Goal: Task Accomplishment & Management: Manage account settings

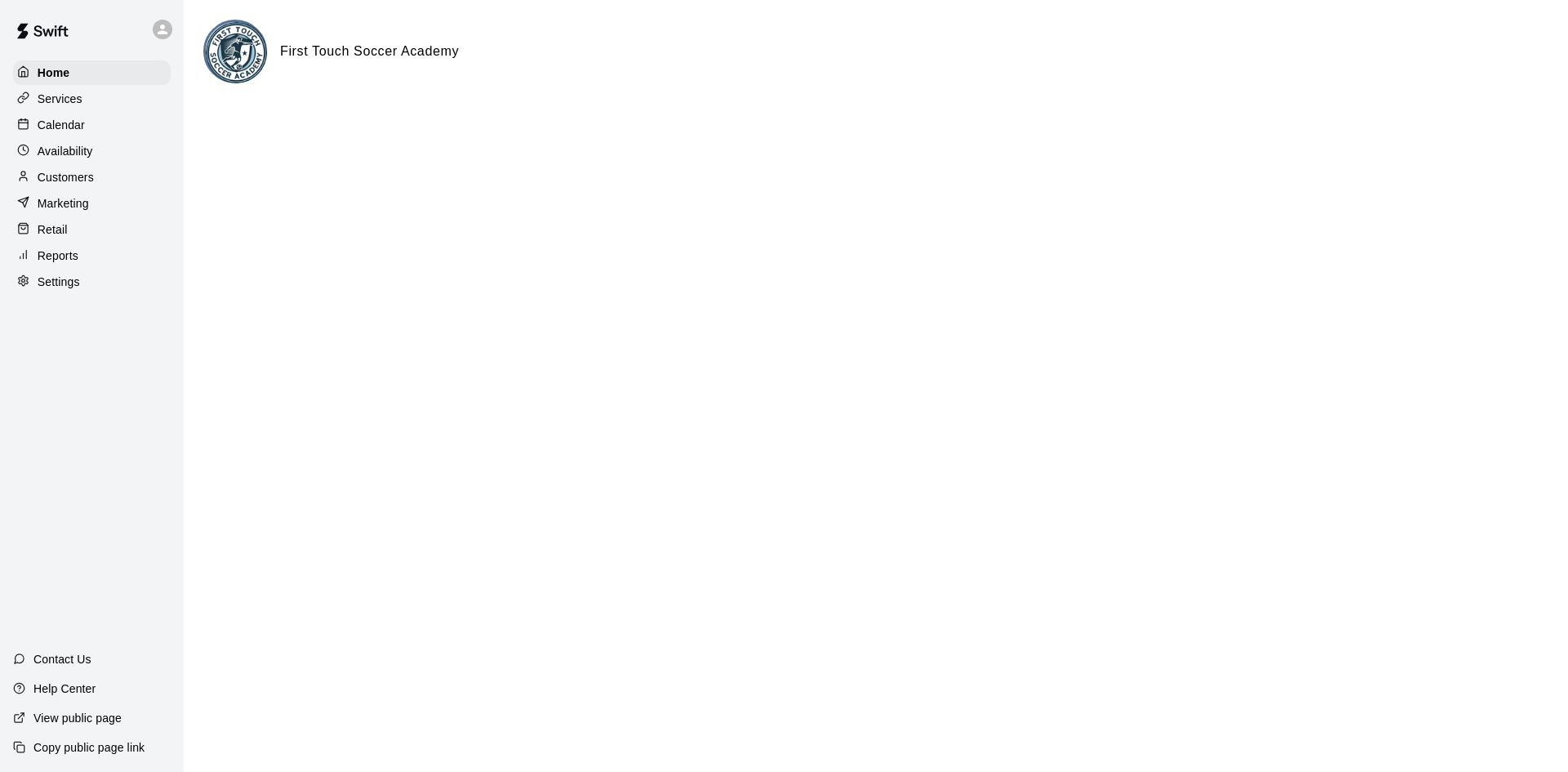
click at [79, 102] on p "Services" at bounding box center [59, 99] width 45 height 16
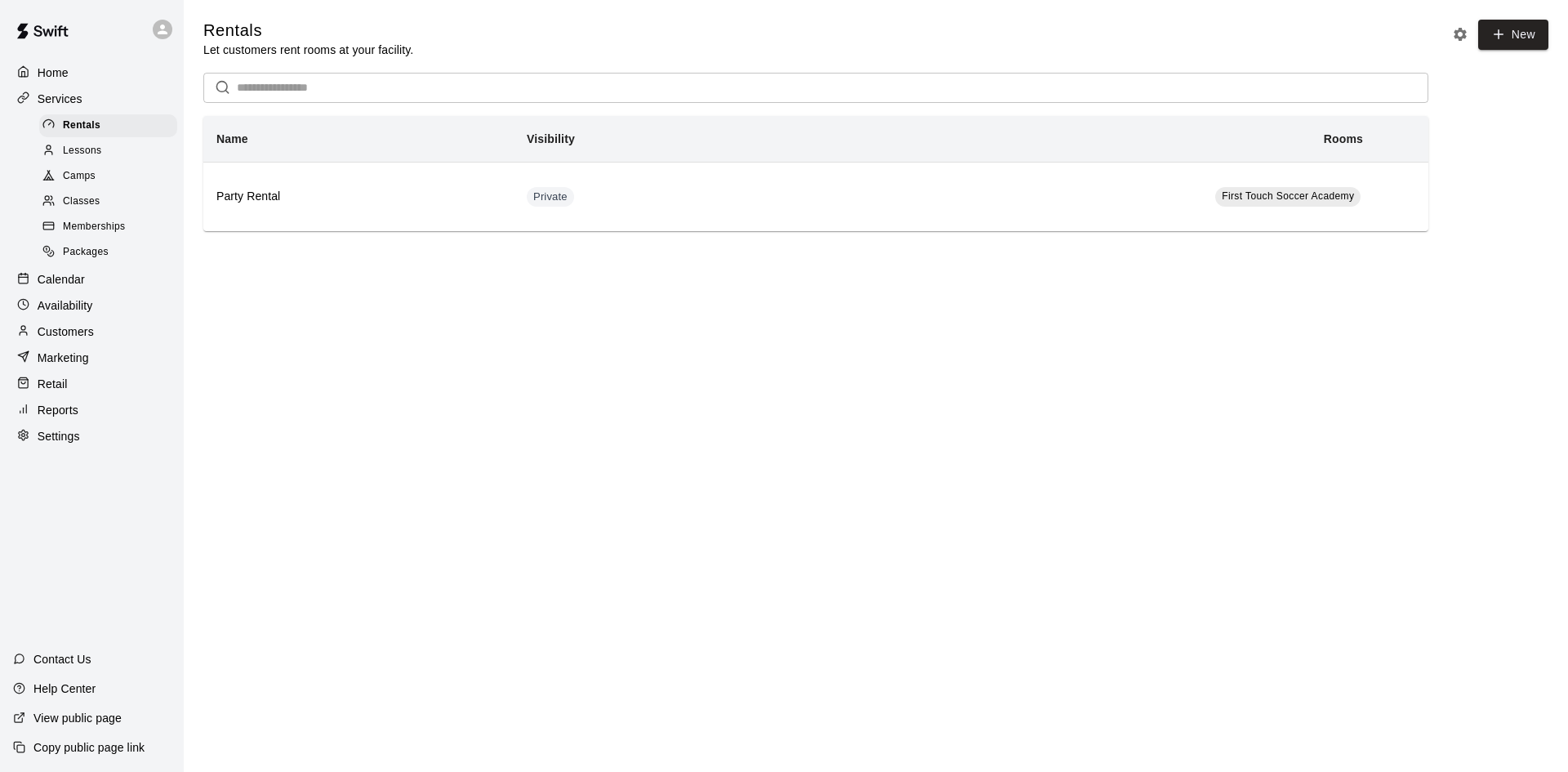
click at [83, 178] on span "Camps" at bounding box center [79, 177] width 33 height 16
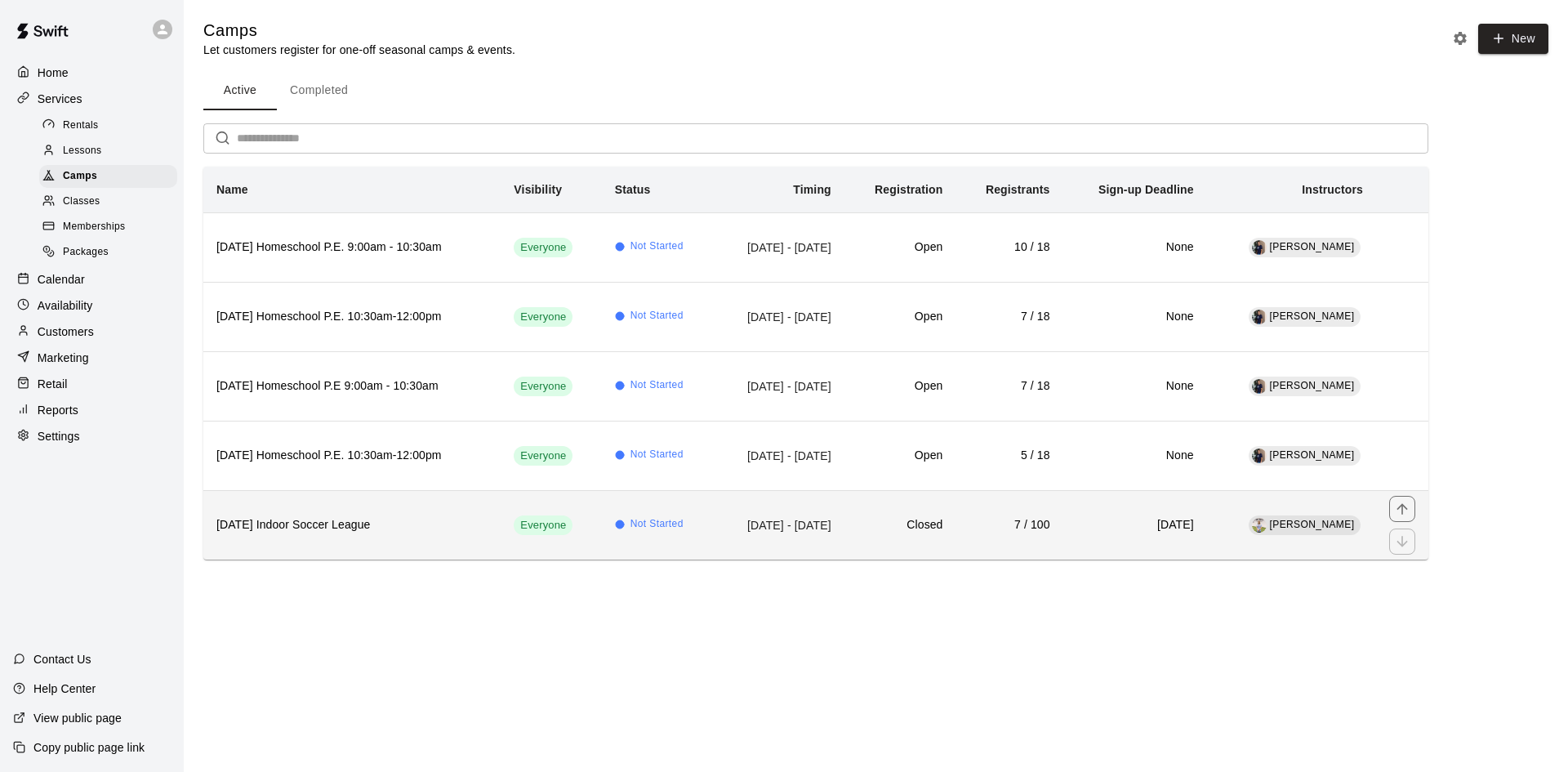
click at [676, 526] on td "Not Started" at bounding box center [658, 525] width 112 height 69
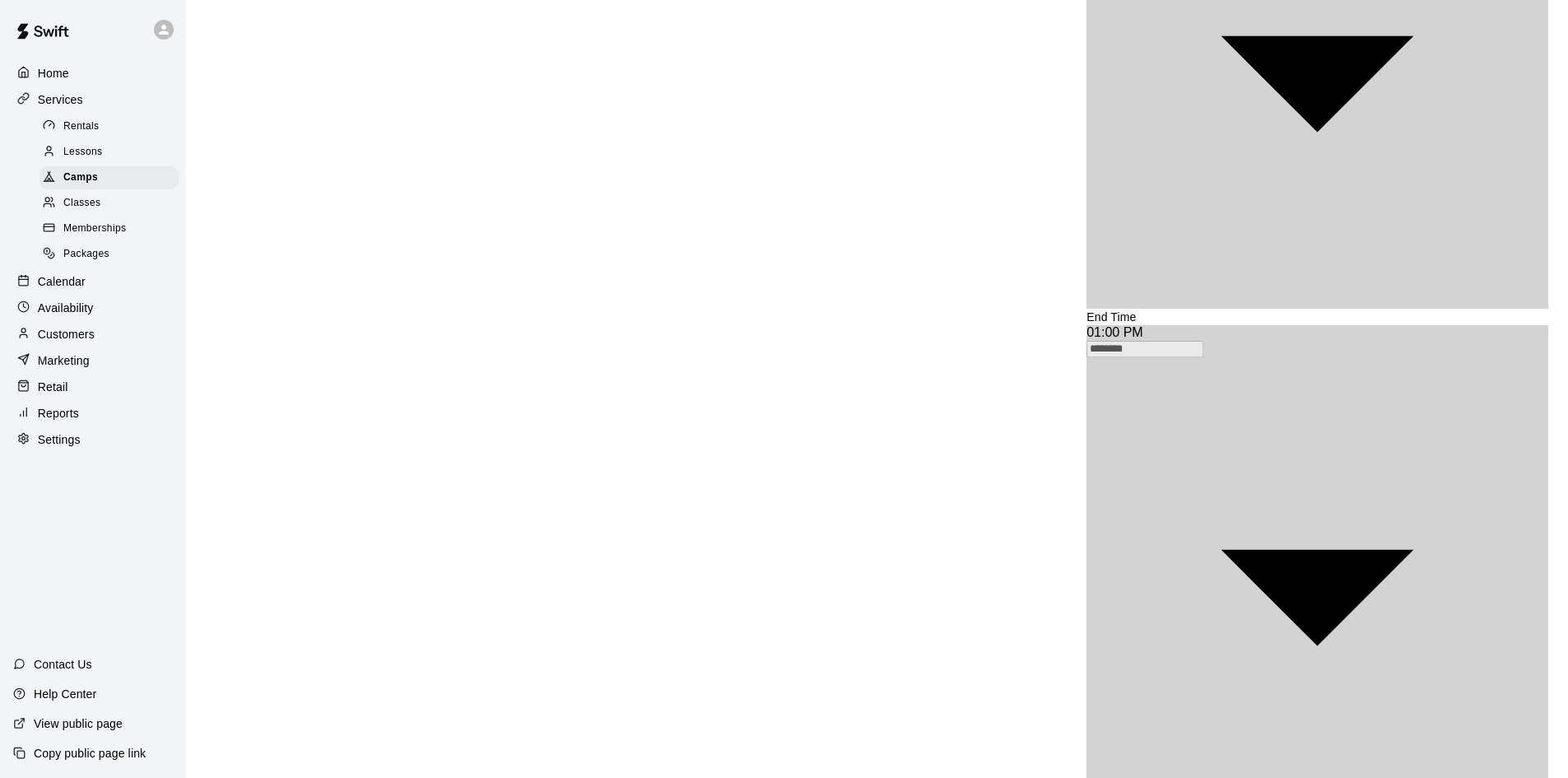
scroll to position [1990, 0]
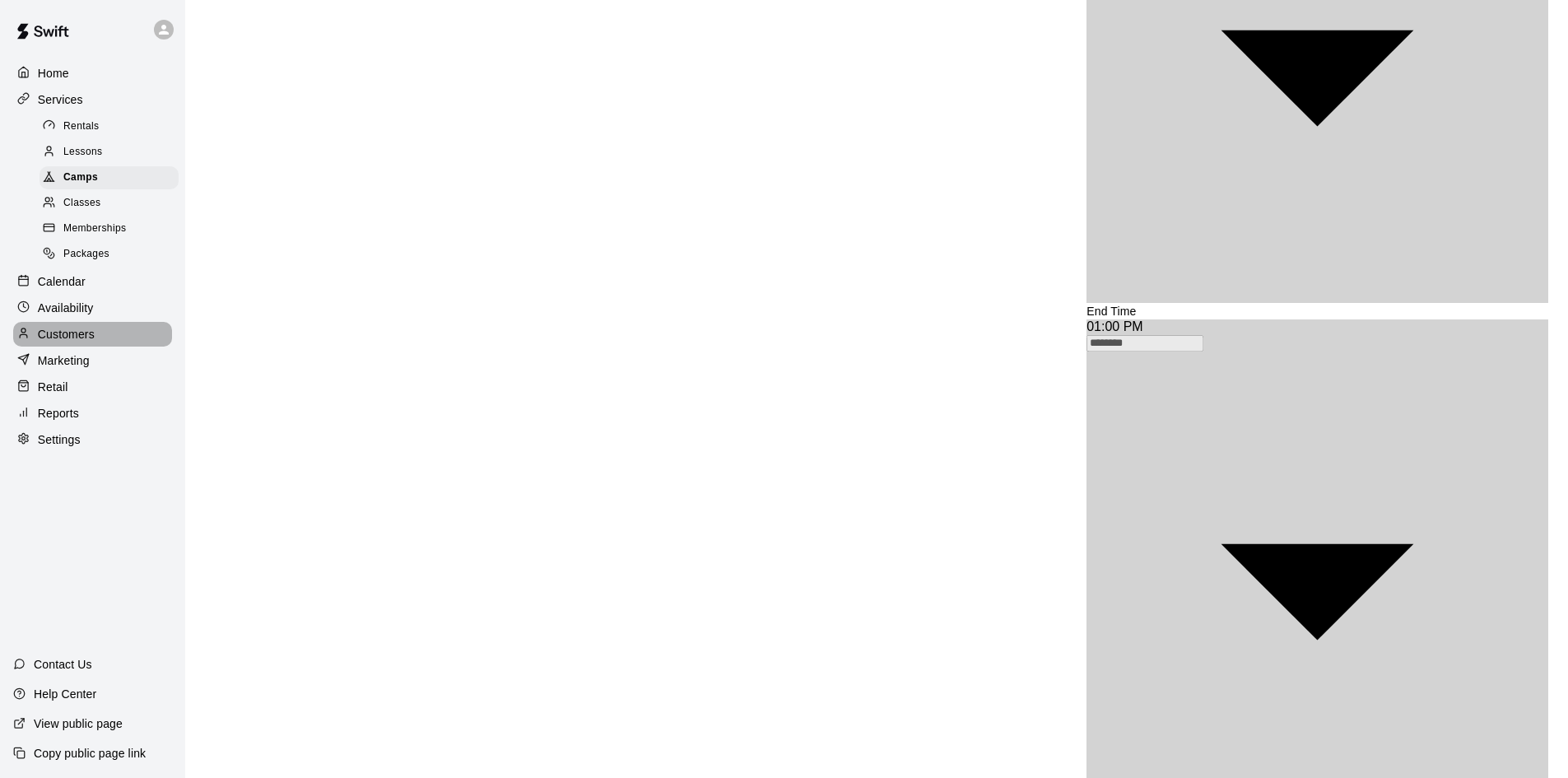
click at [74, 343] on p "Customers" at bounding box center [65, 334] width 56 height 16
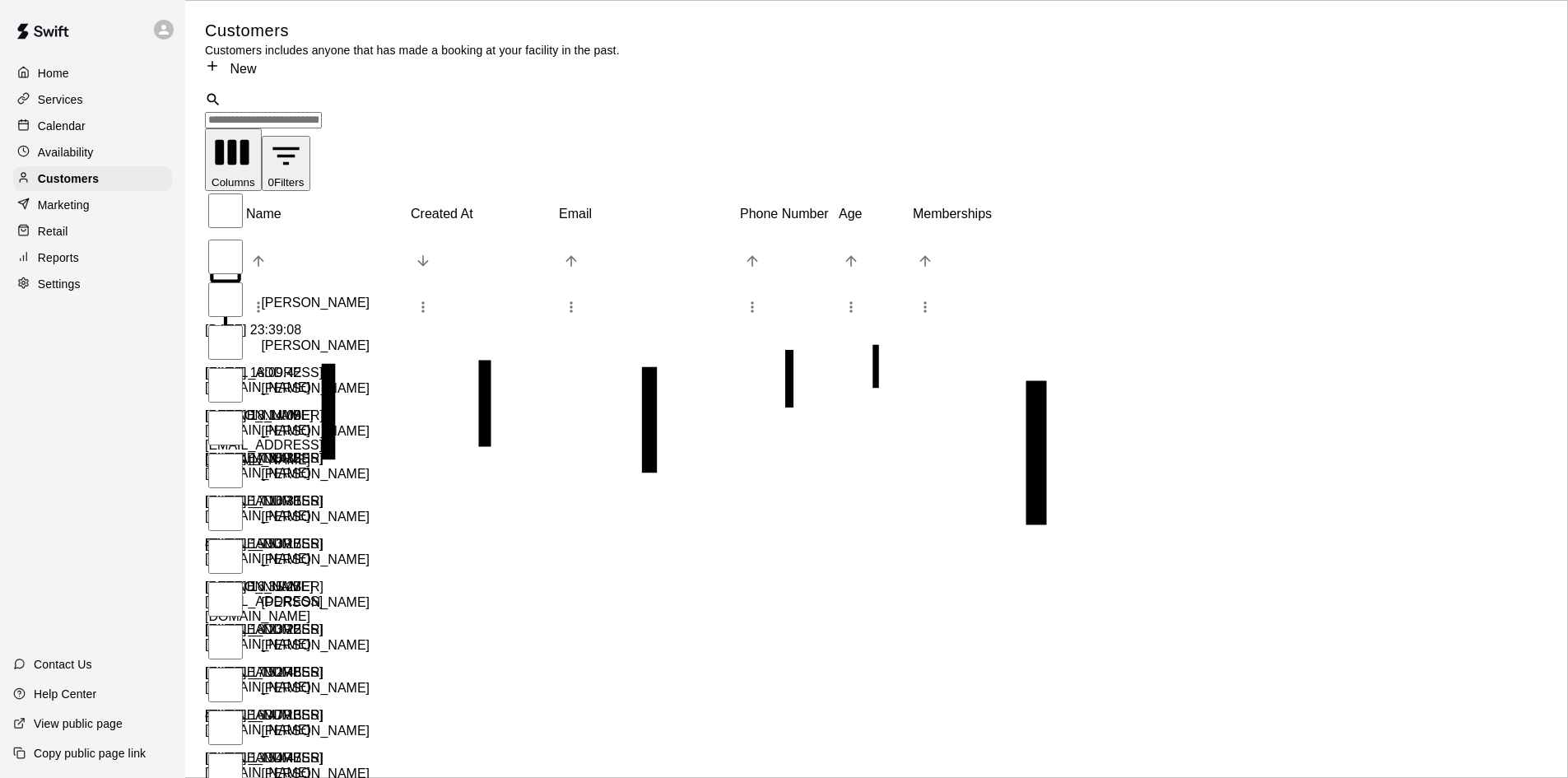
click at [322, 112] on input "Search customers by name or email" at bounding box center [263, 120] width 117 height 16
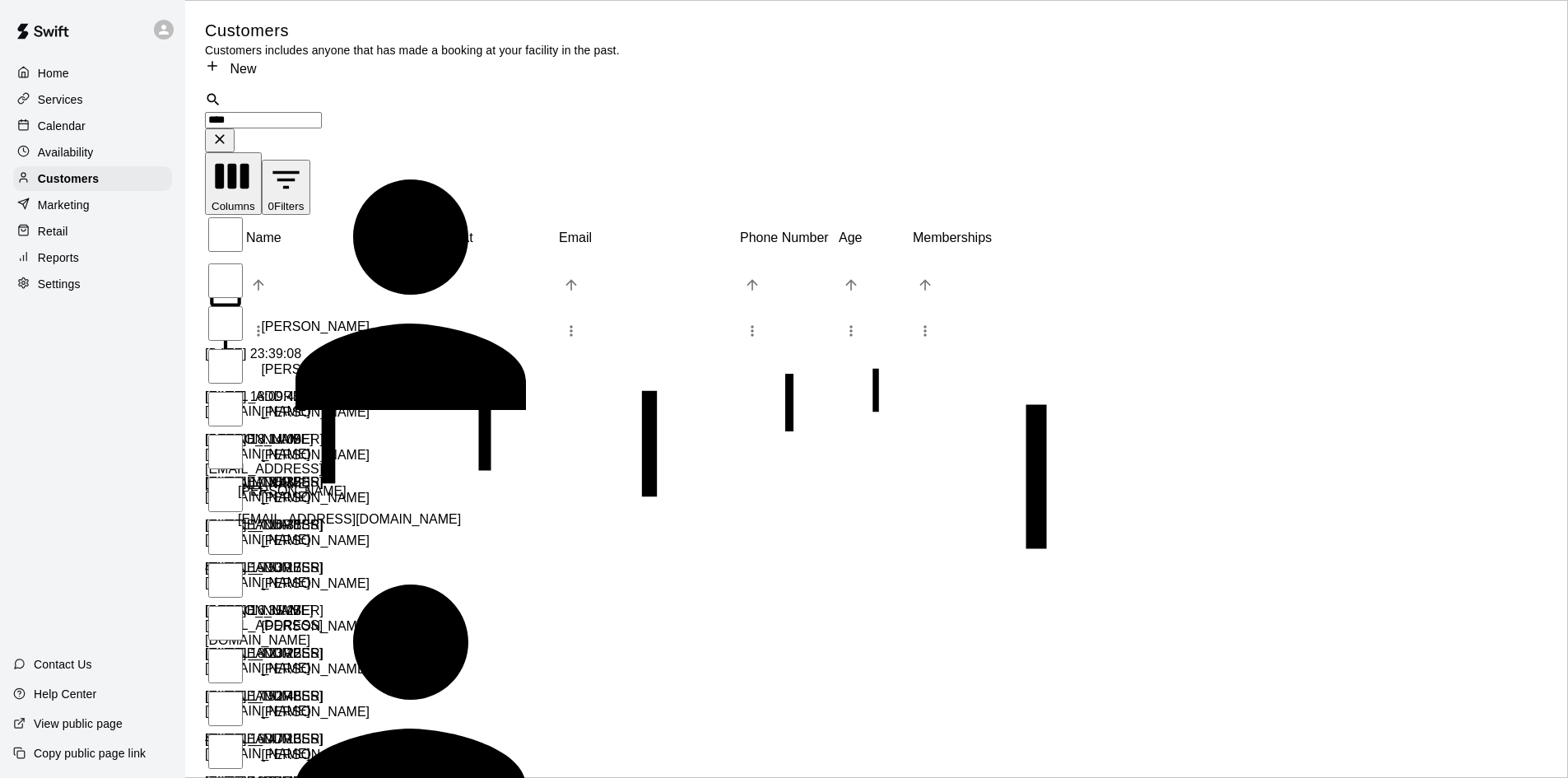
type input "****"
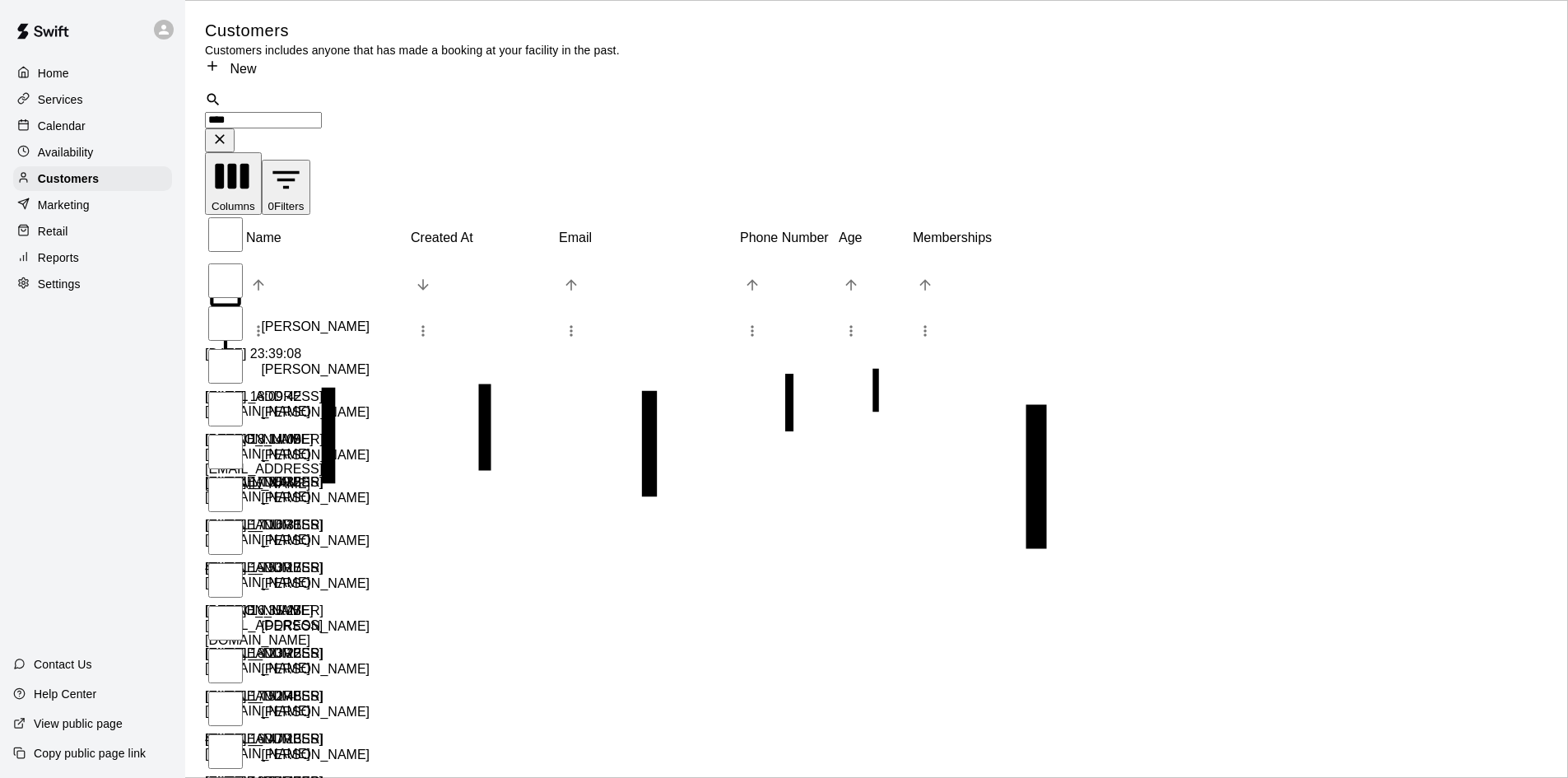
click at [322, 112] on input "****" at bounding box center [263, 120] width 117 height 16
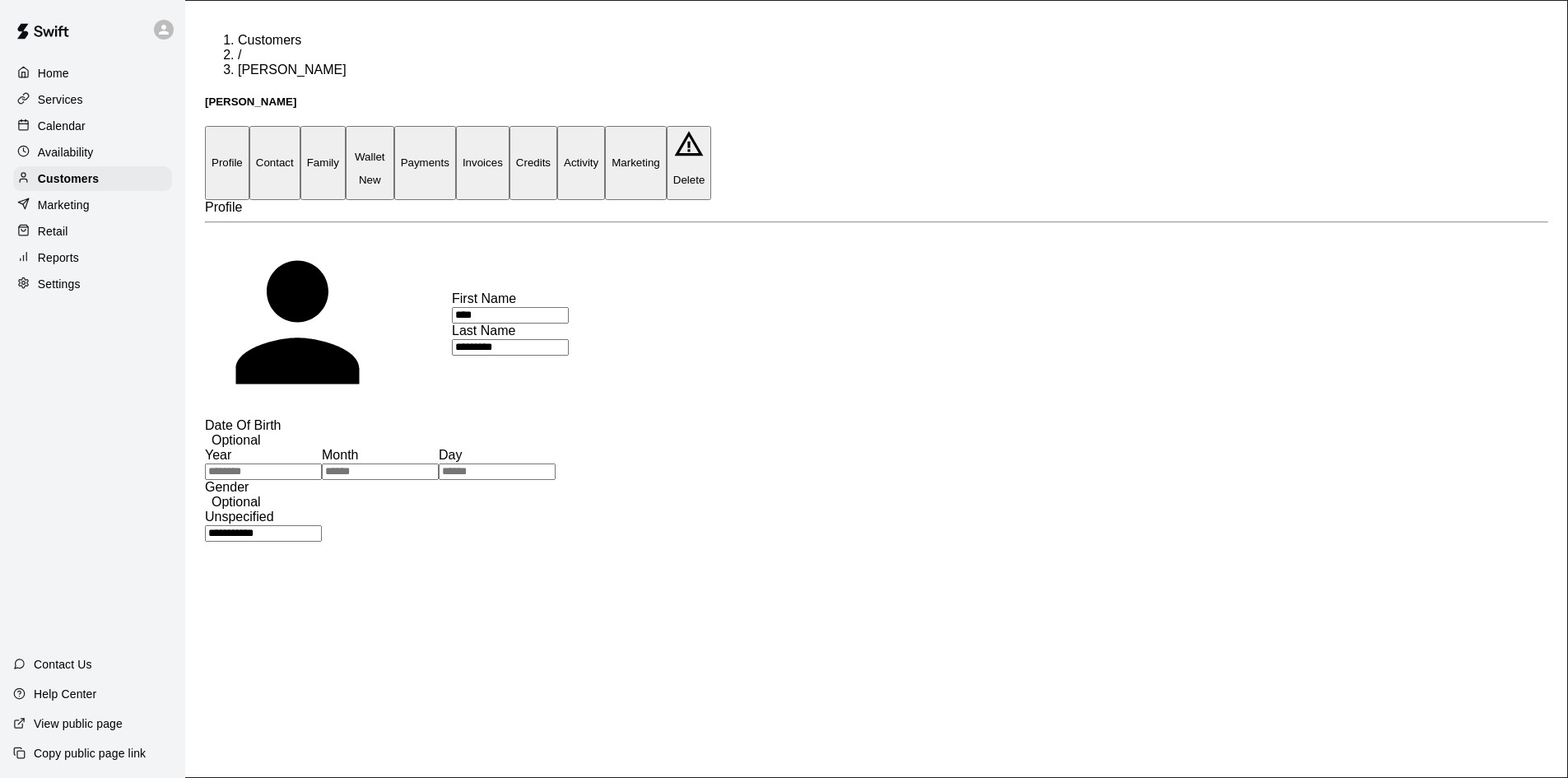
click at [301, 126] on button "Contact" at bounding box center [275, 163] width 51 height 73
select select "**"
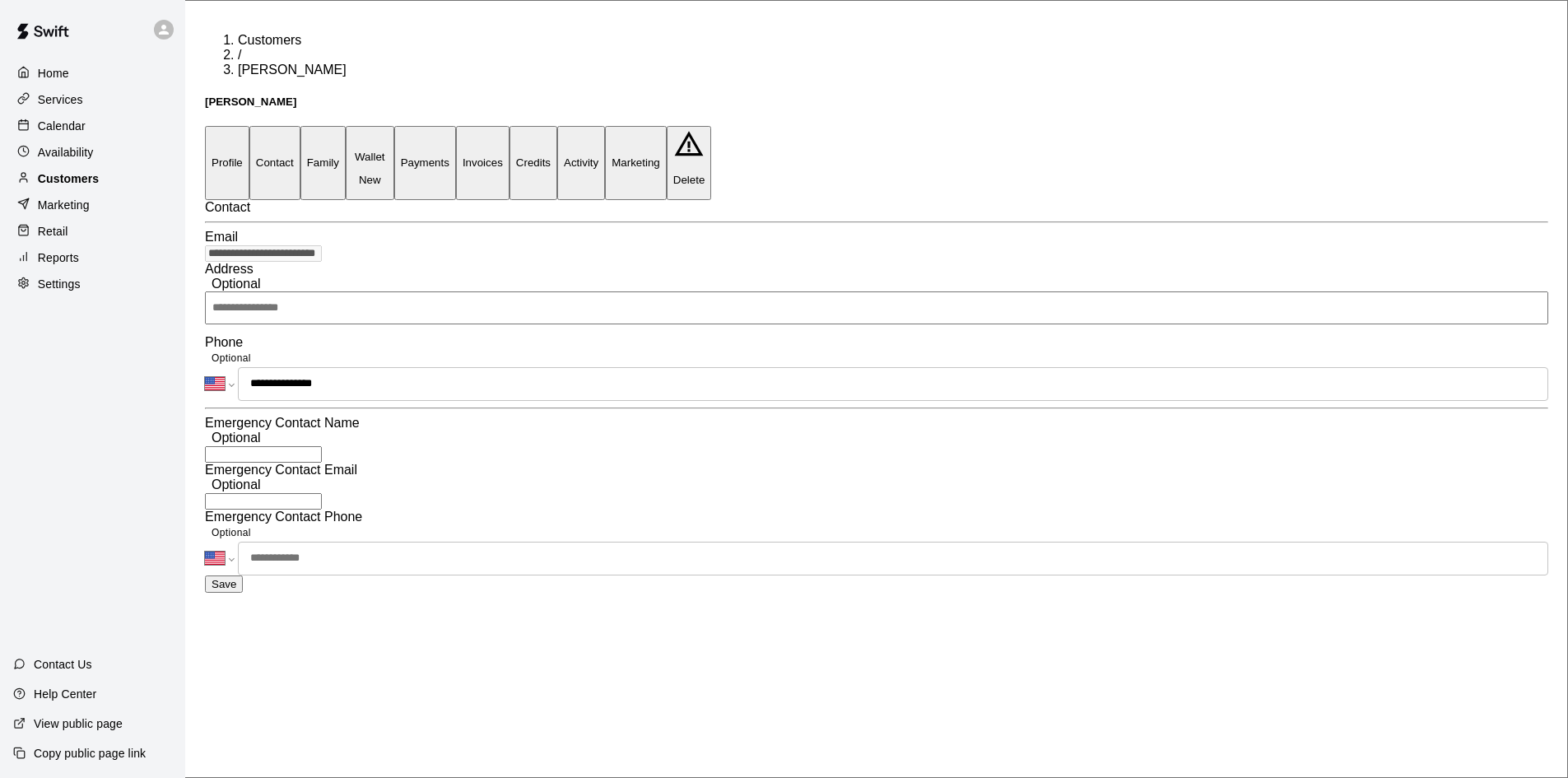
click at [87, 180] on p "Customers" at bounding box center [68, 178] width 61 height 16
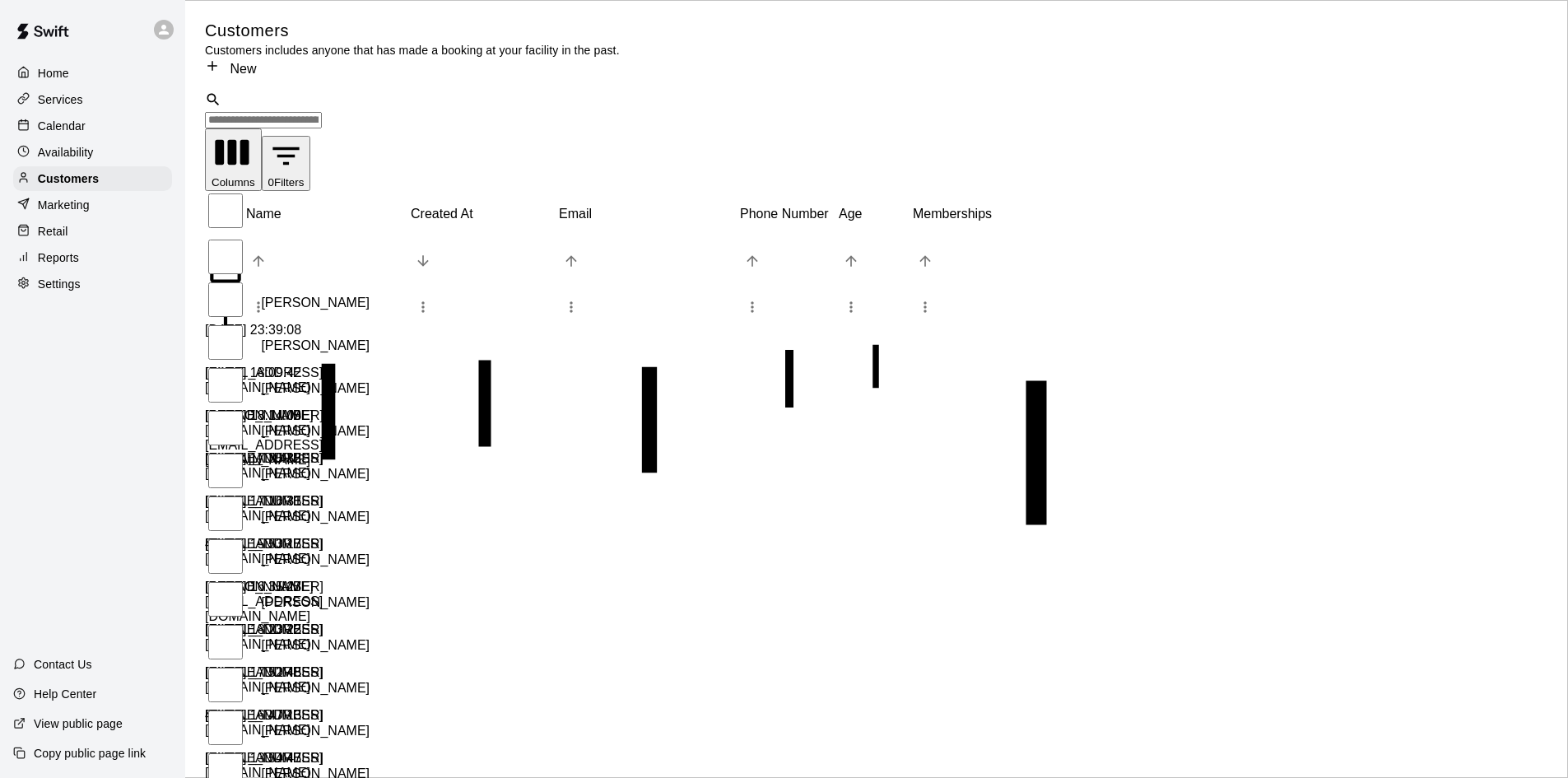
click at [358, 91] on div "​ ​" at bounding box center [876, 109] width 1343 height 37
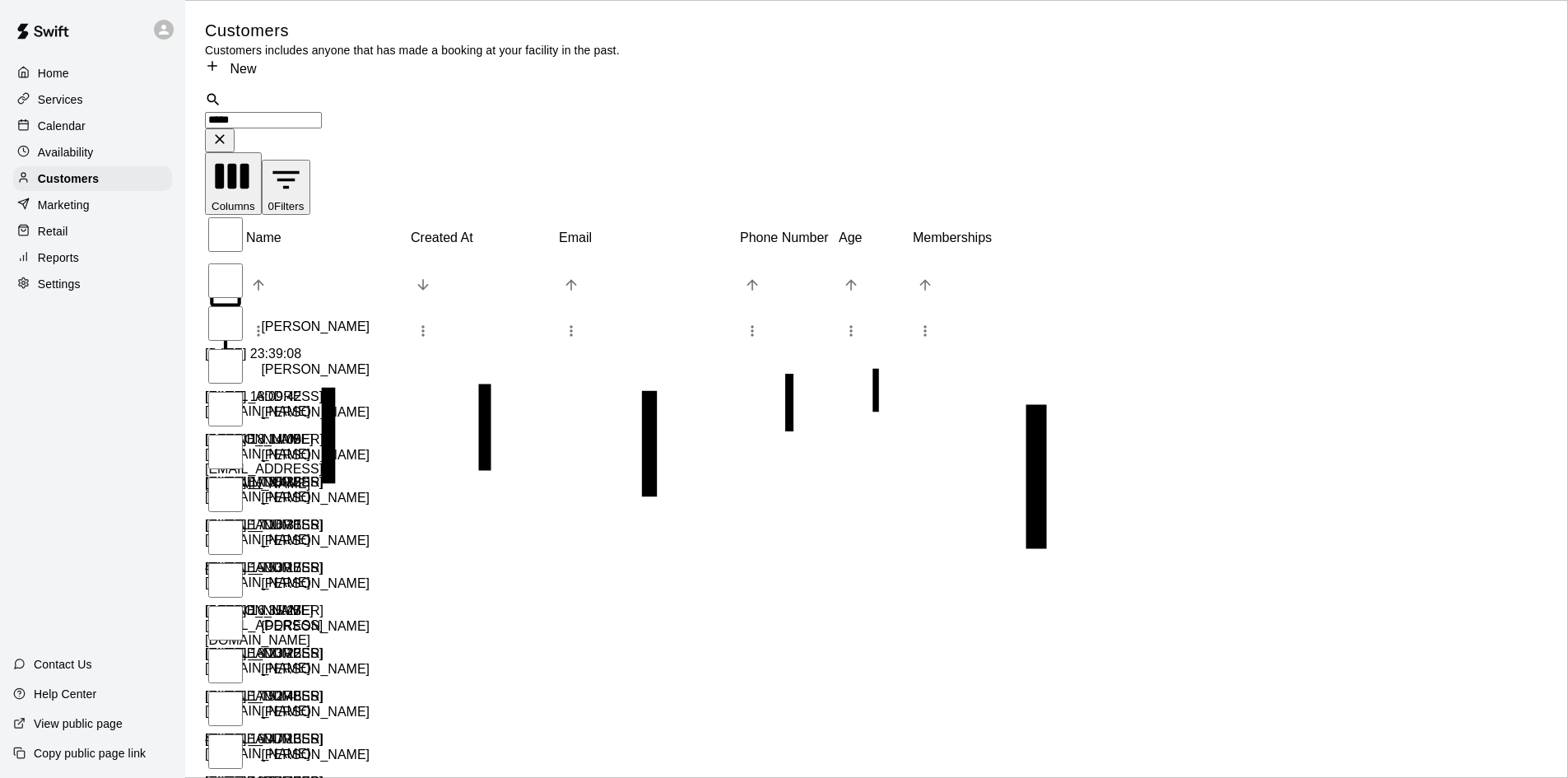
type input "******"
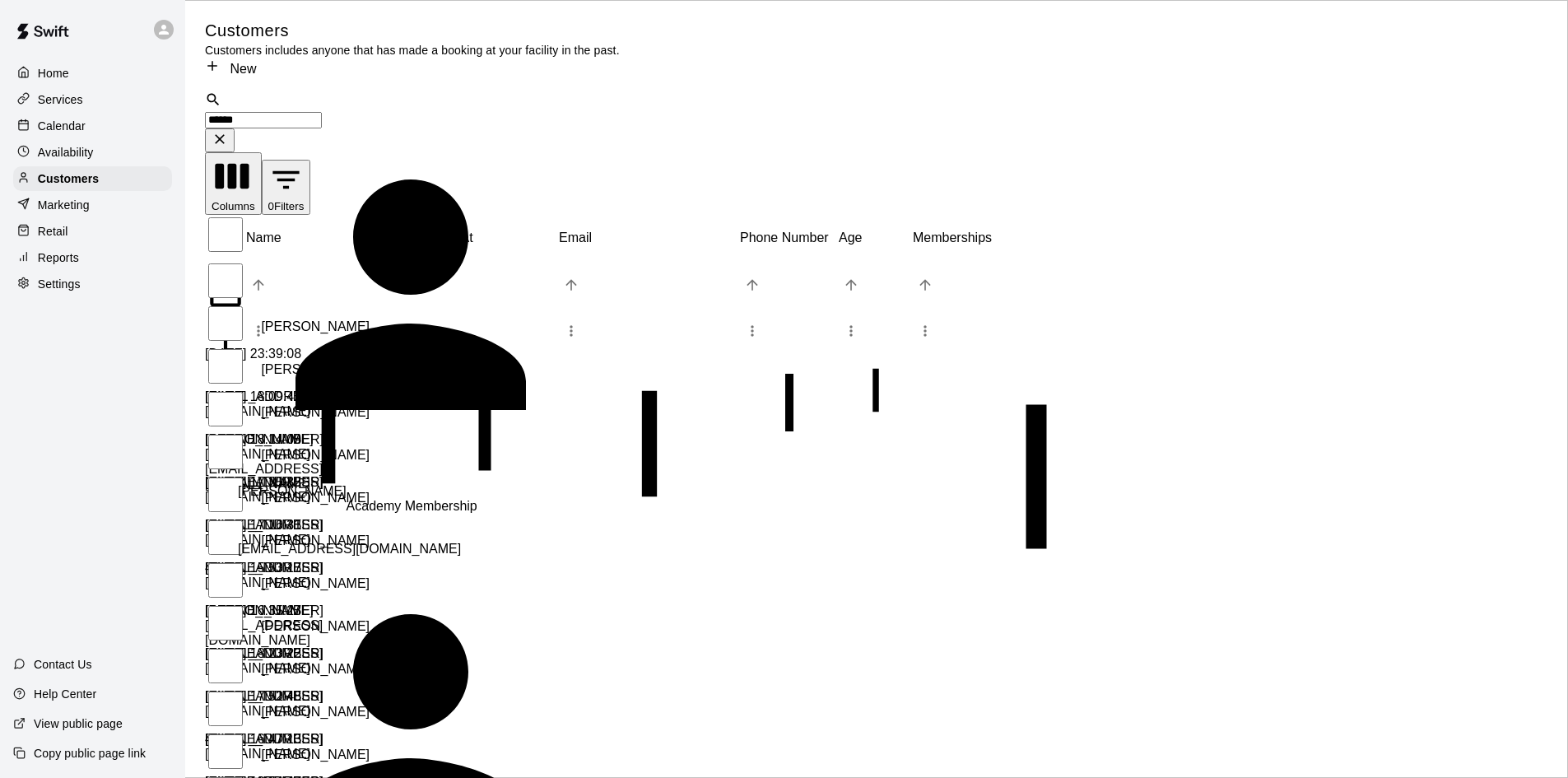
click at [286, 484] on p "[PERSON_NAME]" at bounding box center [292, 507] width 108 height 45
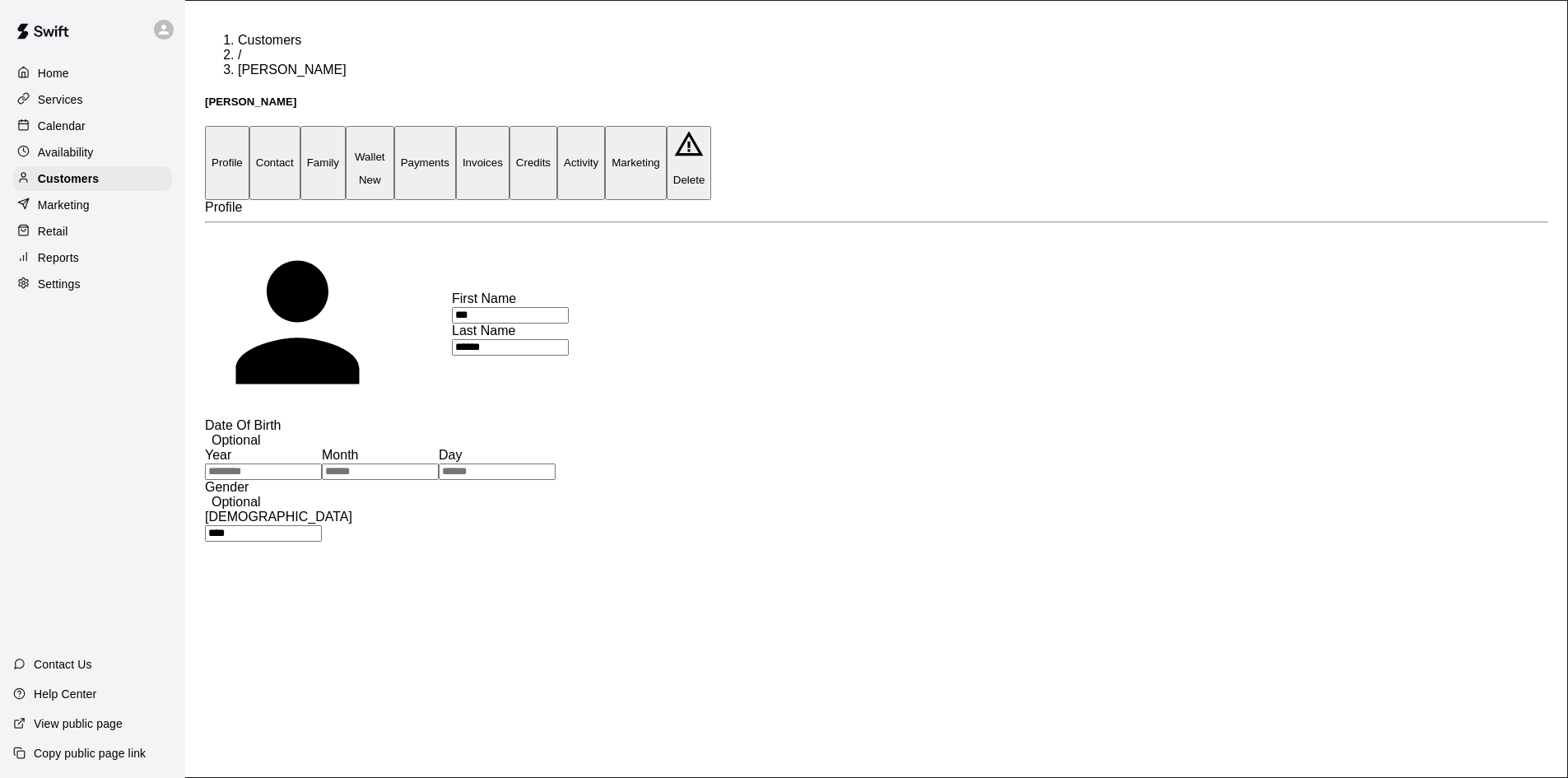
click at [301, 126] on button "Contact" at bounding box center [275, 163] width 51 height 73
select select "**"
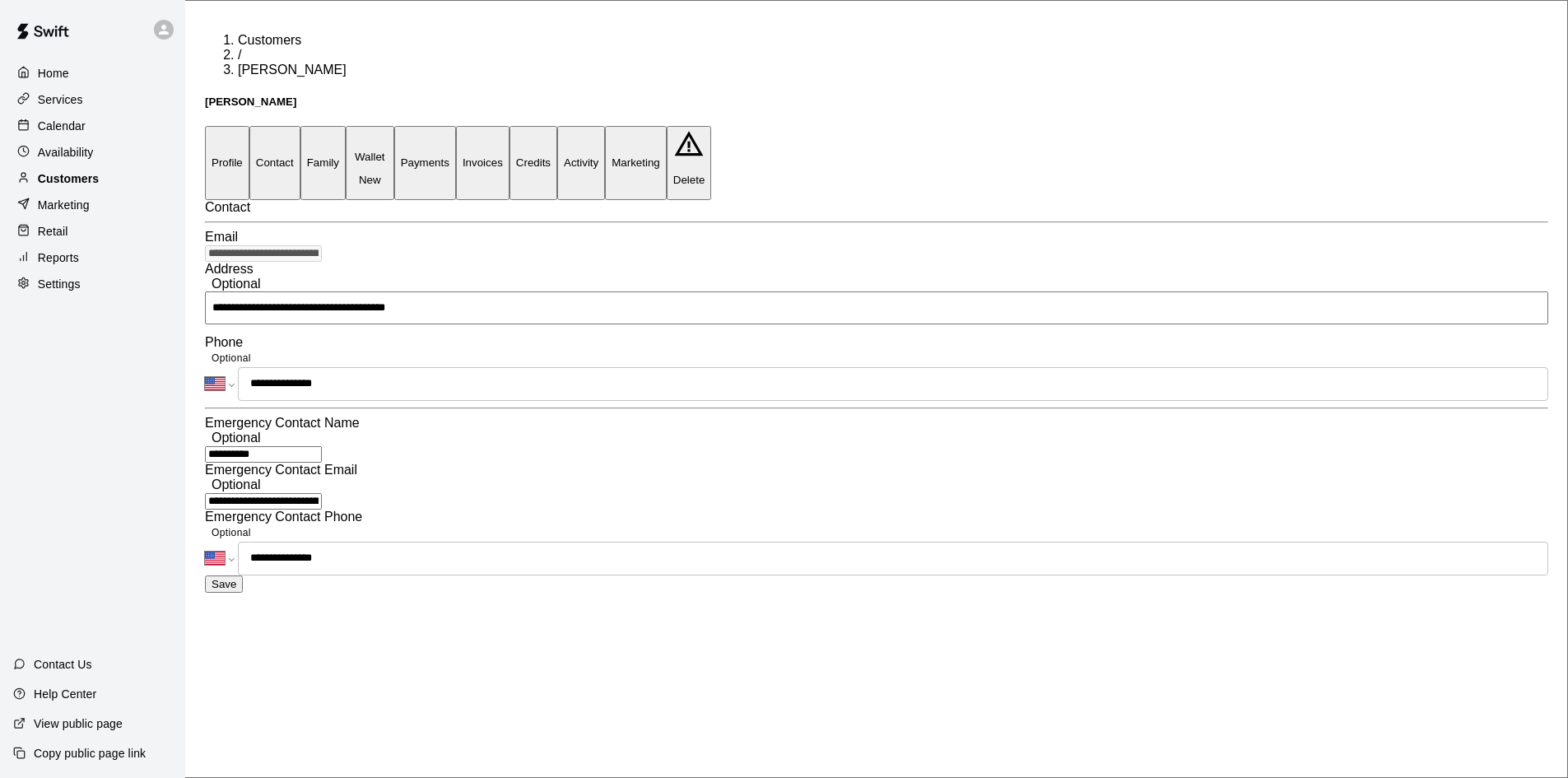
drag, startPoint x: 108, startPoint y: 184, endPoint x: 107, endPoint y: 176, distance: 8.1
click at [108, 184] on div "Customers" at bounding box center [93, 179] width 159 height 25
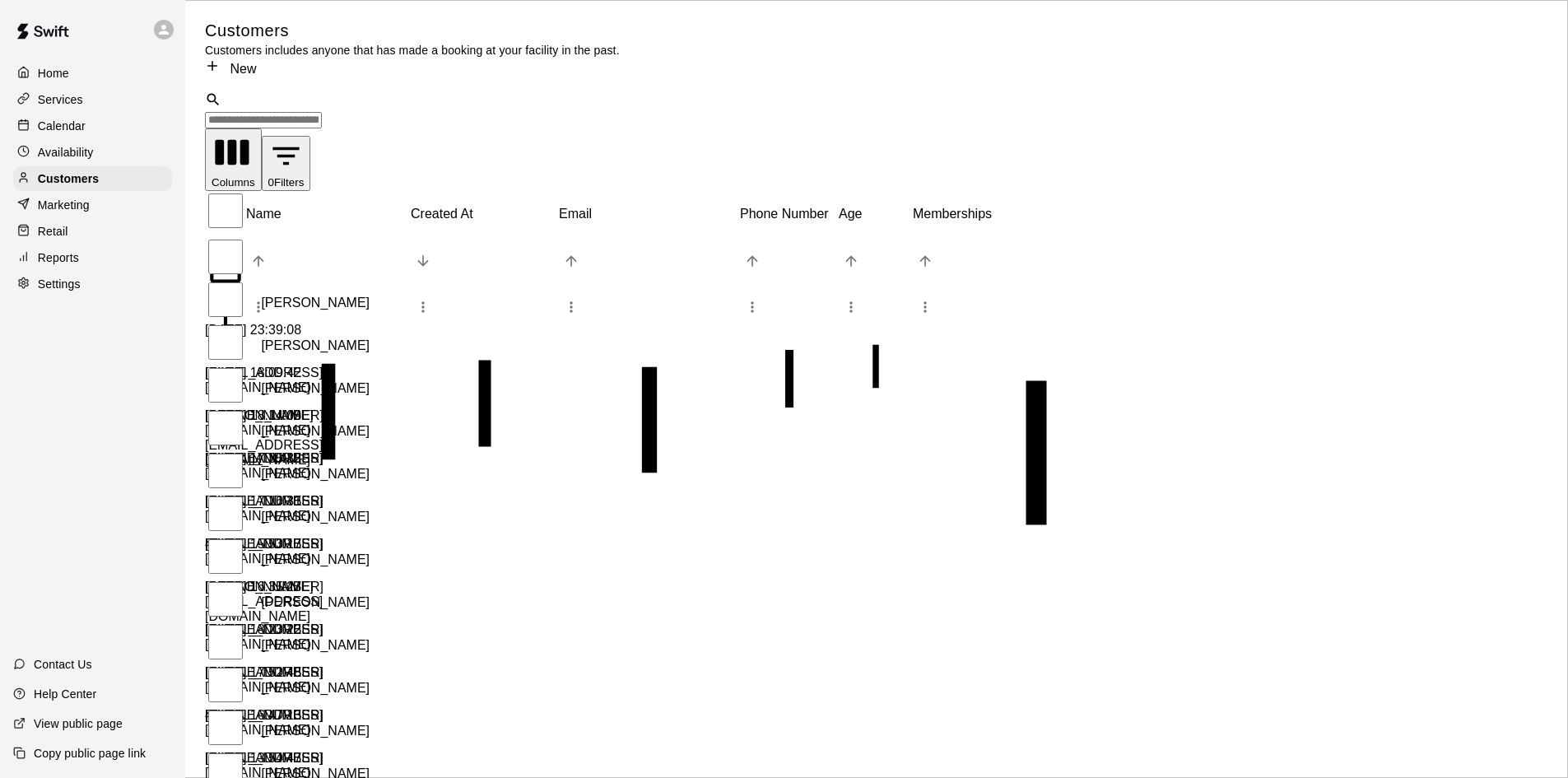
click at [322, 112] on input "Search customers by name or email" at bounding box center [263, 120] width 117 height 16
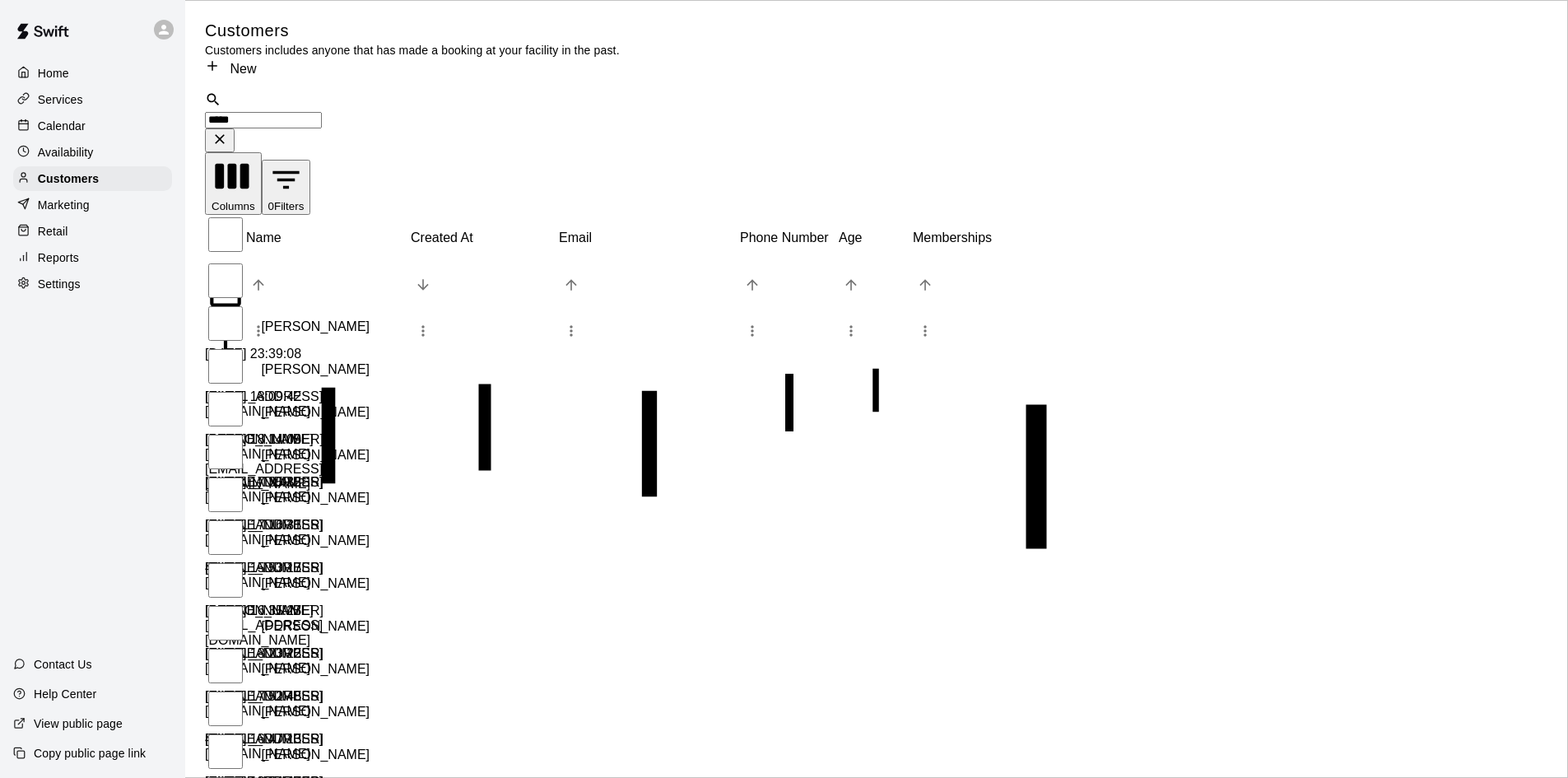
type input "******"
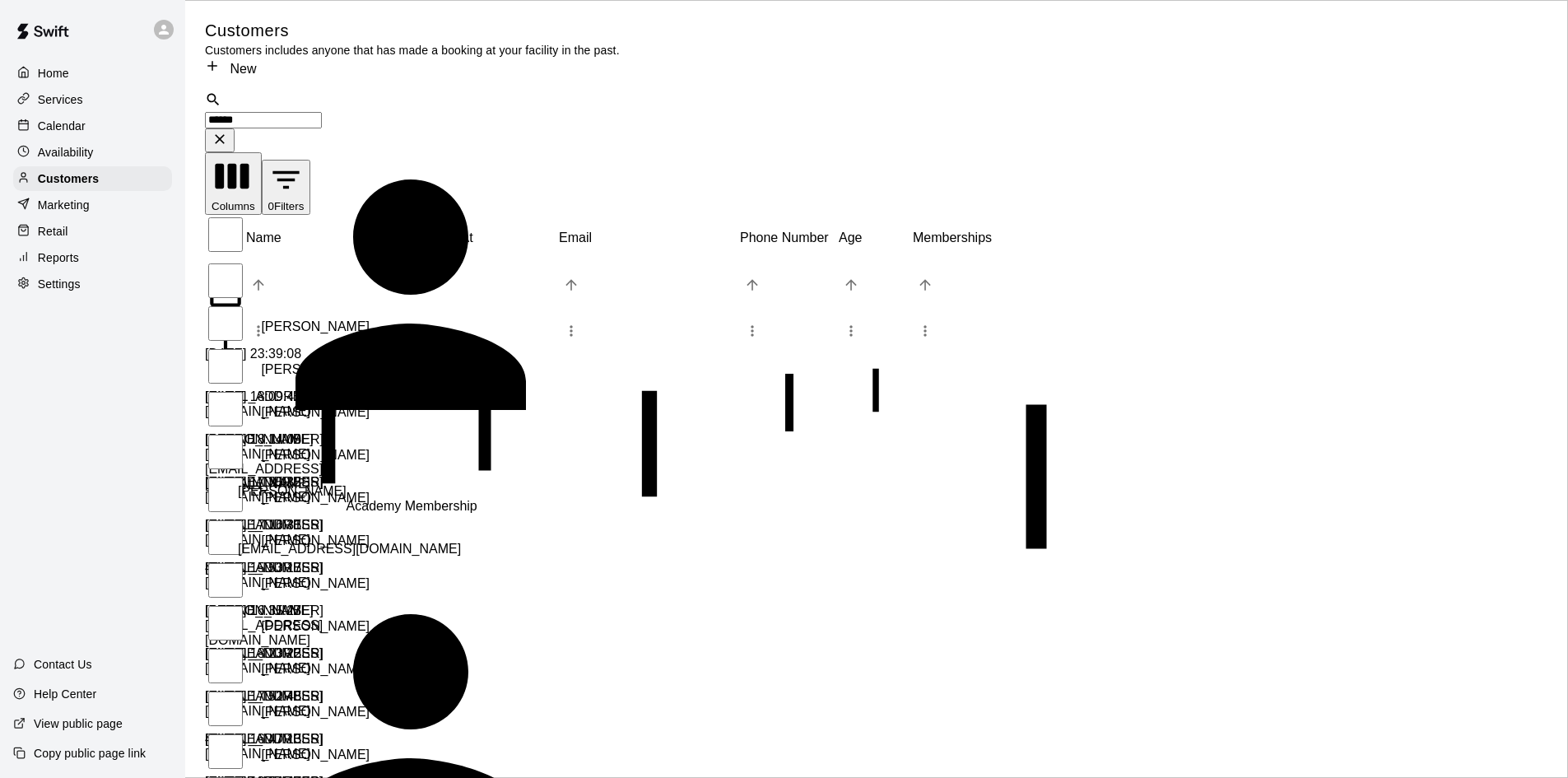
click at [265, 542] on span "[EMAIL_ADDRESS][DOMAIN_NAME]" at bounding box center [349, 549] width 223 height 14
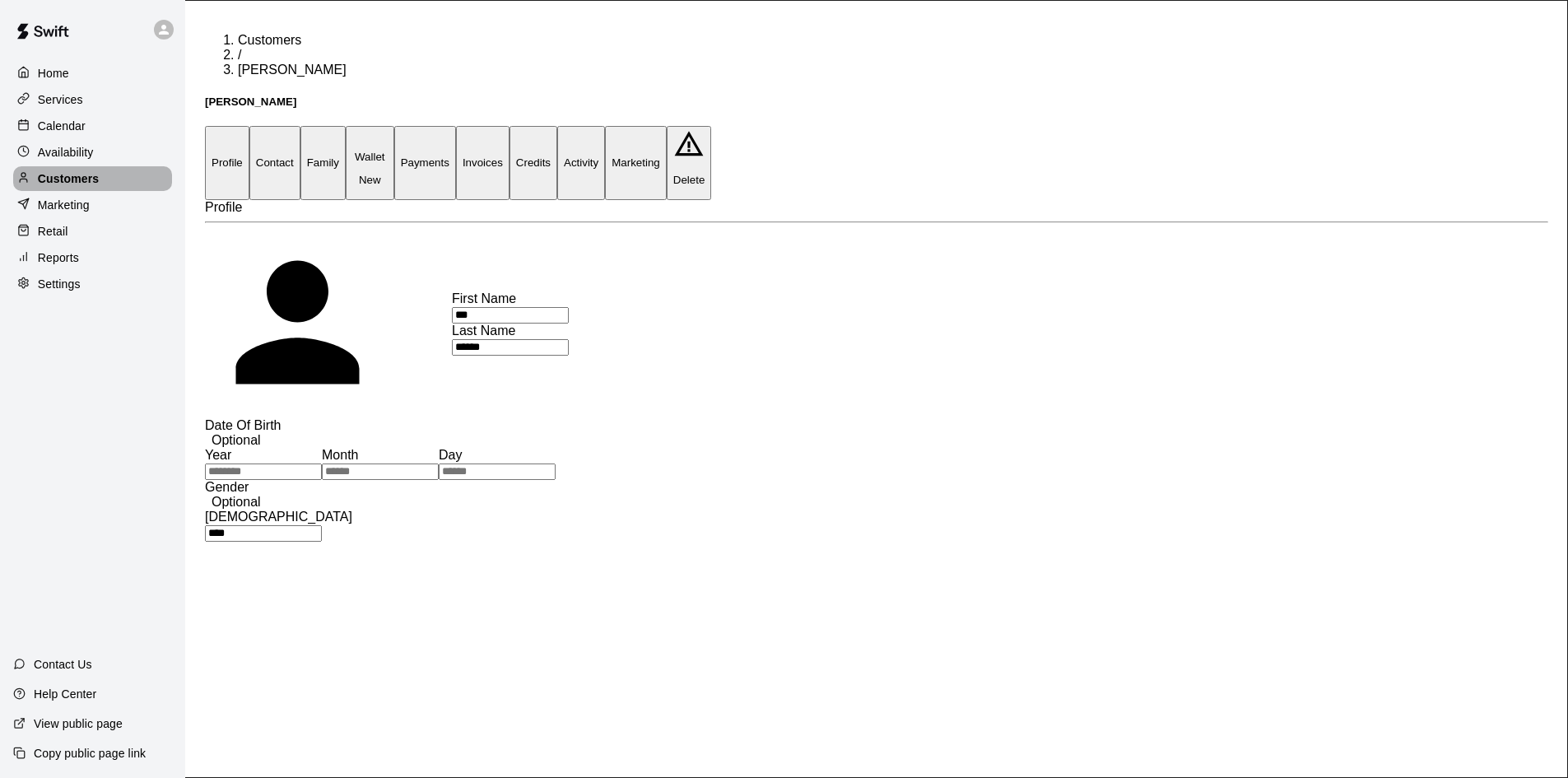
click at [48, 180] on p "Customers" at bounding box center [68, 178] width 61 height 16
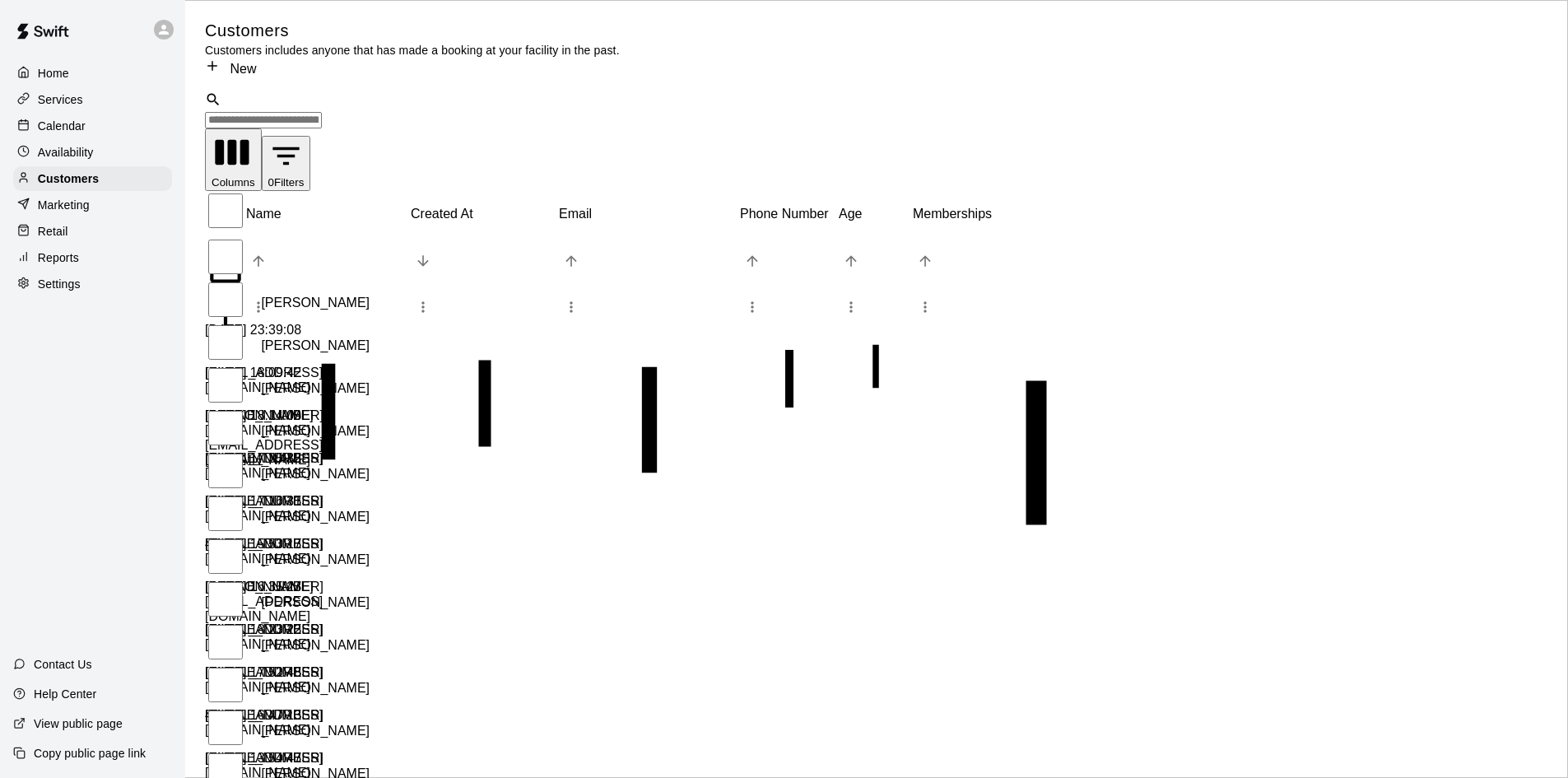
click at [1071, 43] on div "Customers Customers includes anyone that has made a booking at your facility in…" at bounding box center [876, 47] width 1343 height 56
click at [283, 107] on div "​ ​" at bounding box center [876, 109] width 1343 height 37
click at [306, 101] on div "​ ​" at bounding box center [876, 109] width 1343 height 37
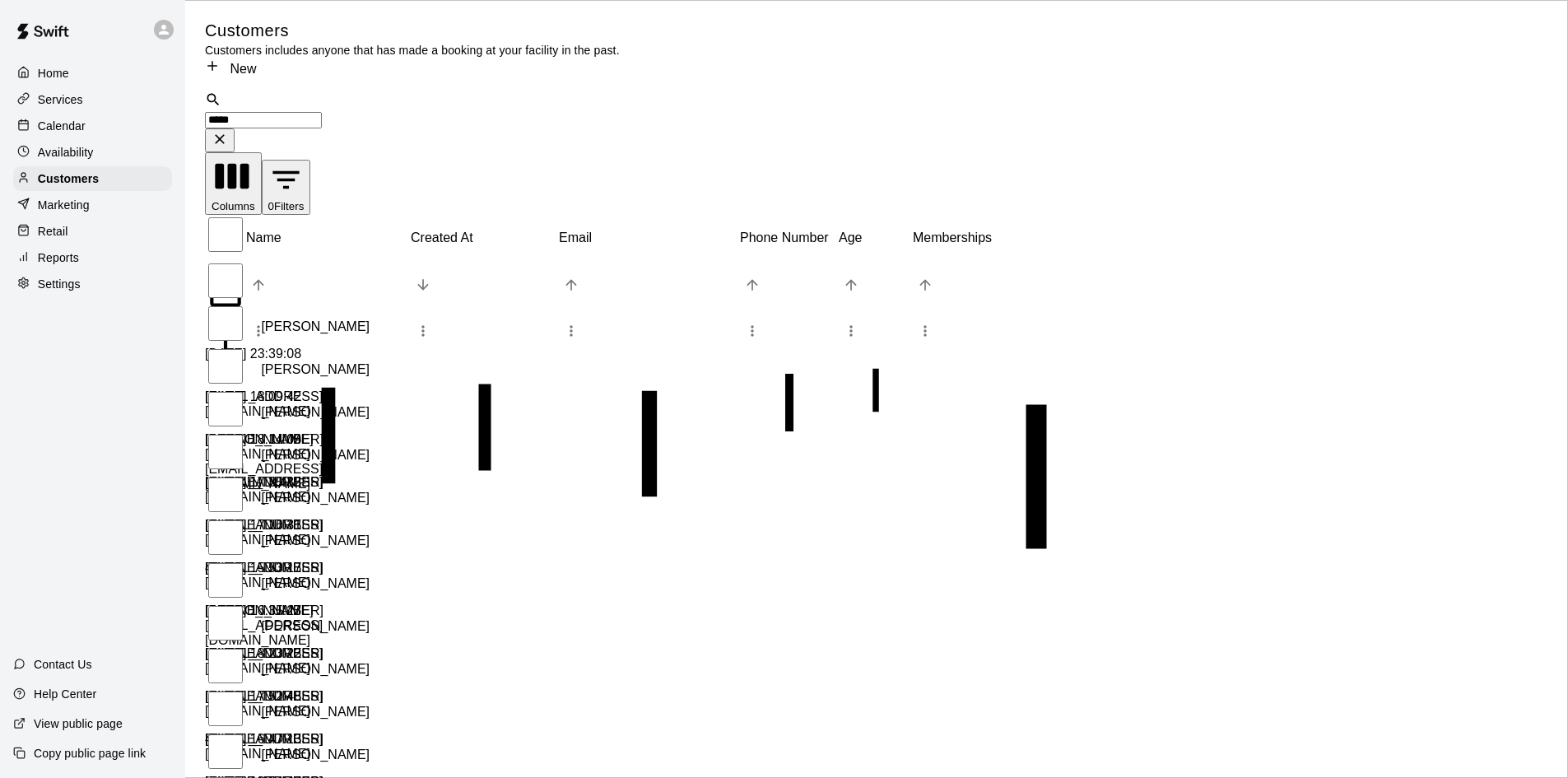
type input "******"
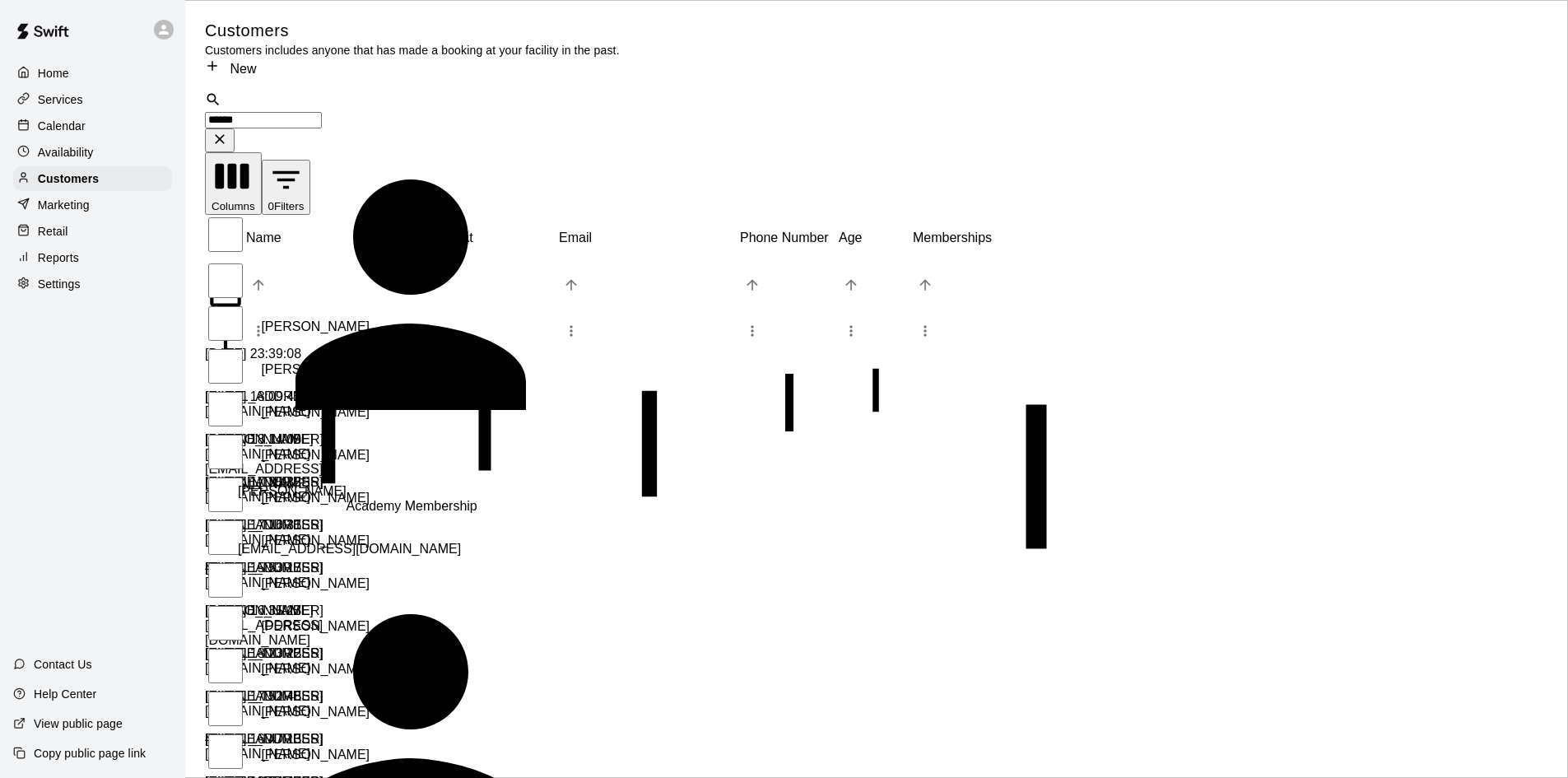
click at [291, 484] on p "[PERSON_NAME]" at bounding box center [292, 507] width 108 height 45
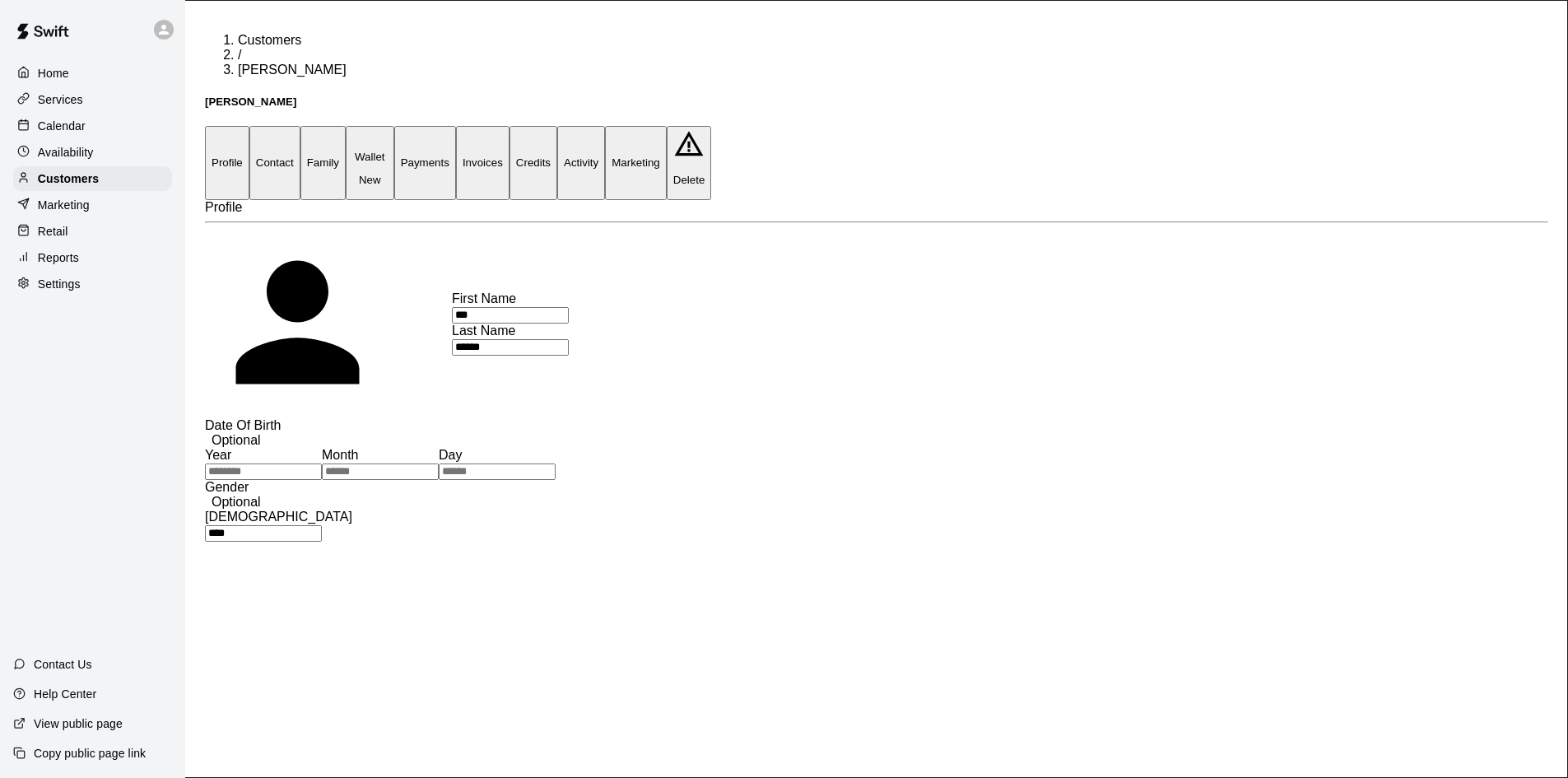
click at [301, 126] on button "Contact" at bounding box center [275, 163] width 51 height 73
select select "**"
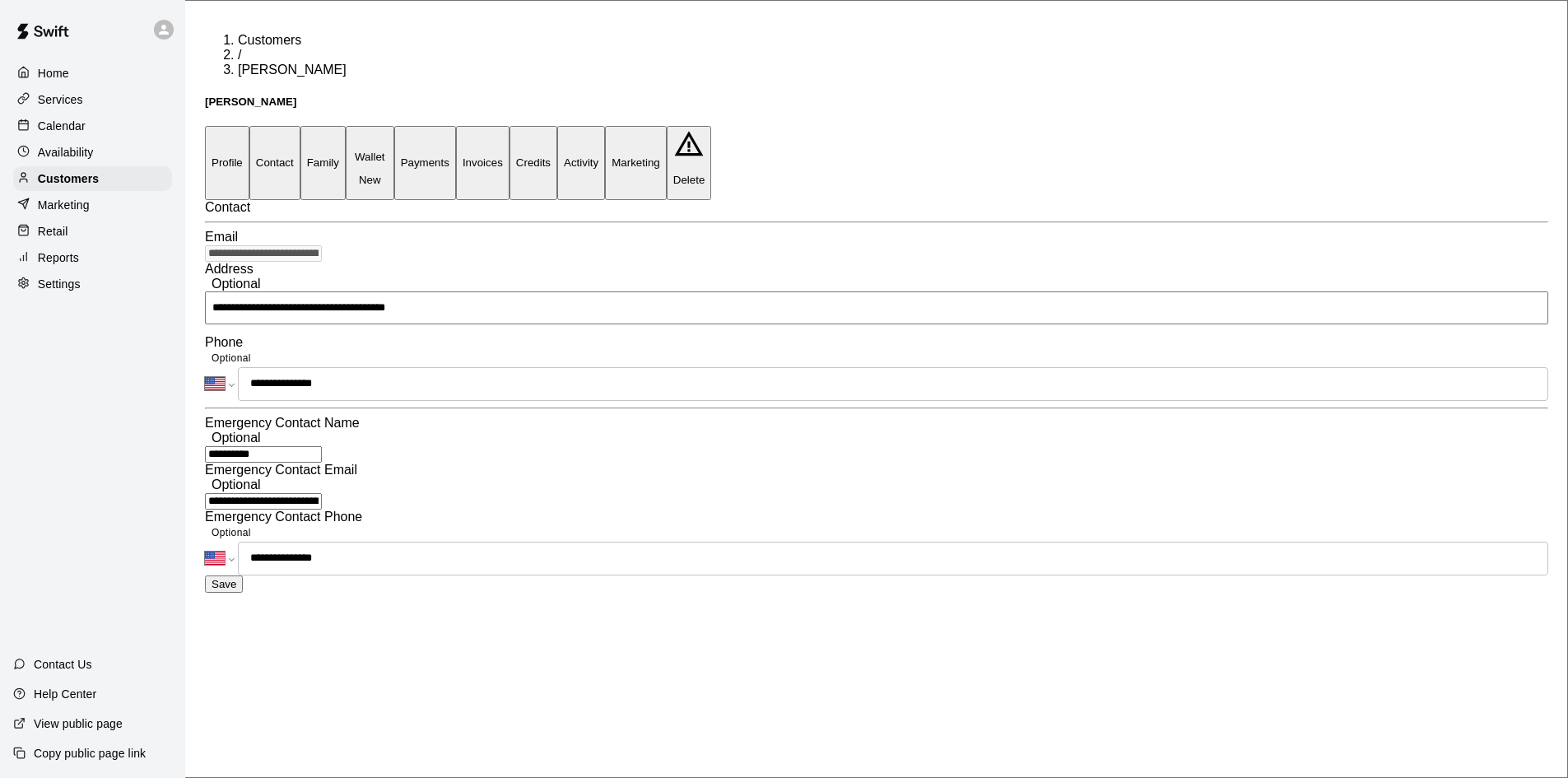
click at [345, 126] on button "Family" at bounding box center [323, 163] width 46 height 73
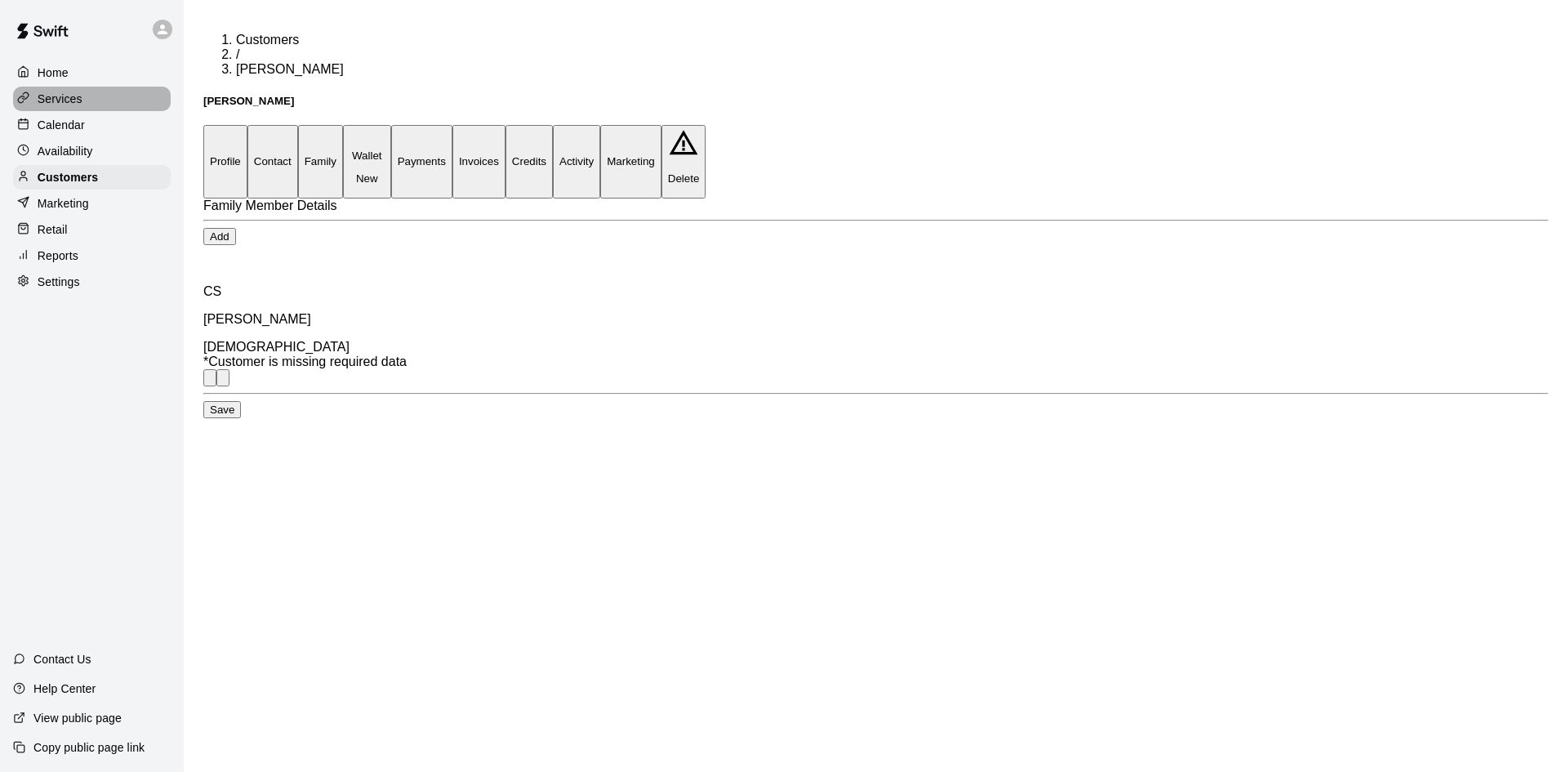
click at [78, 102] on p "Services" at bounding box center [59, 99] width 45 height 16
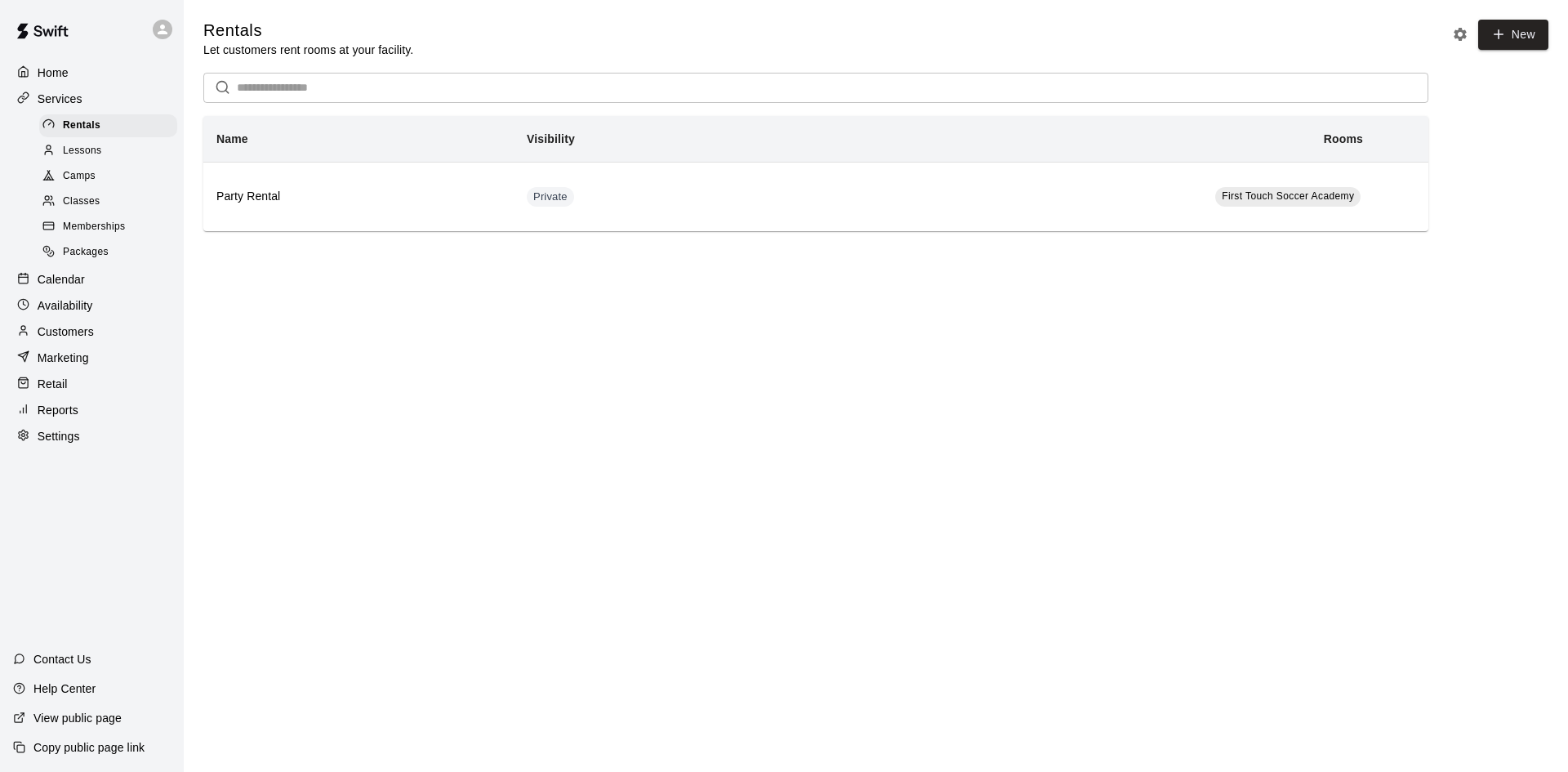
click at [99, 179] on div "Camps" at bounding box center [107, 177] width 138 height 23
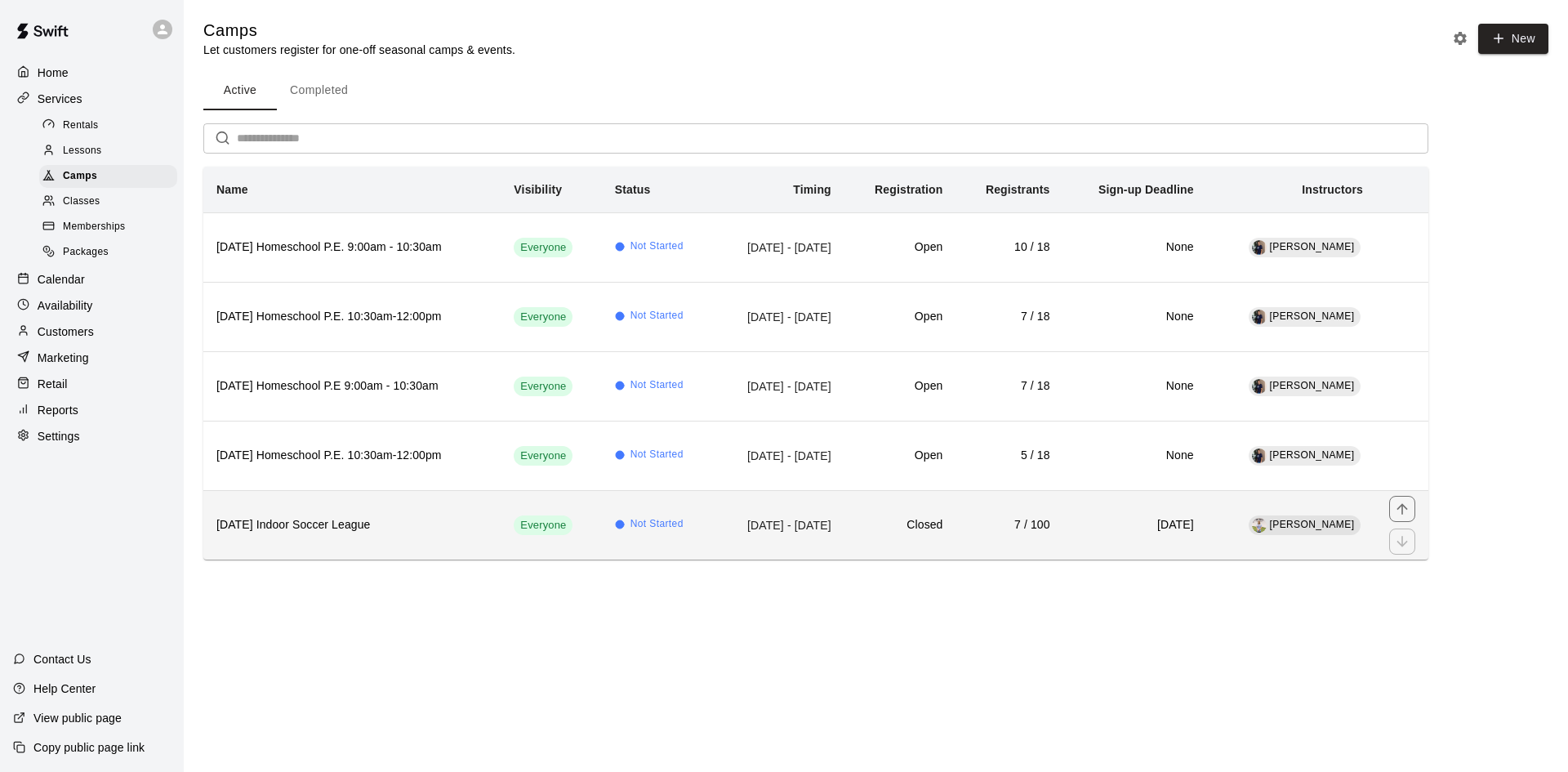
click at [484, 516] on th "[DATE] Indoor Soccer League" at bounding box center [352, 525] width 297 height 69
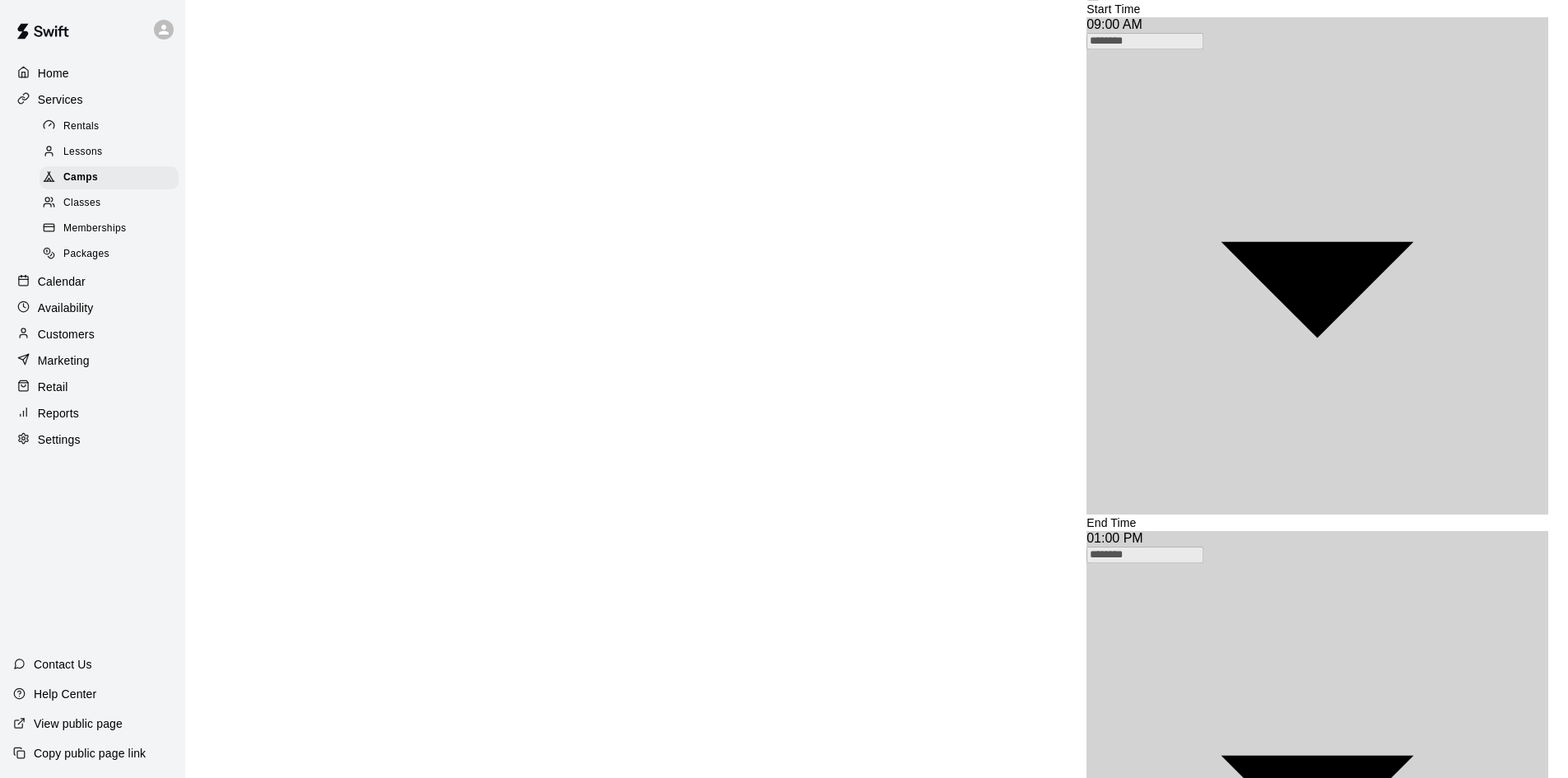
scroll to position [1990, 0]
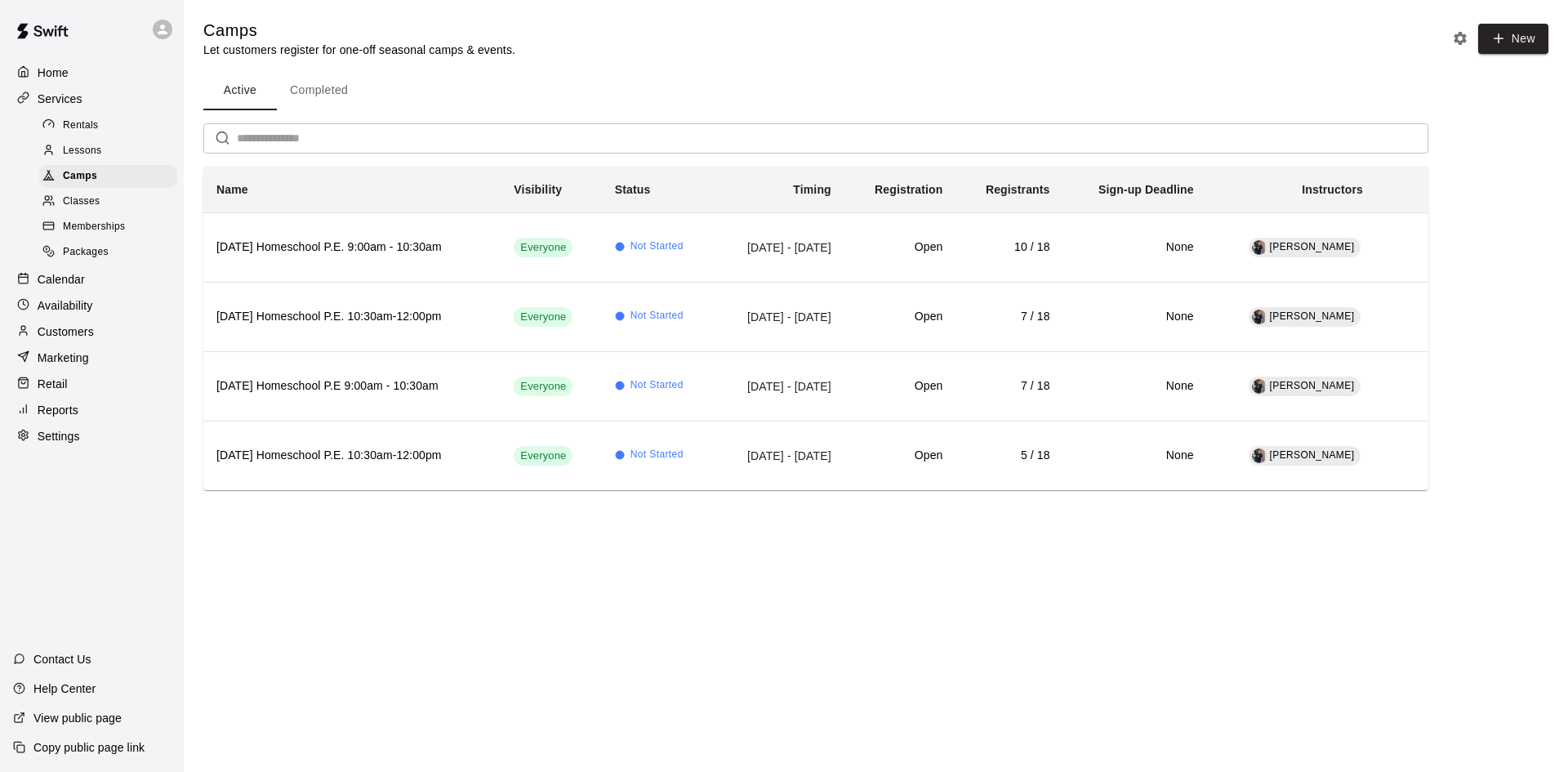
click at [59, 331] on div "Customers" at bounding box center [92, 332] width 158 height 25
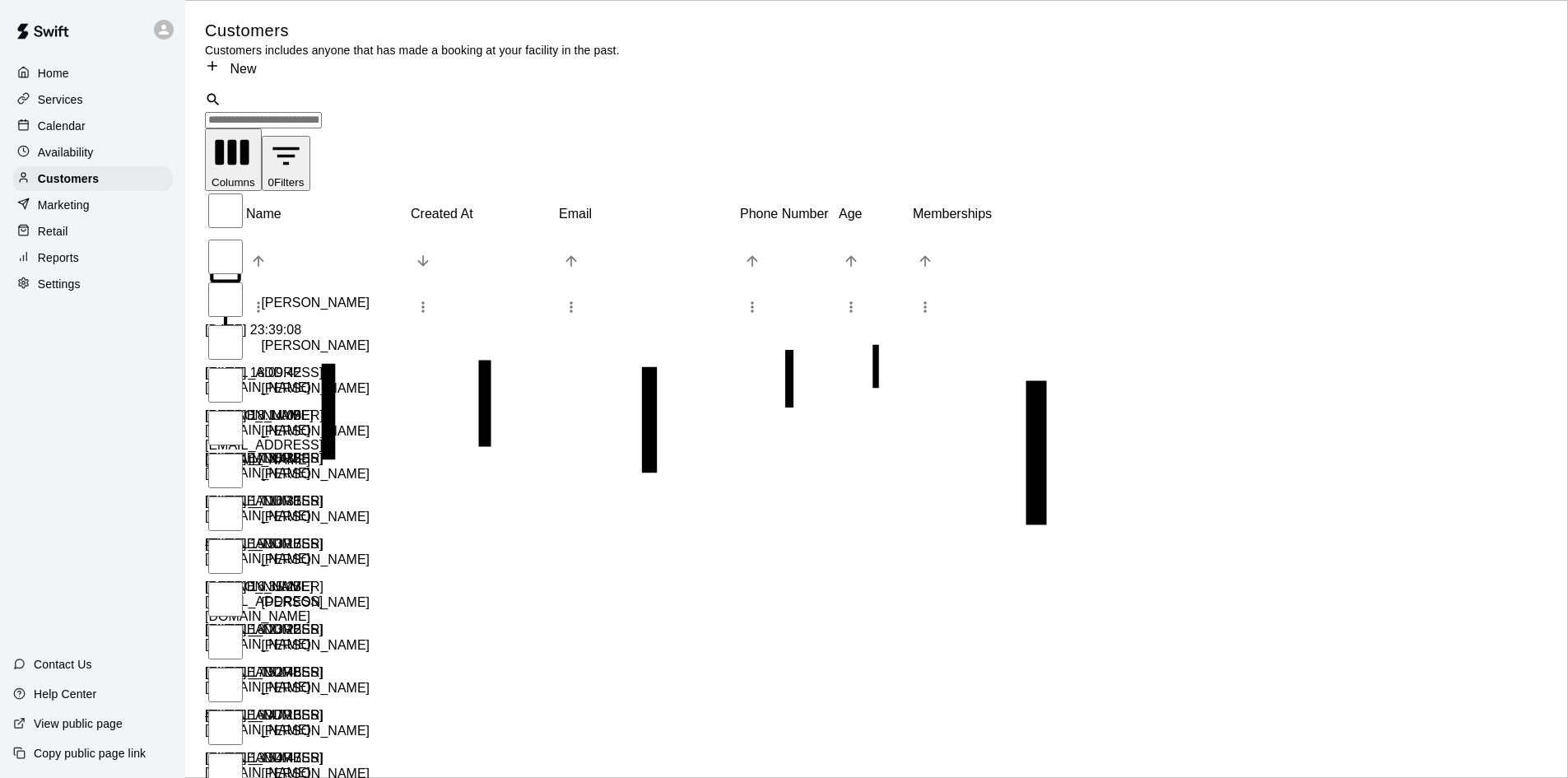
click at [274, 91] on div "​ ​" at bounding box center [876, 109] width 1343 height 37
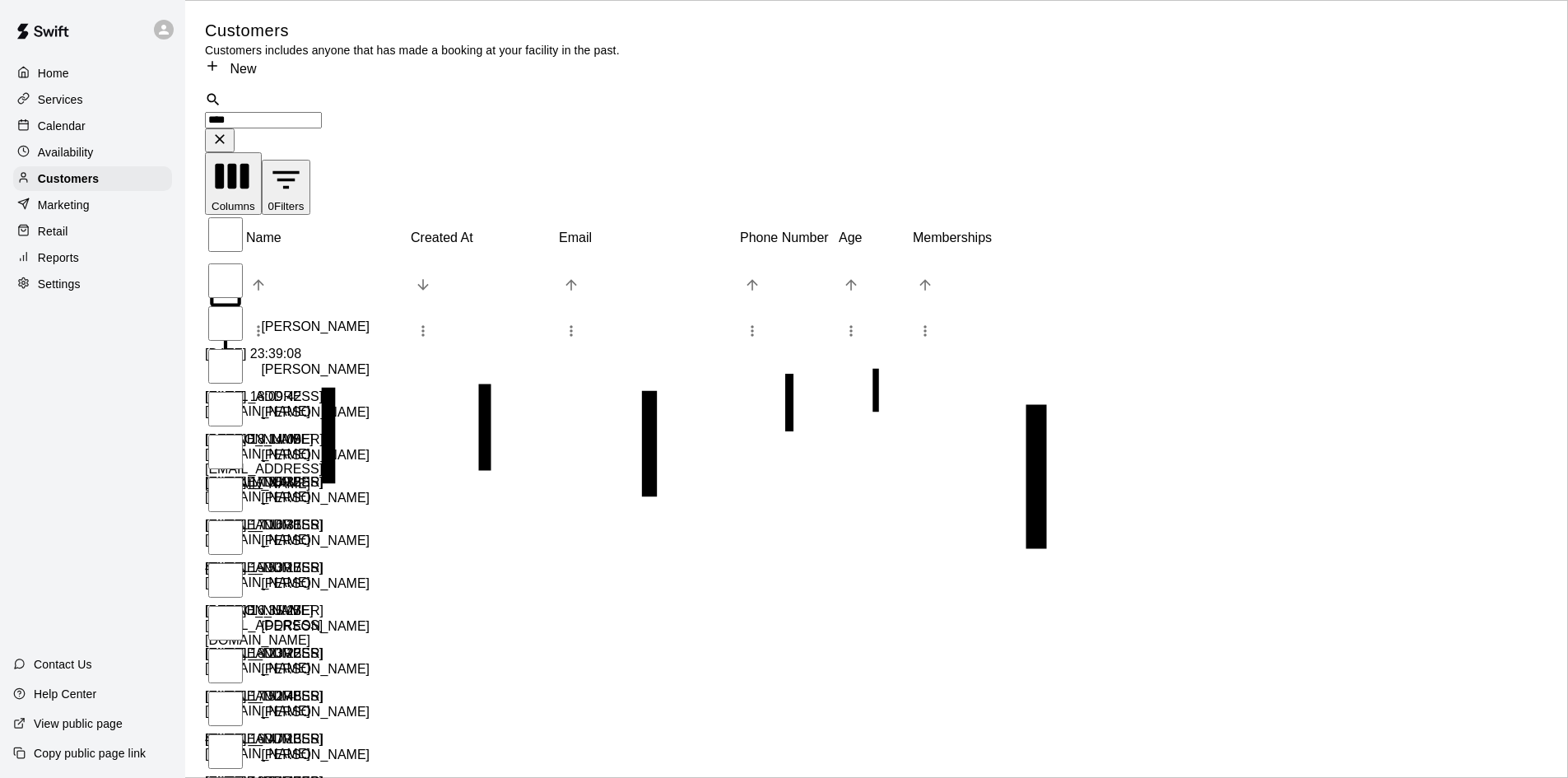
type input "*****"
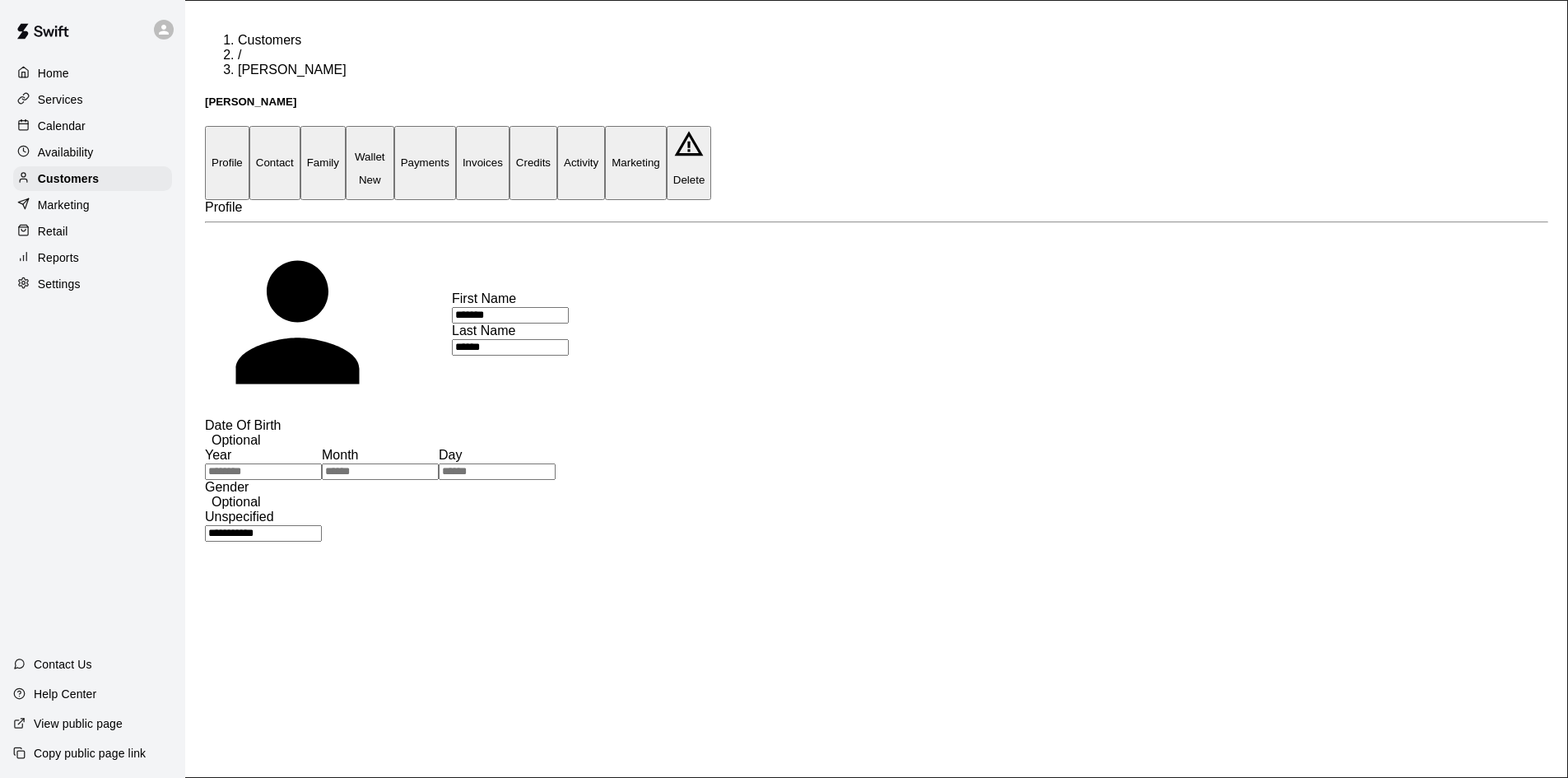
click at [456, 126] on button "Payments" at bounding box center [425, 163] width 62 height 73
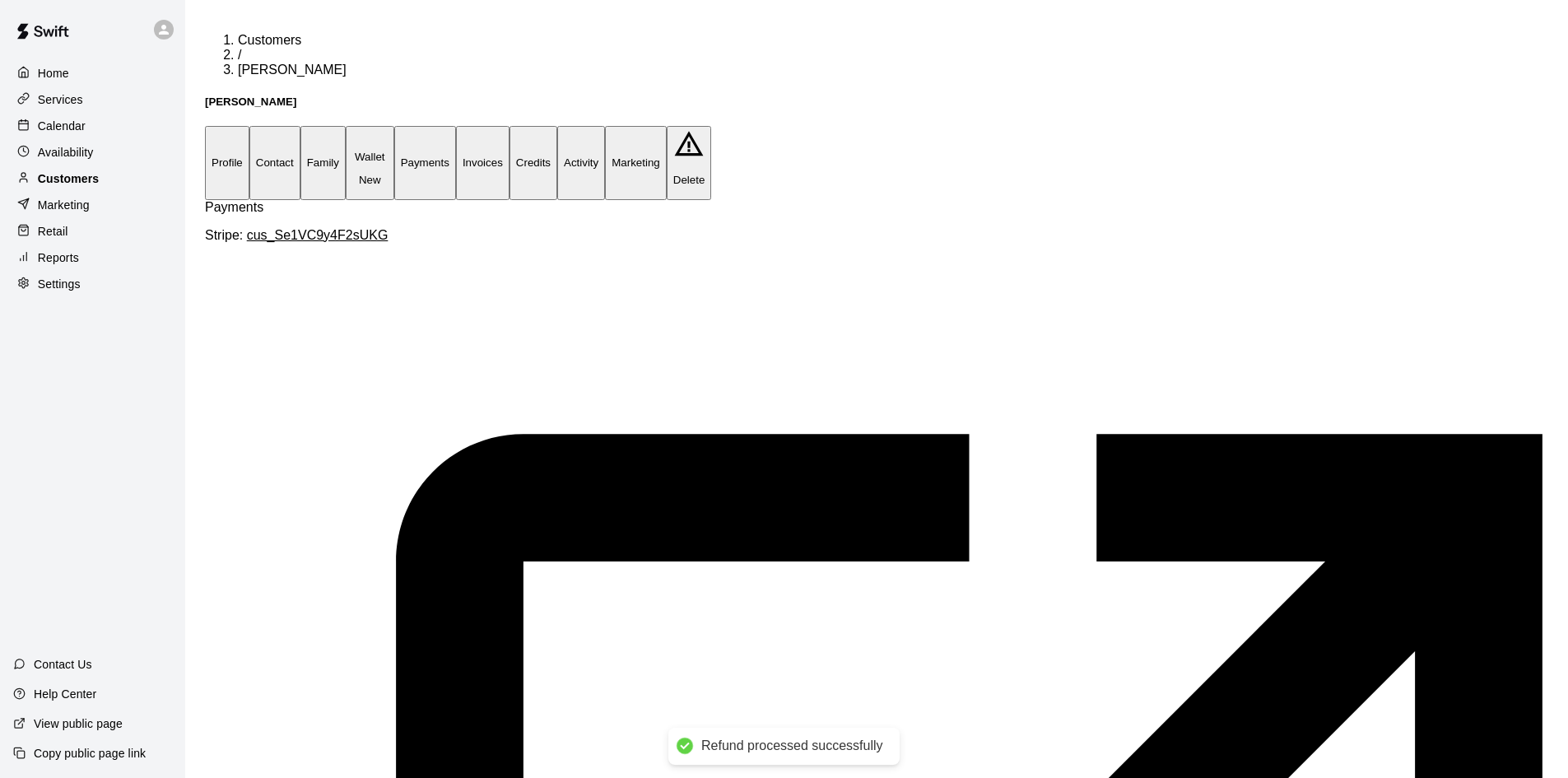
click at [83, 181] on p "Customers" at bounding box center [68, 178] width 61 height 16
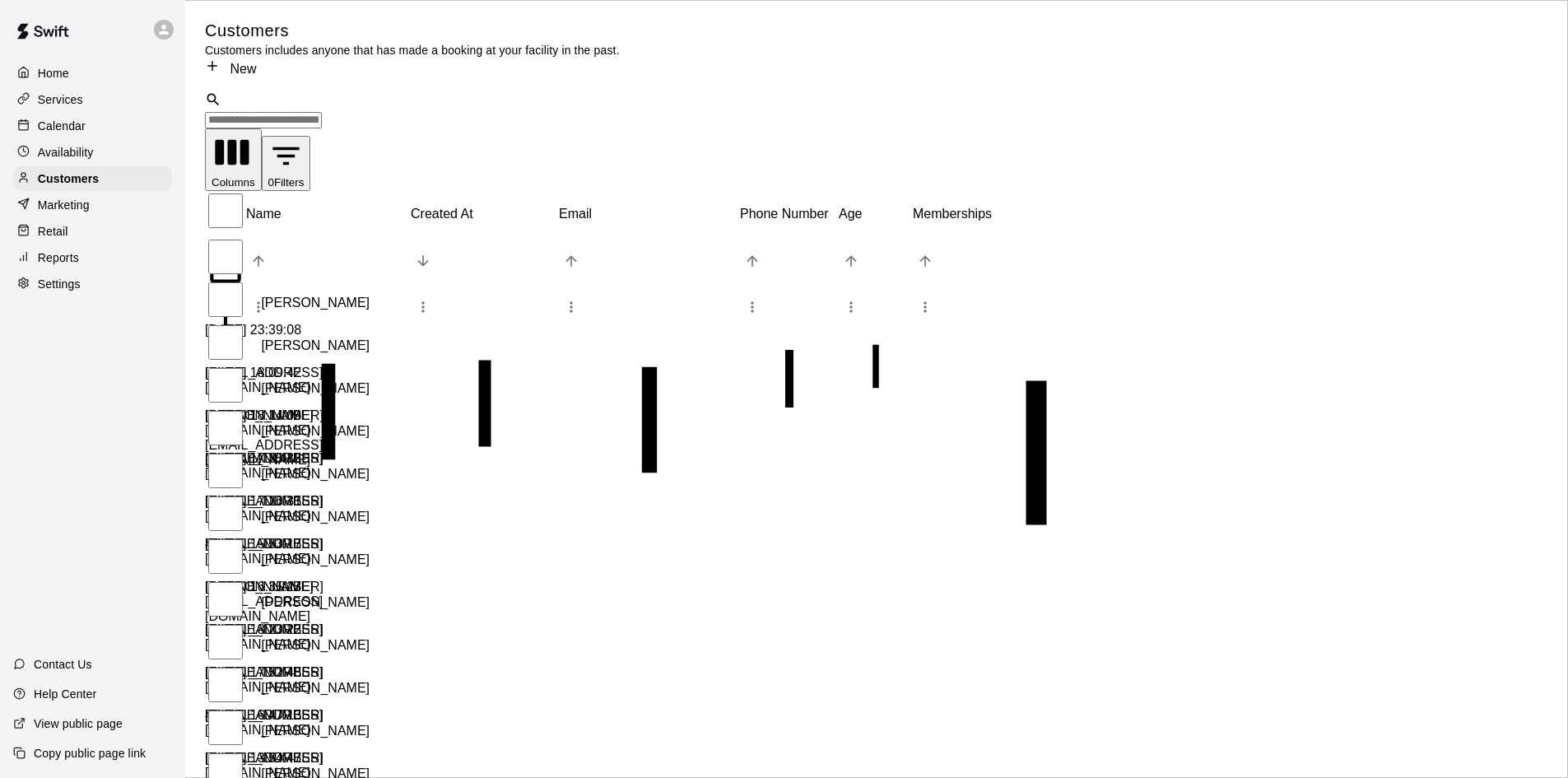
click at [322, 112] on input "Search customers by name or email" at bounding box center [263, 120] width 117 height 16
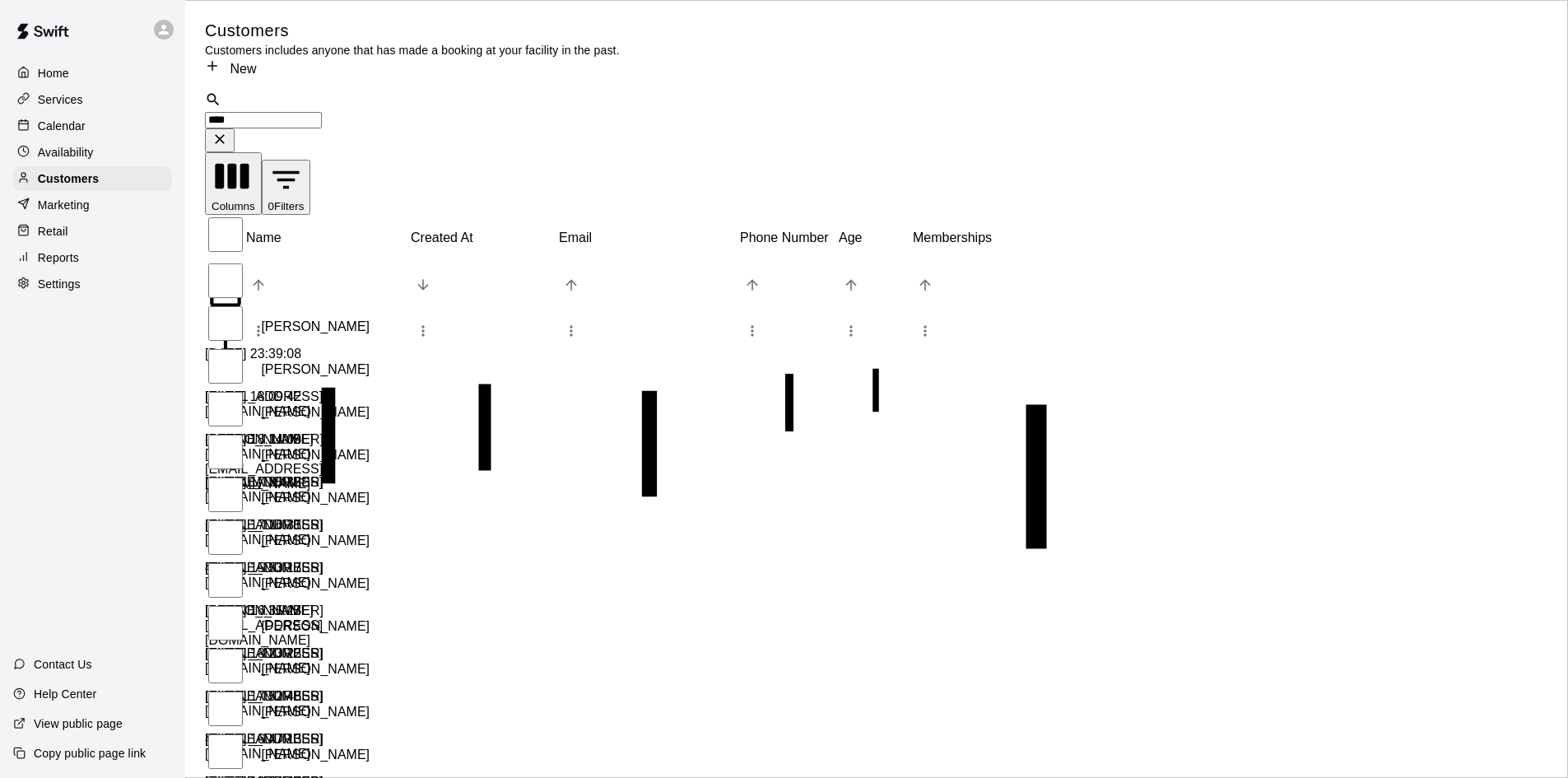
type input "*****"
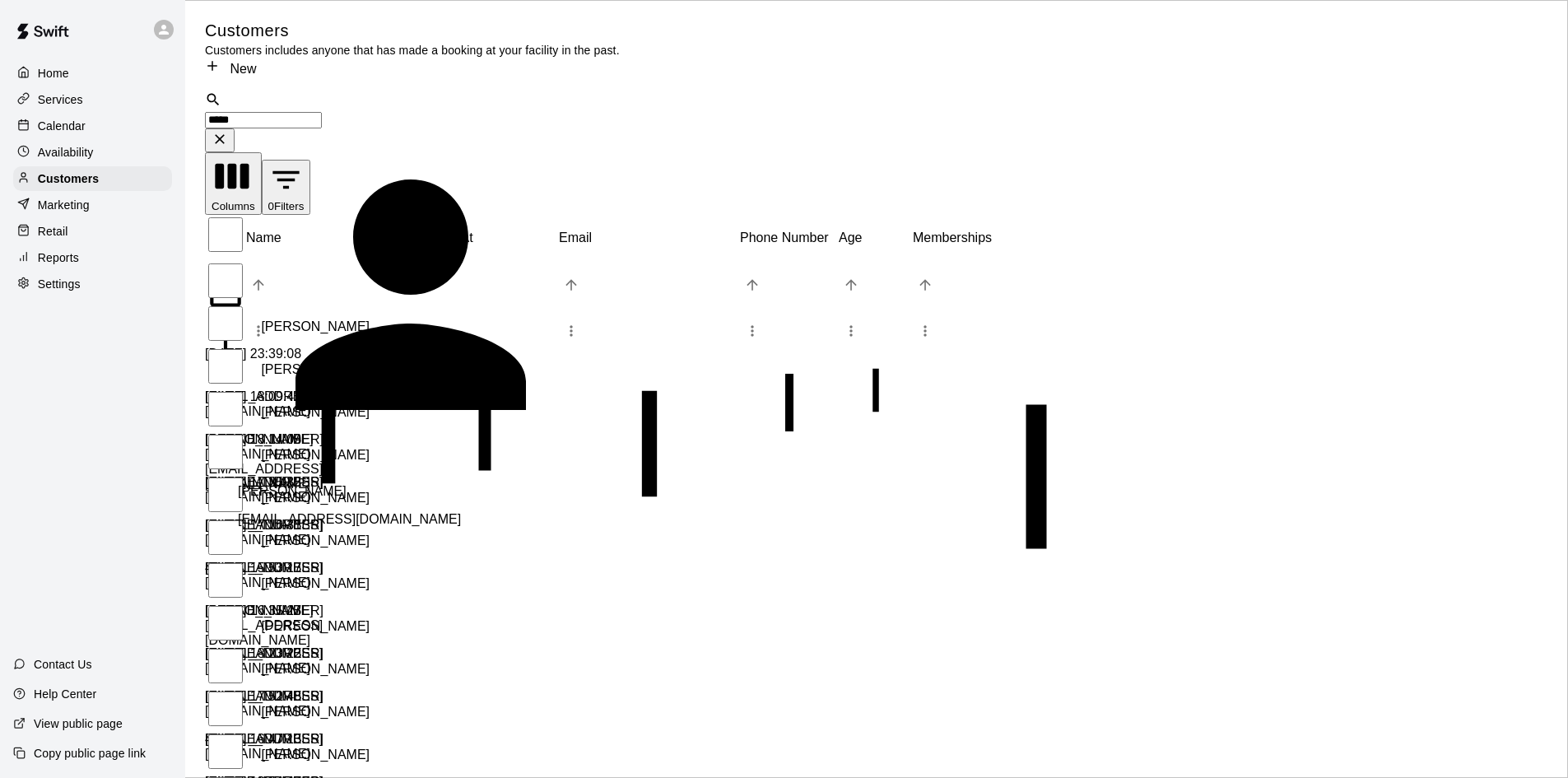
click at [319, 484] on p "[PERSON_NAME]" at bounding box center [292, 492] width 108 height 15
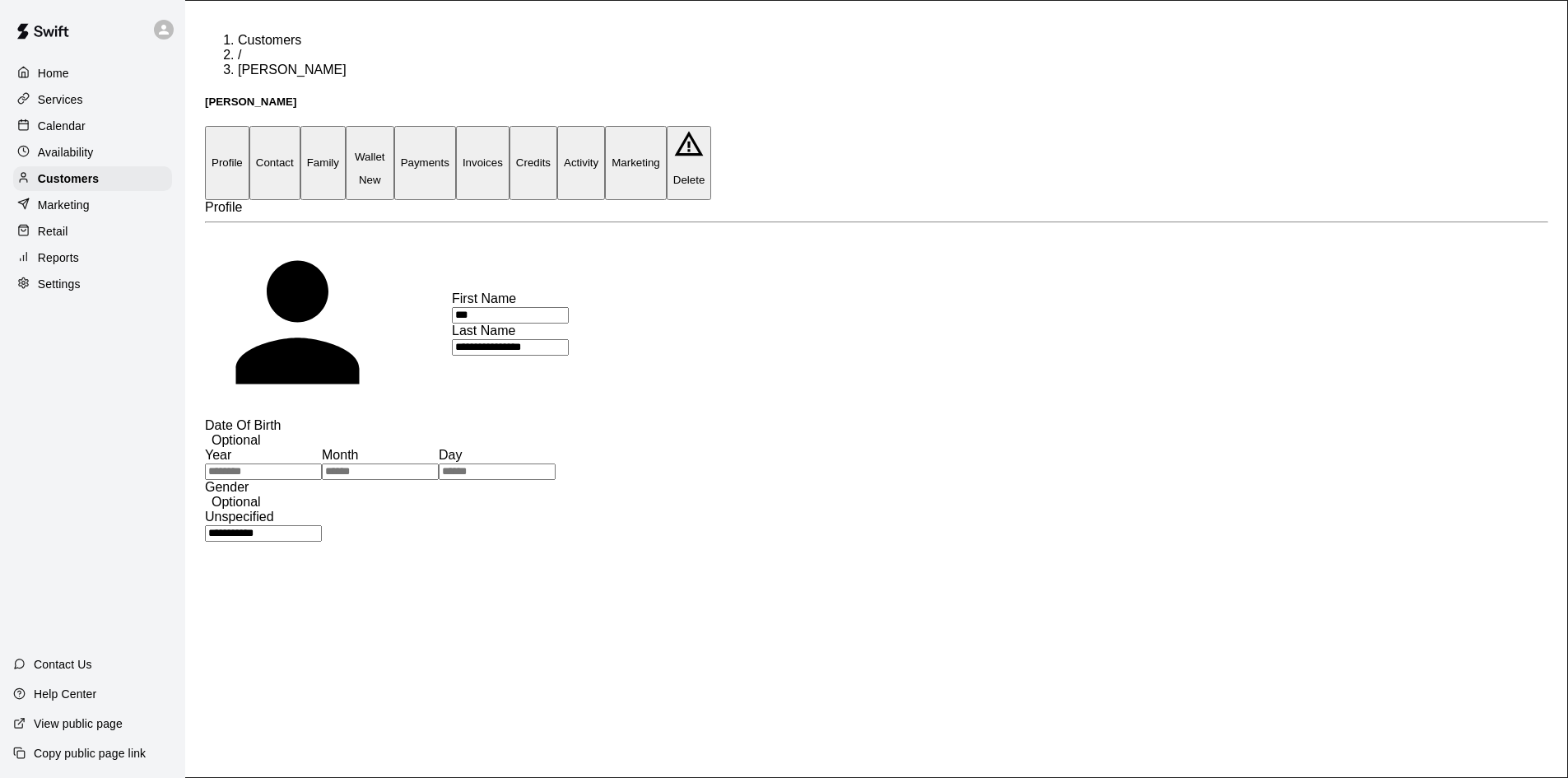
click at [456, 126] on button "Payments" at bounding box center [425, 163] width 62 height 73
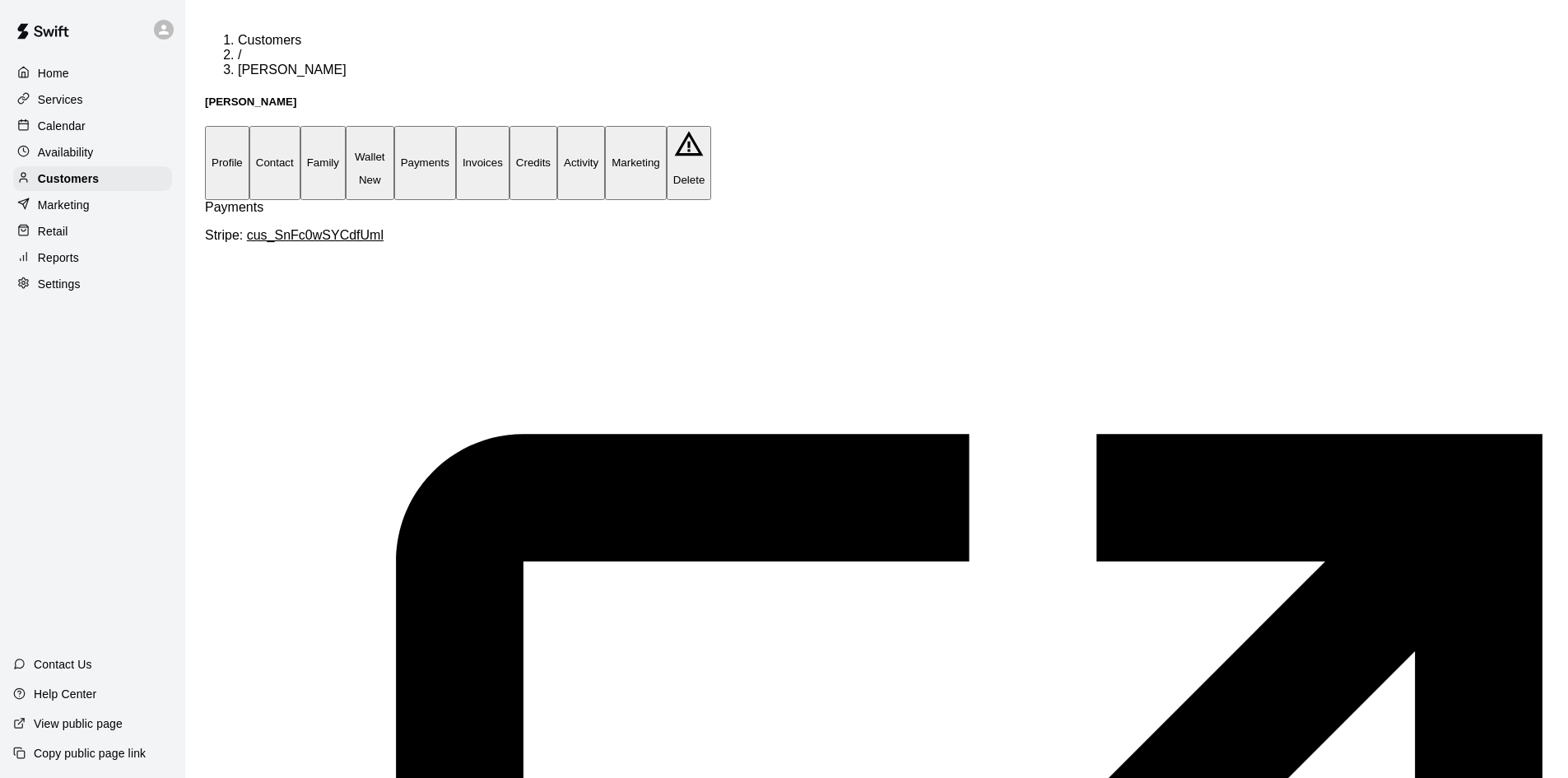
scroll to position [82, 0]
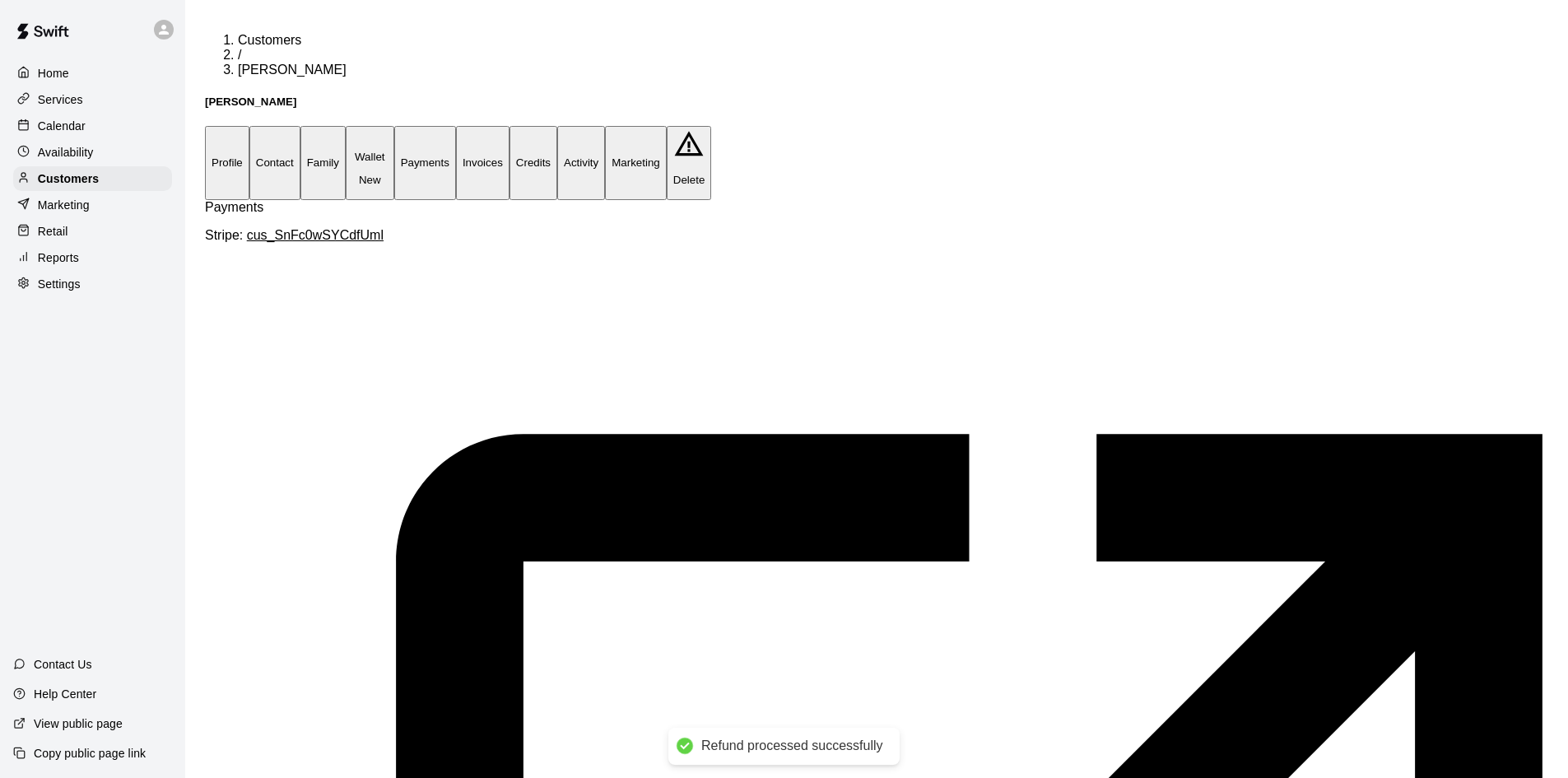
scroll to position [125, 0]
click at [59, 183] on p "Customers" at bounding box center [68, 178] width 61 height 16
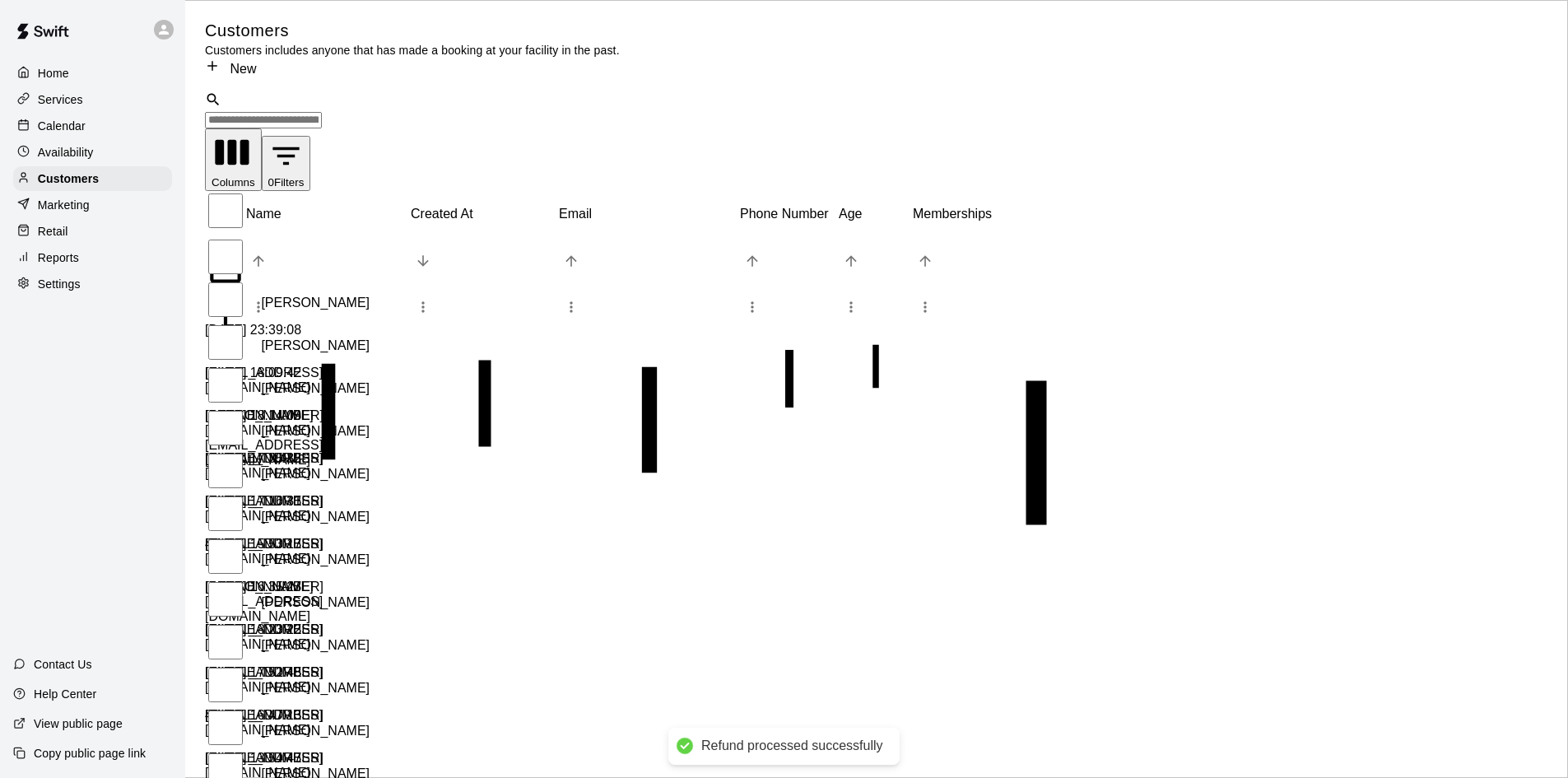
click at [285, 112] on input "Search customers by name or email" at bounding box center [263, 120] width 117 height 16
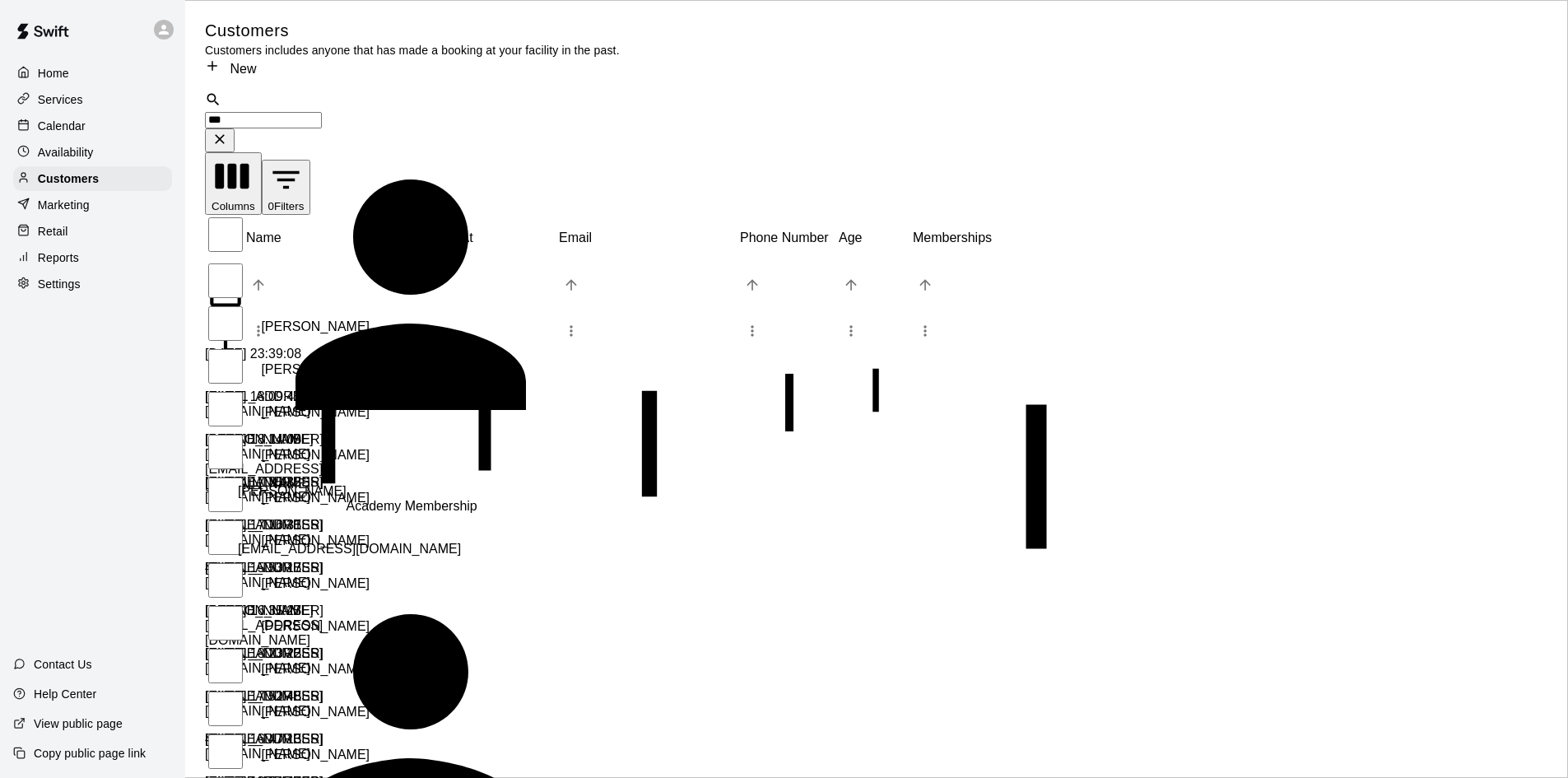
type input "****"
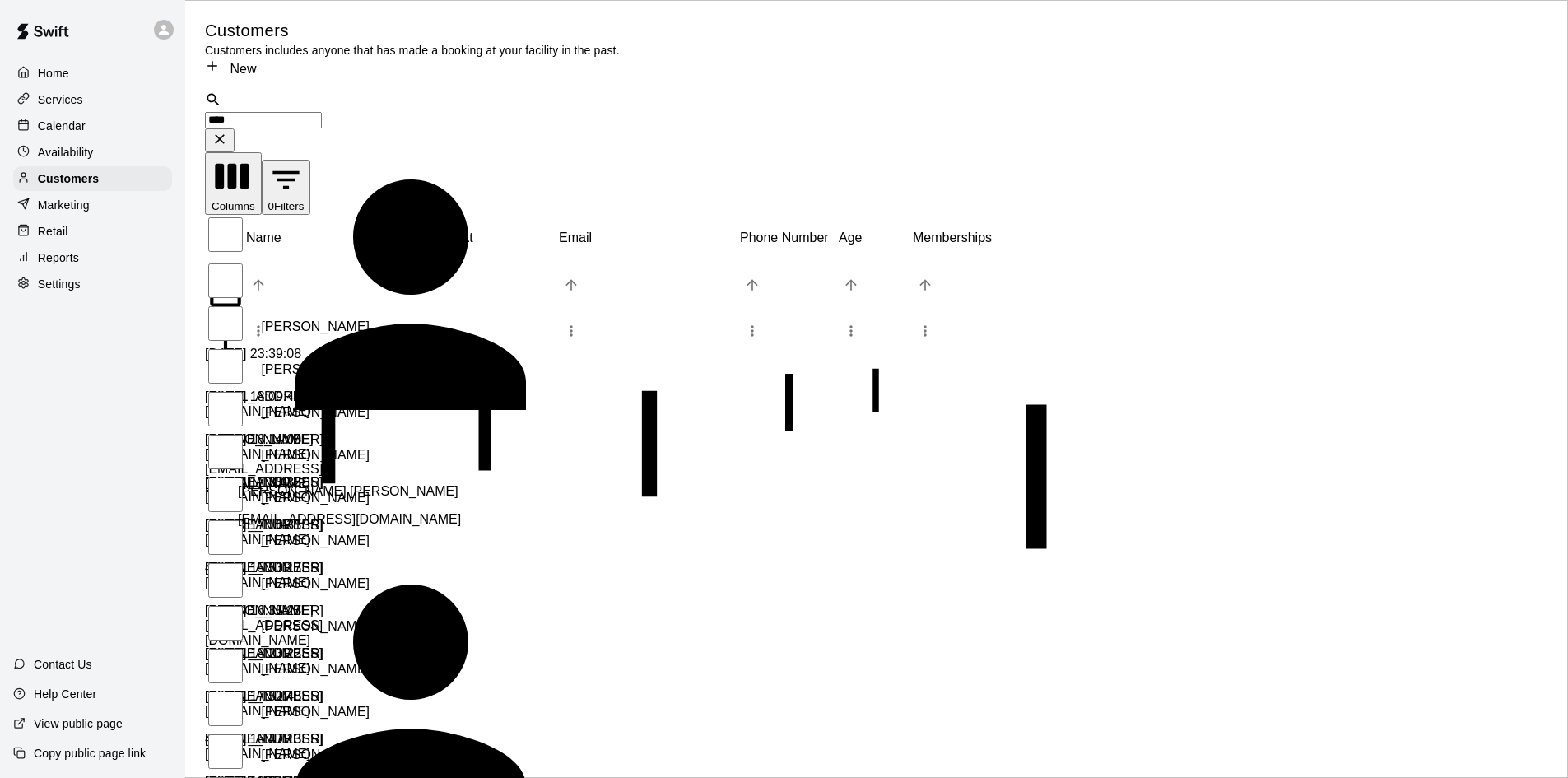
click at [278, 471] on div "[PERSON_NAME] [PERSON_NAME] [EMAIL_ADDRESS][DOMAIN_NAME]" at bounding box center [468, 499] width 461 height 56
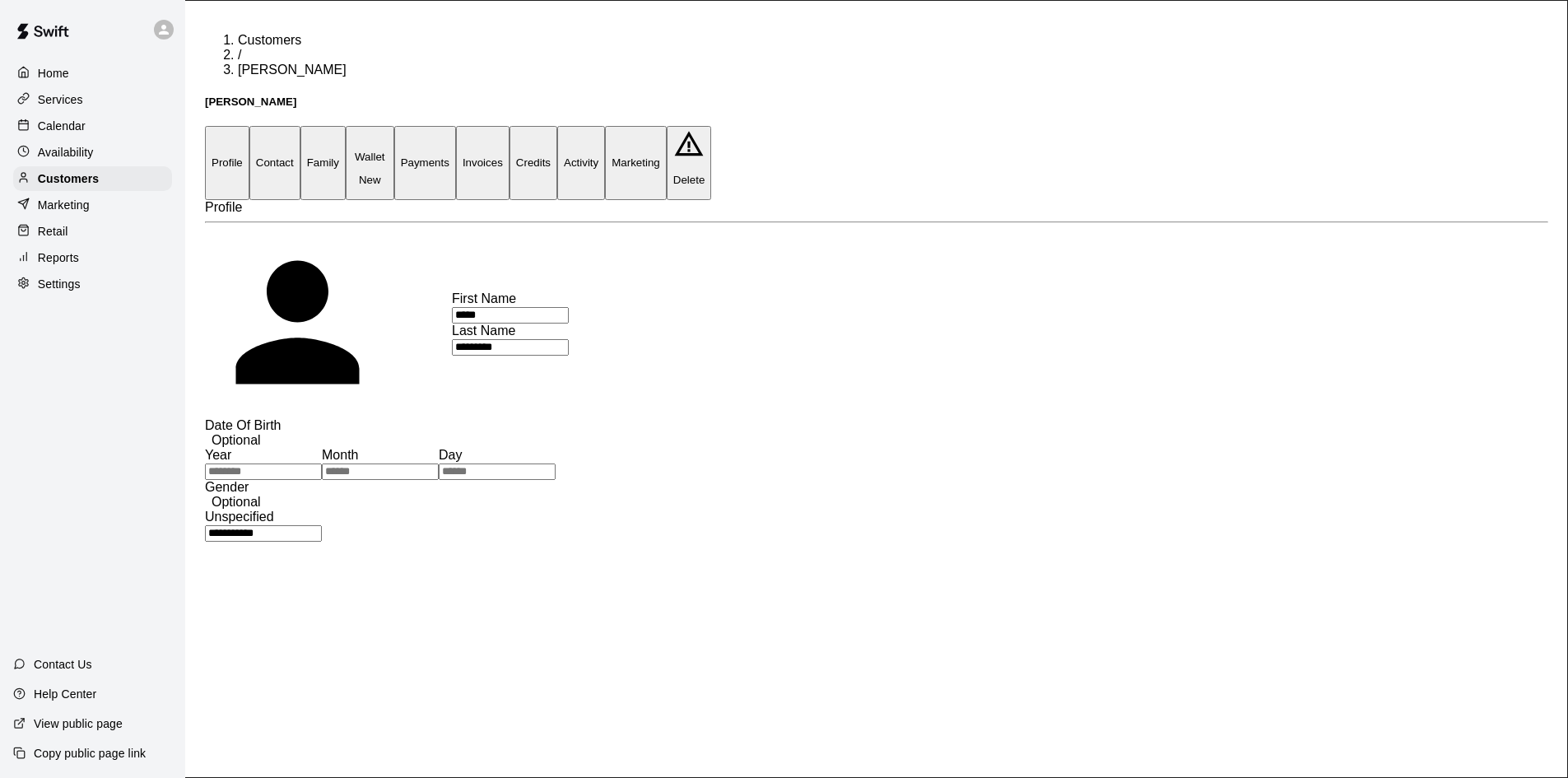
click at [456, 126] on button "Payments" at bounding box center [425, 163] width 62 height 73
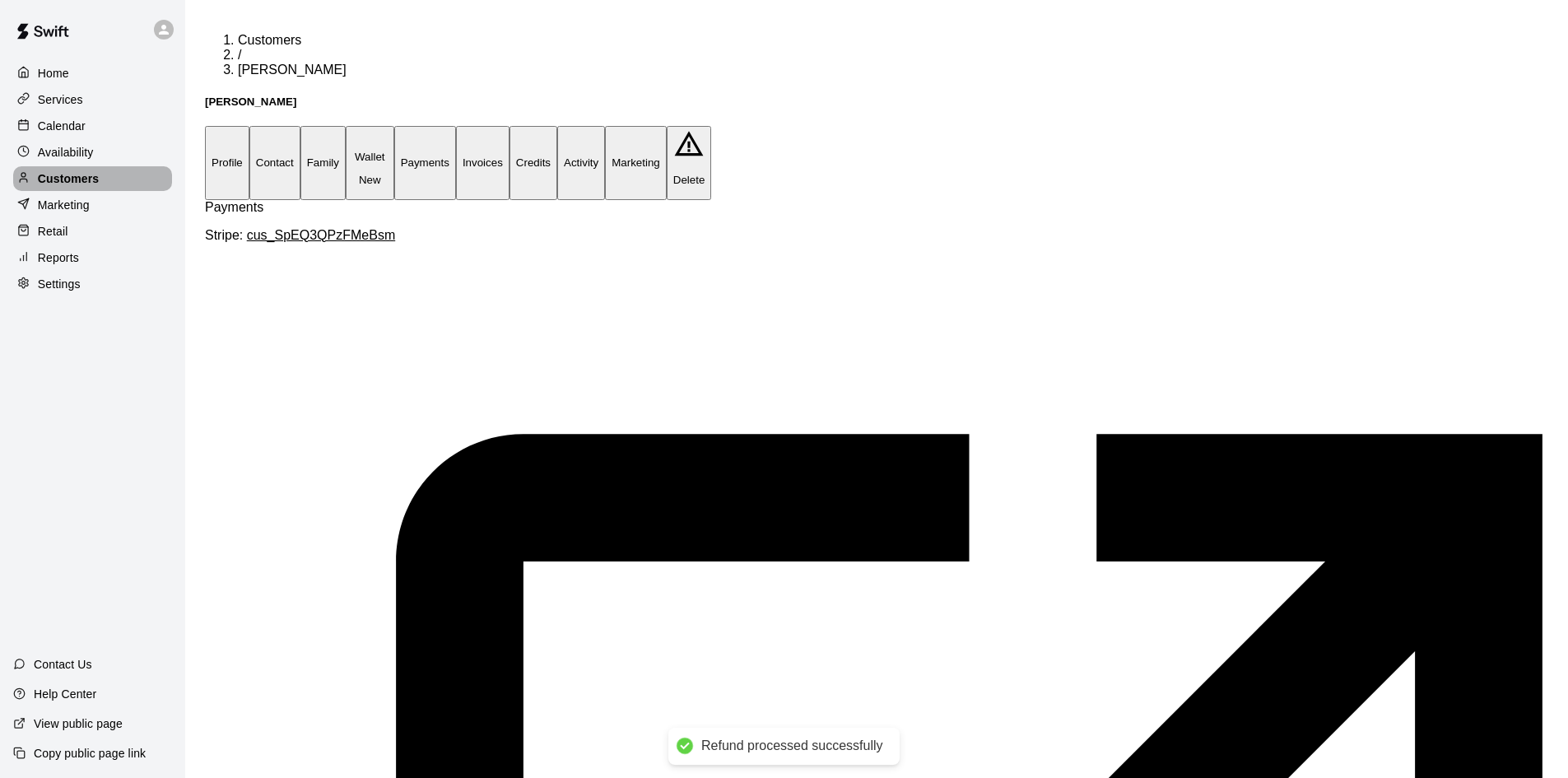
click at [83, 183] on p "Customers" at bounding box center [68, 178] width 61 height 16
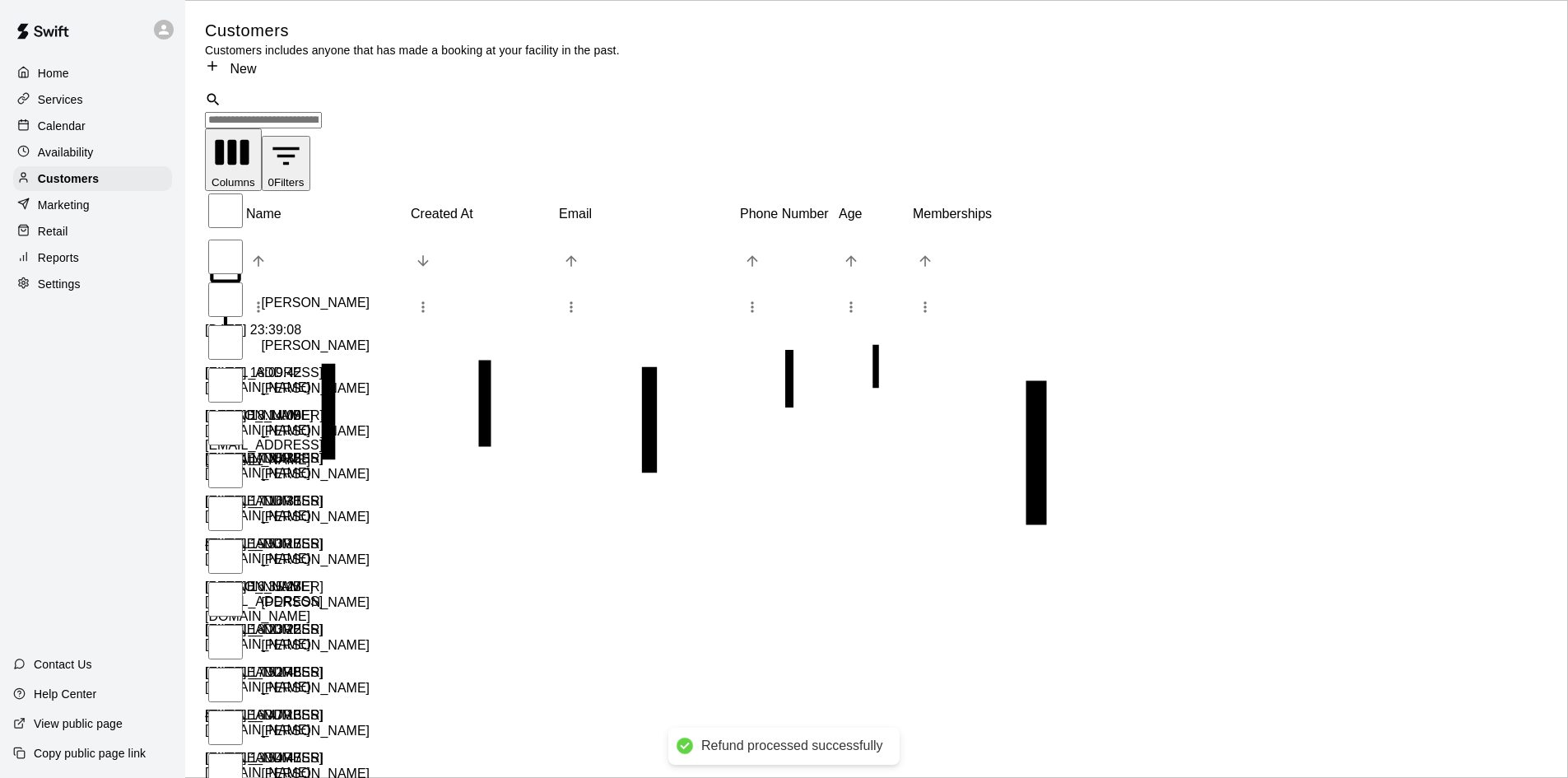
click at [322, 112] on input "Search customers by name or email" at bounding box center [263, 120] width 117 height 16
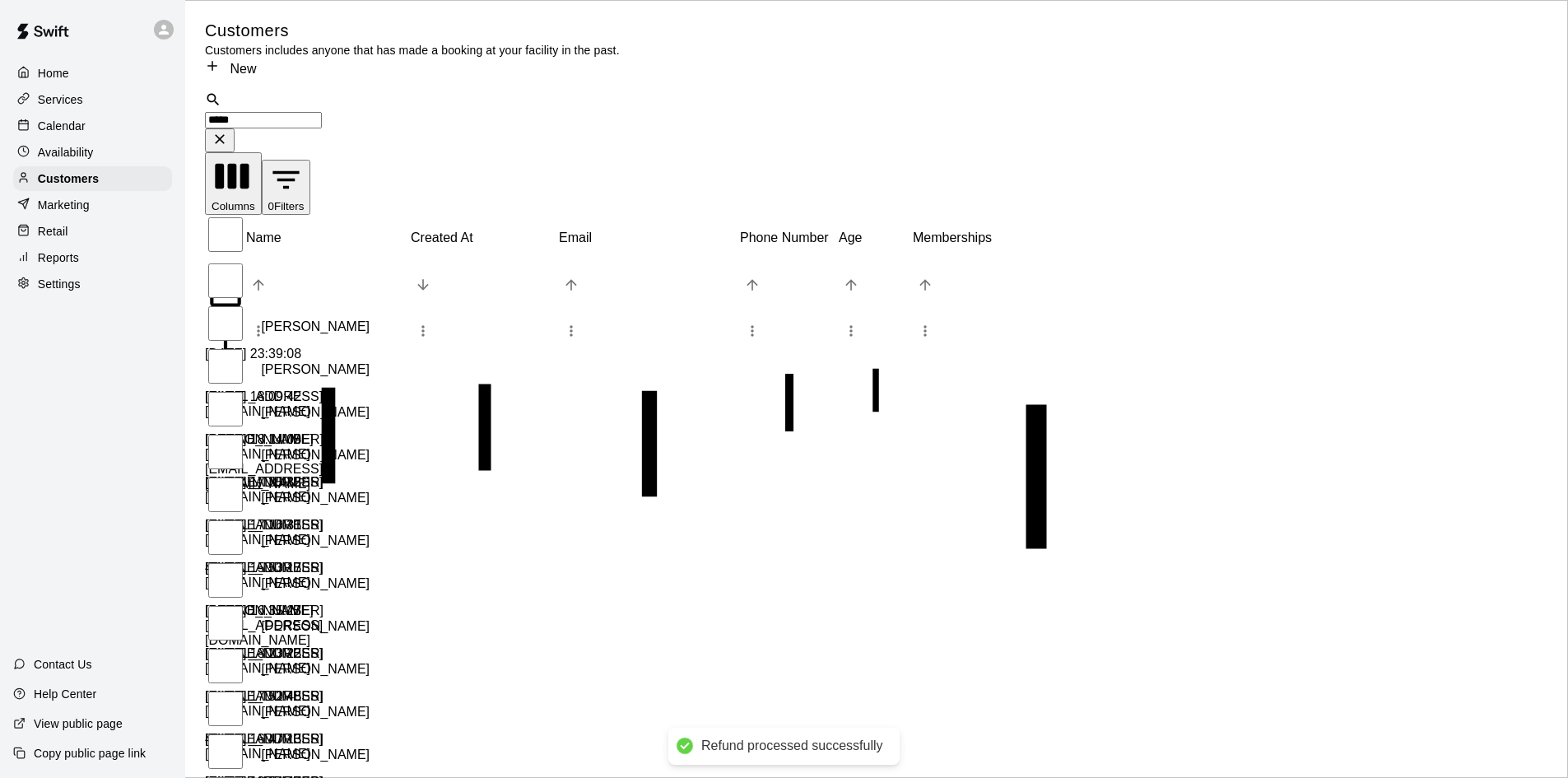
type input "******"
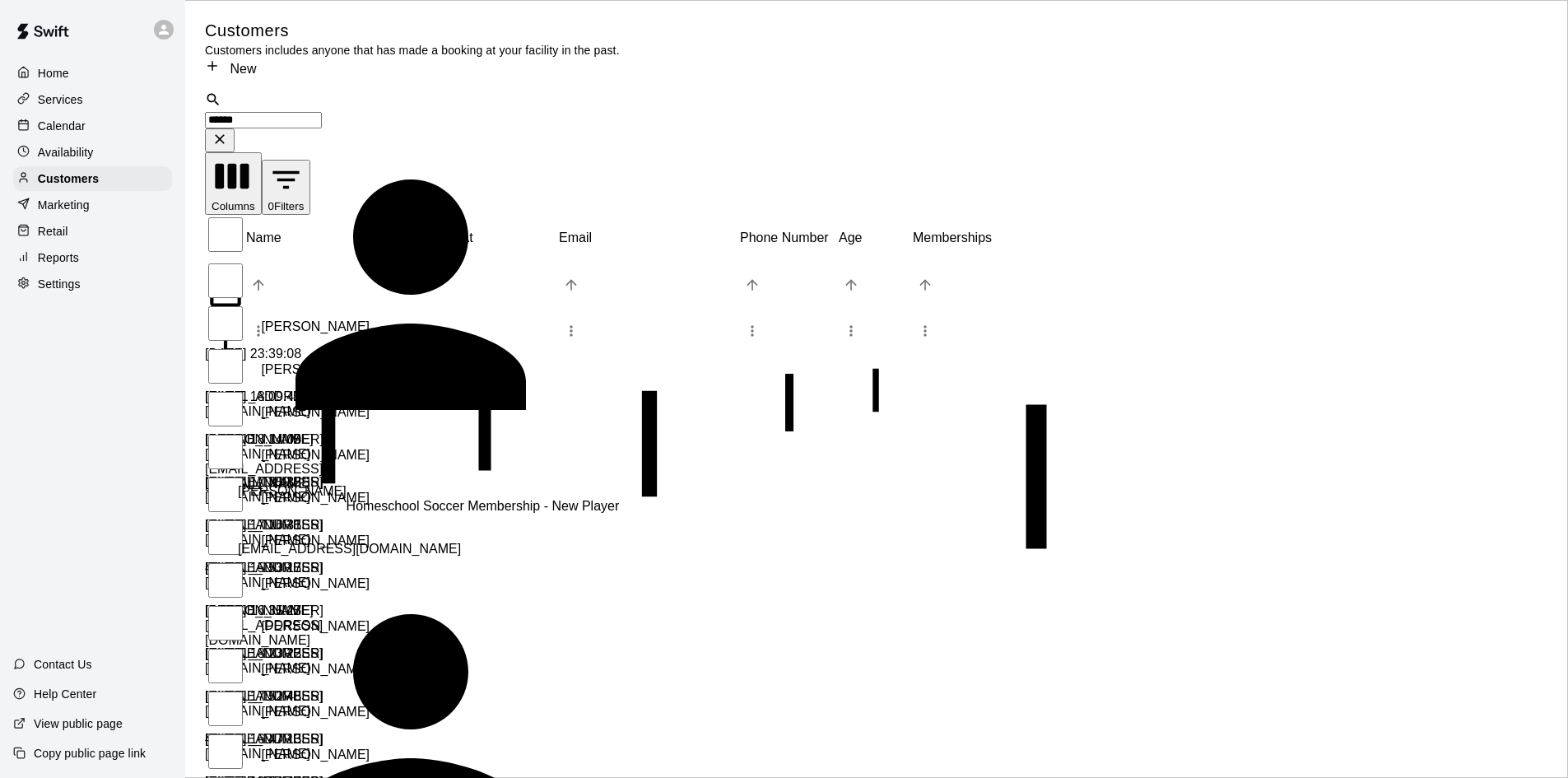
click at [317, 484] on p "[PERSON_NAME]" at bounding box center [292, 507] width 108 height 45
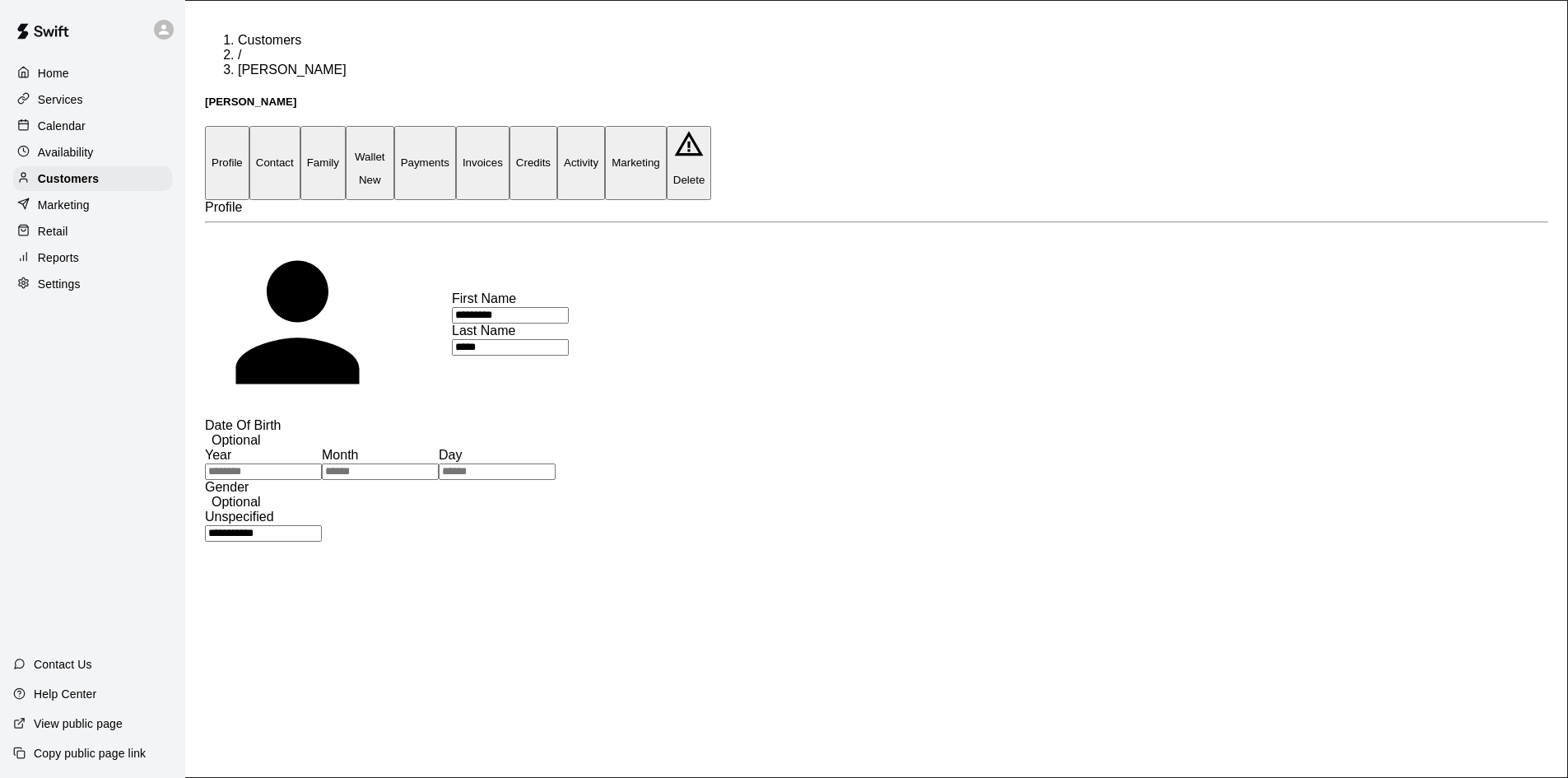
click at [456, 126] on button "Payments" at bounding box center [425, 163] width 62 height 73
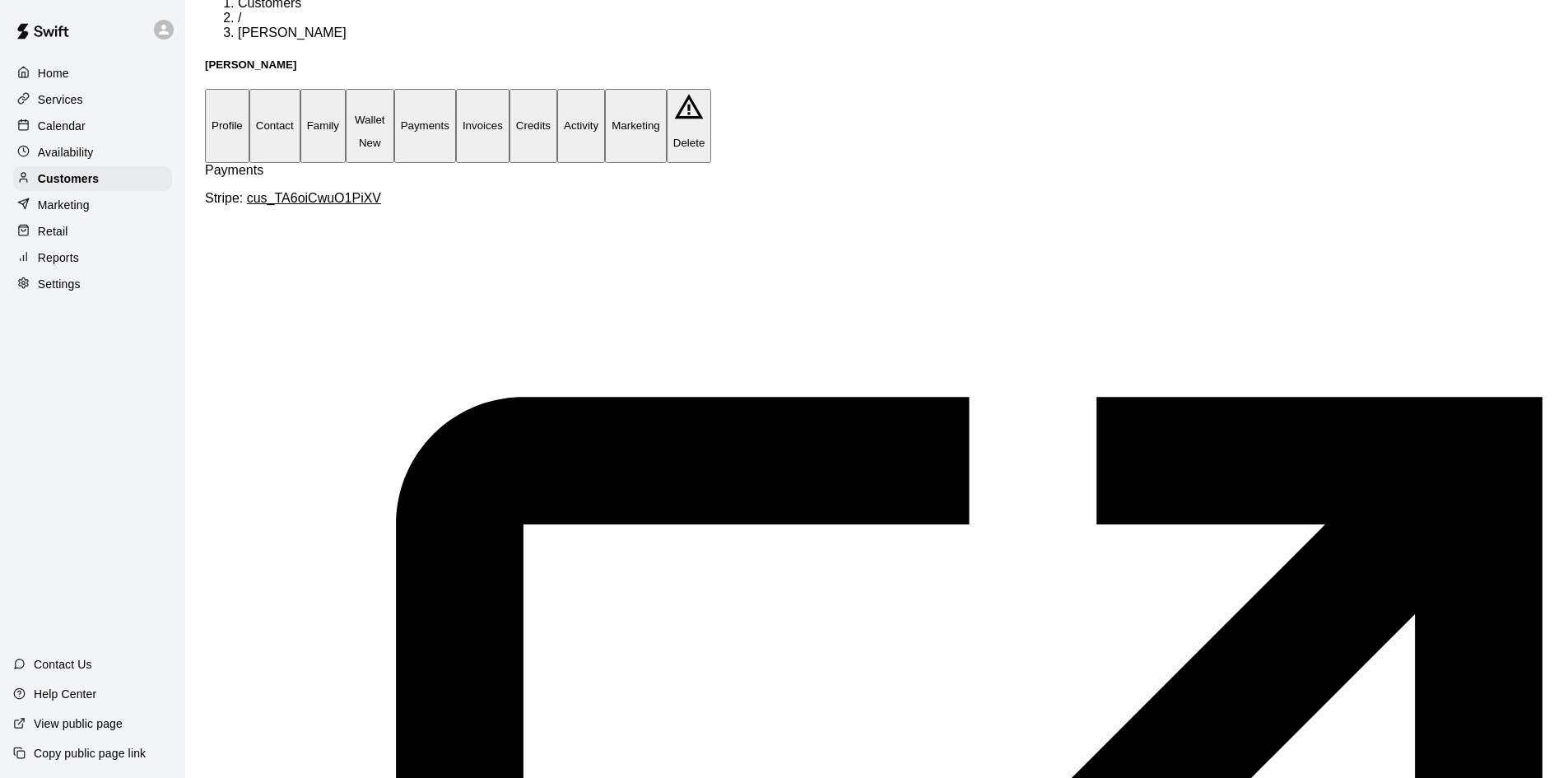
scroll to position [54, 0]
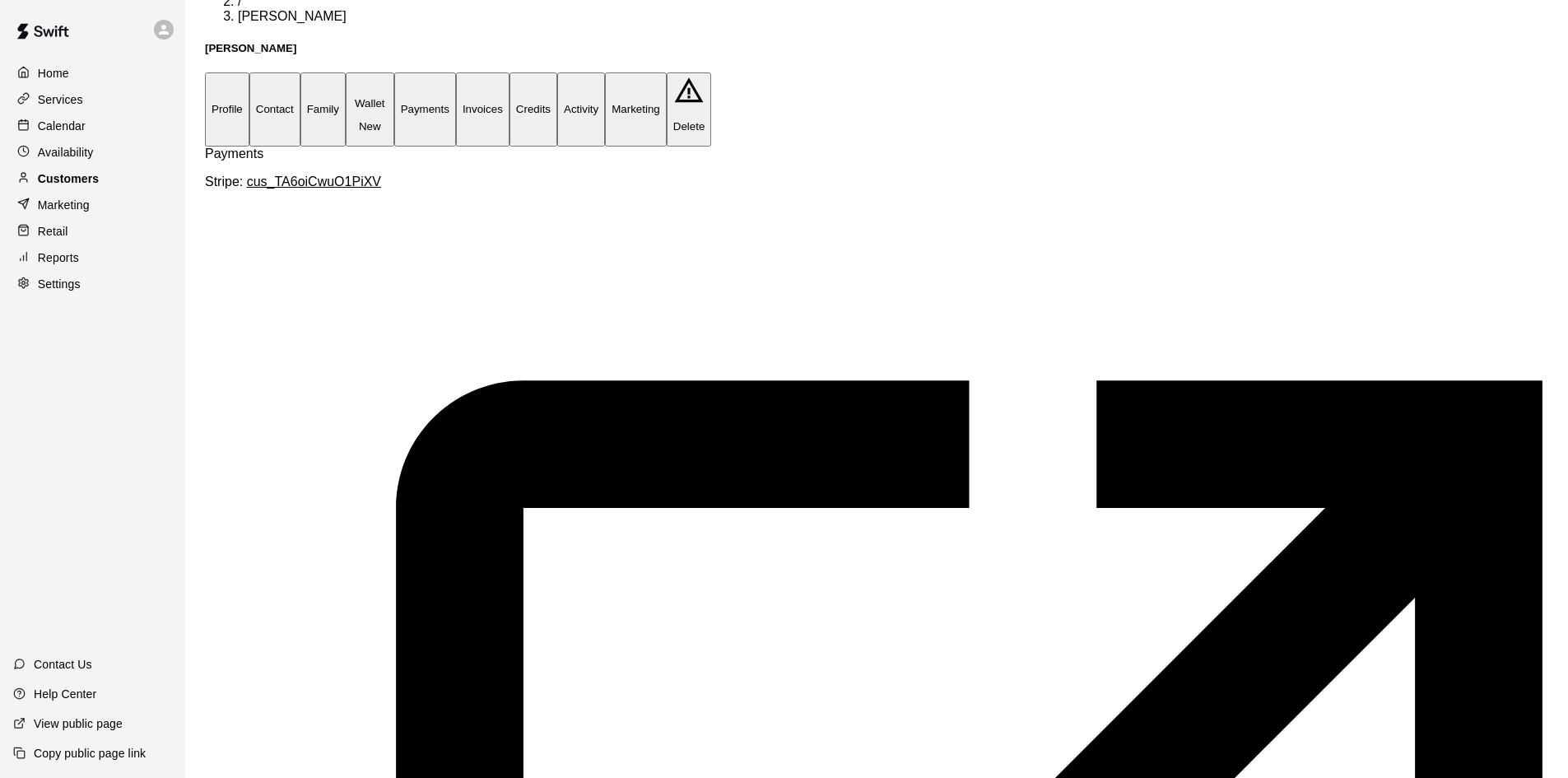
click at [67, 182] on p "Customers" at bounding box center [68, 178] width 61 height 16
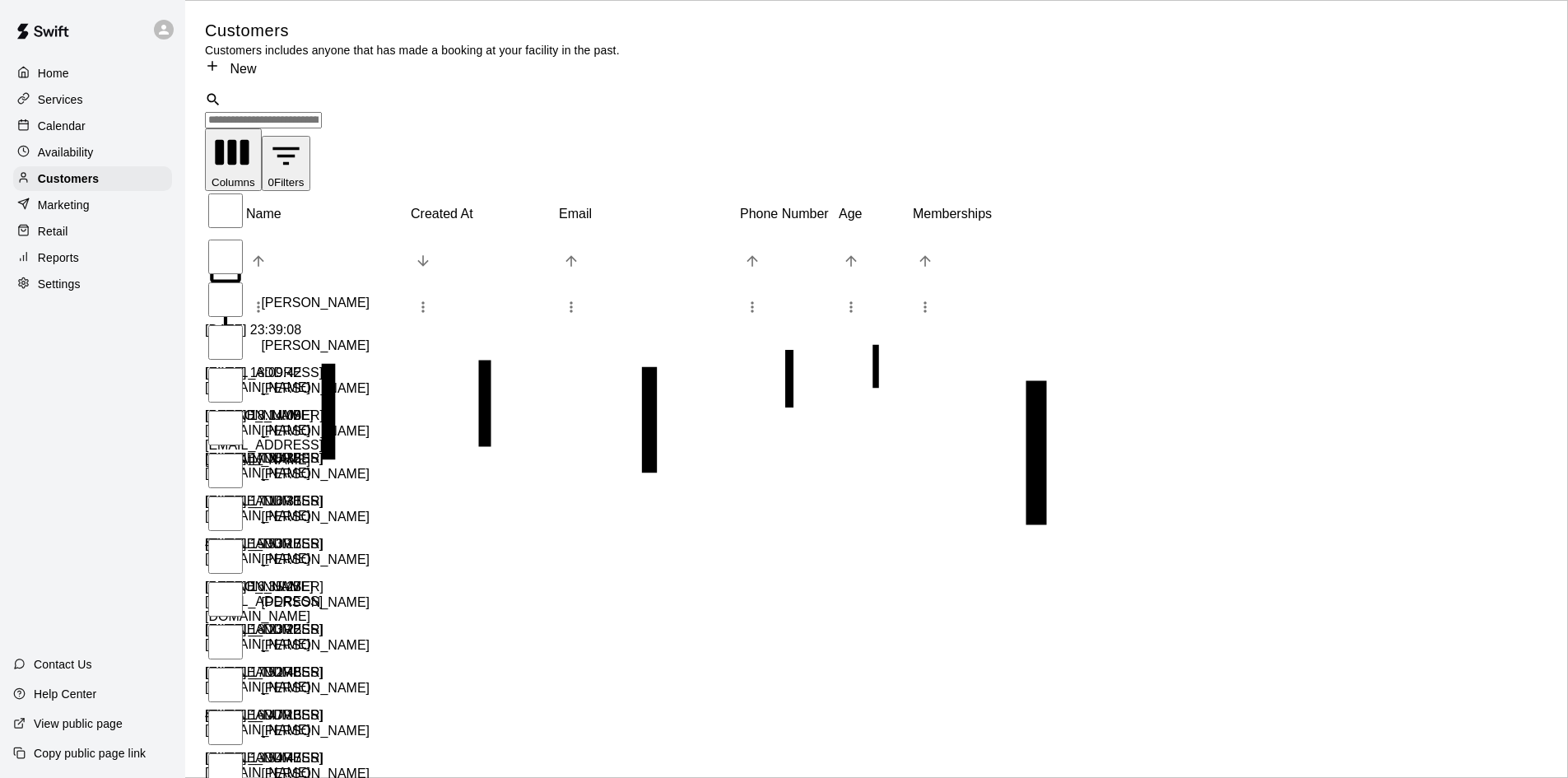
click at [322, 112] on input "Search customers by name or email" at bounding box center [263, 120] width 117 height 16
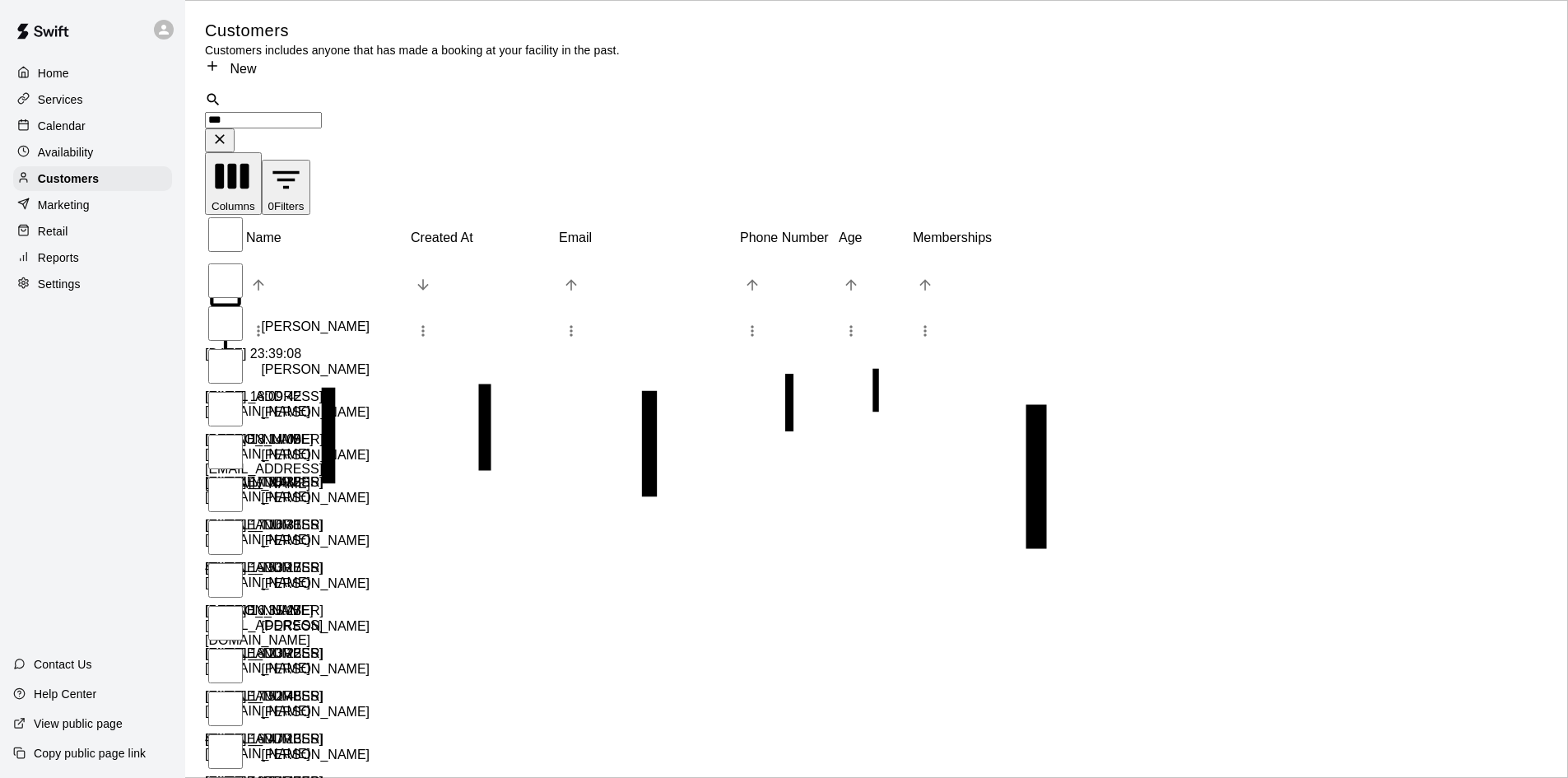
type input "****"
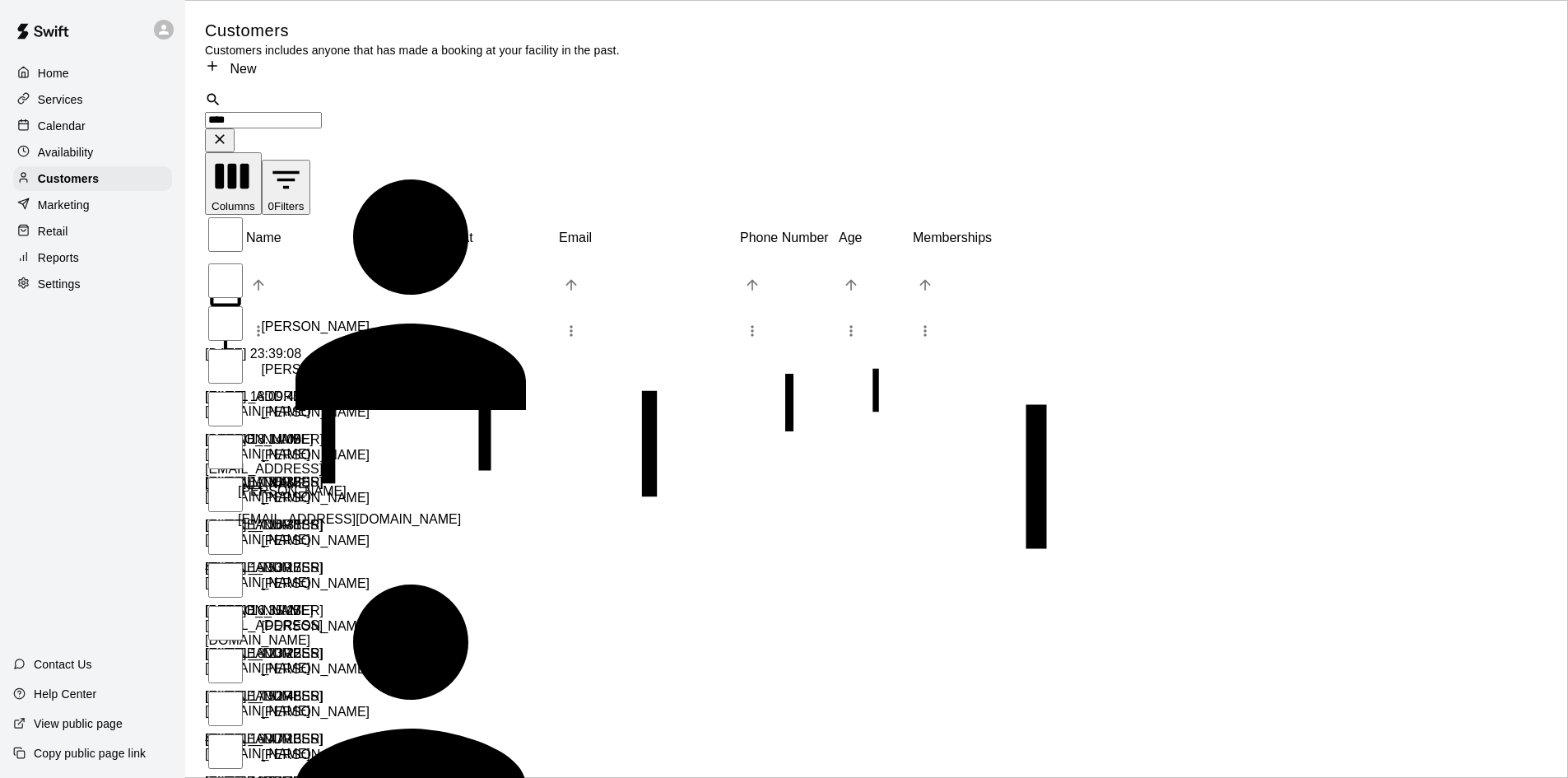
click at [373, 471] on div "[PERSON_NAME] [EMAIL_ADDRESS][DOMAIN_NAME]" at bounding box center [468, 499] width 461 height 56
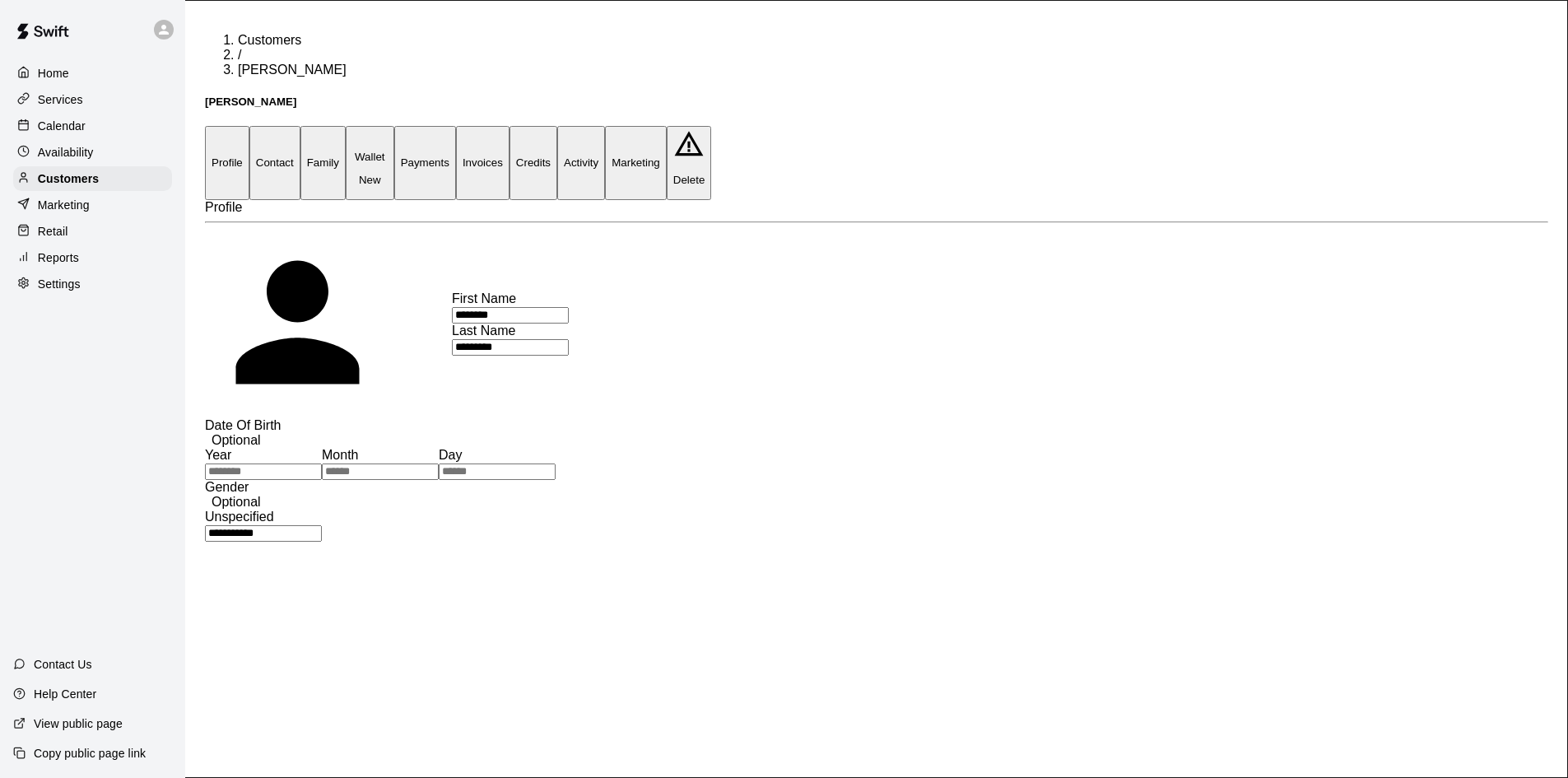
click at [456, 126] on button "Payments" at bounding box center [425, 163] width 62 height 73
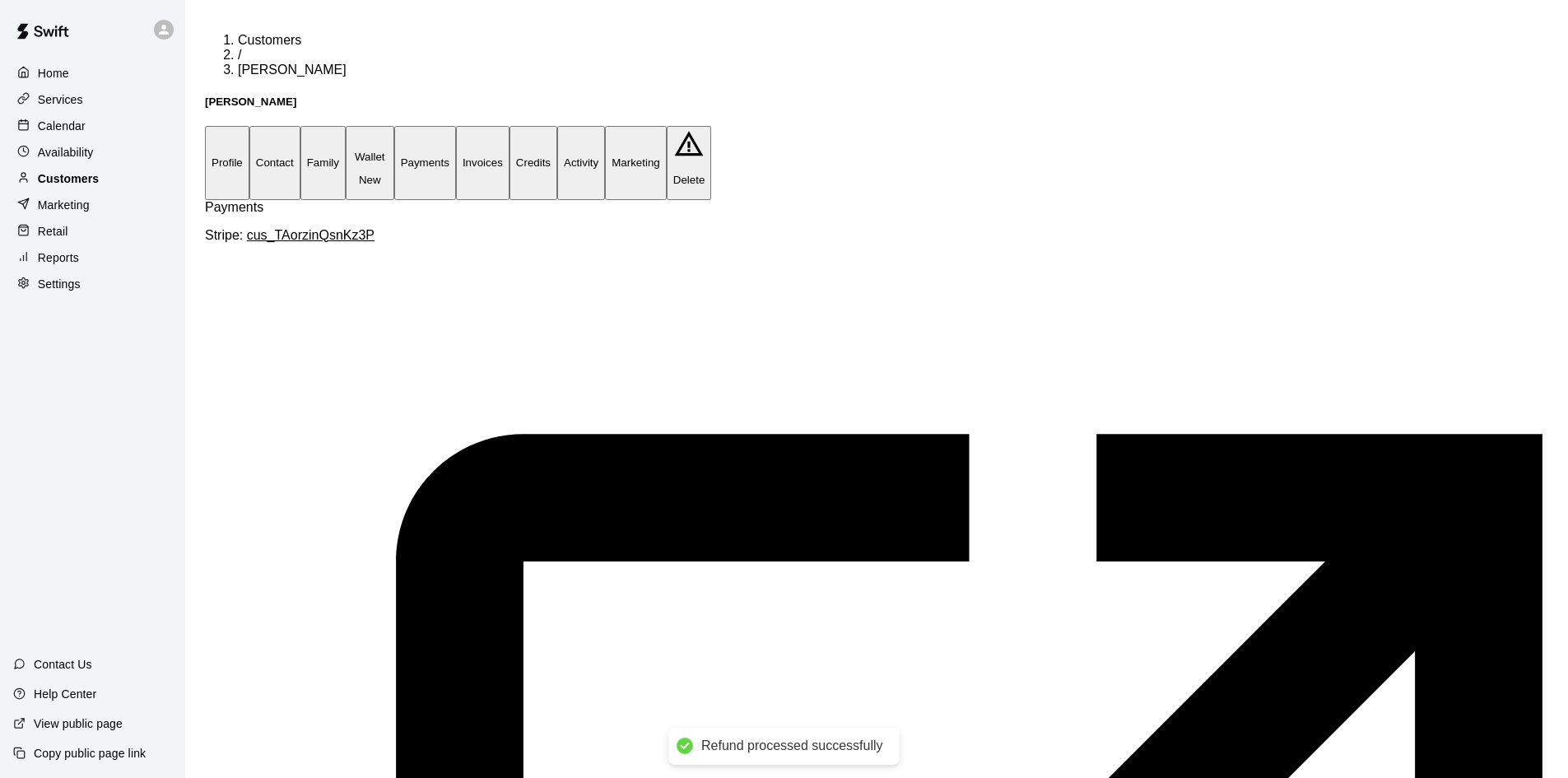
click at [83, 181] on p "Customers" at bounding box center [68, 178] width 61 height 16
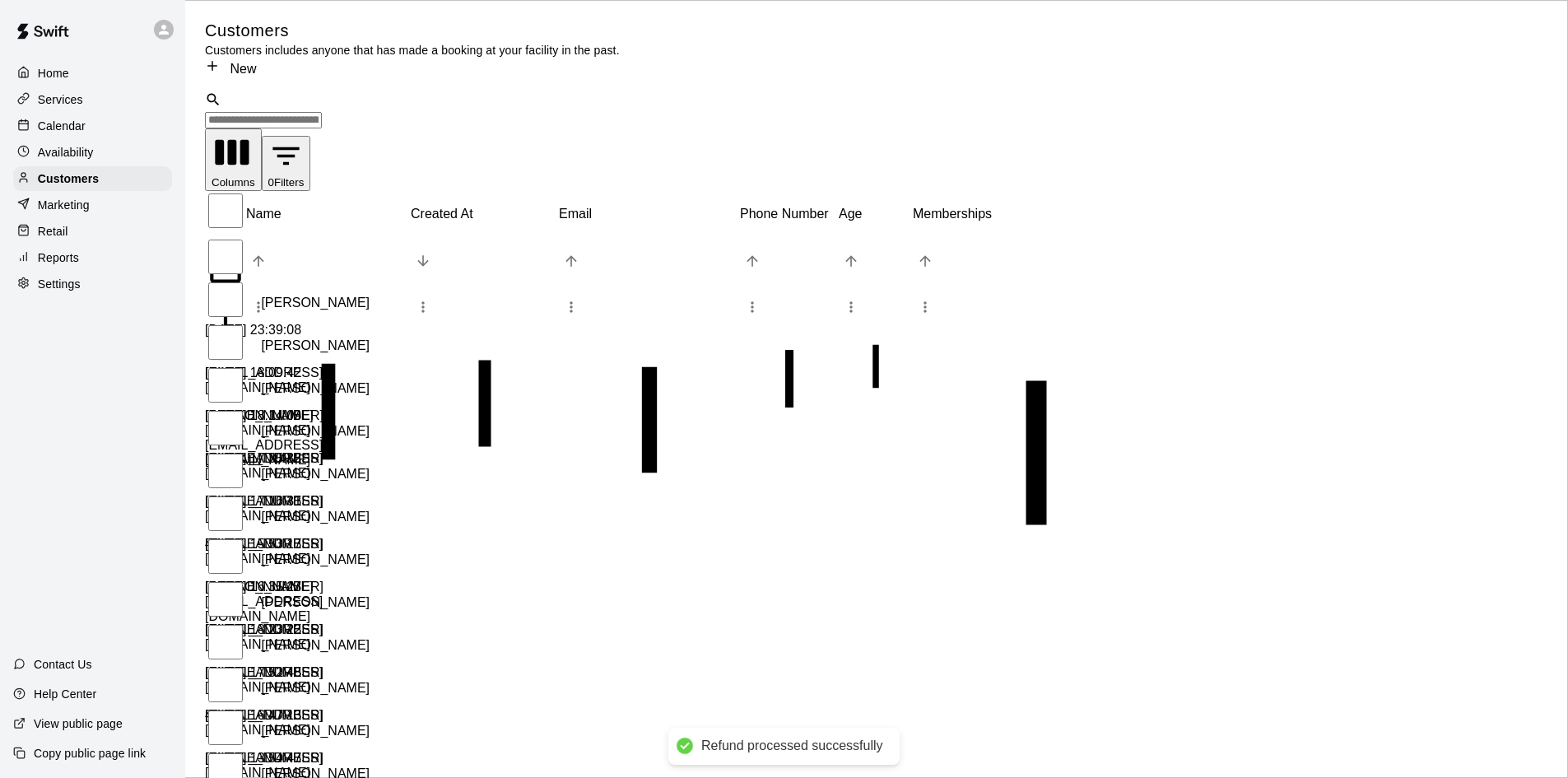
click at [453, 102] on div "​ ​" at bounding box center [876, 109] width 1343 height 37
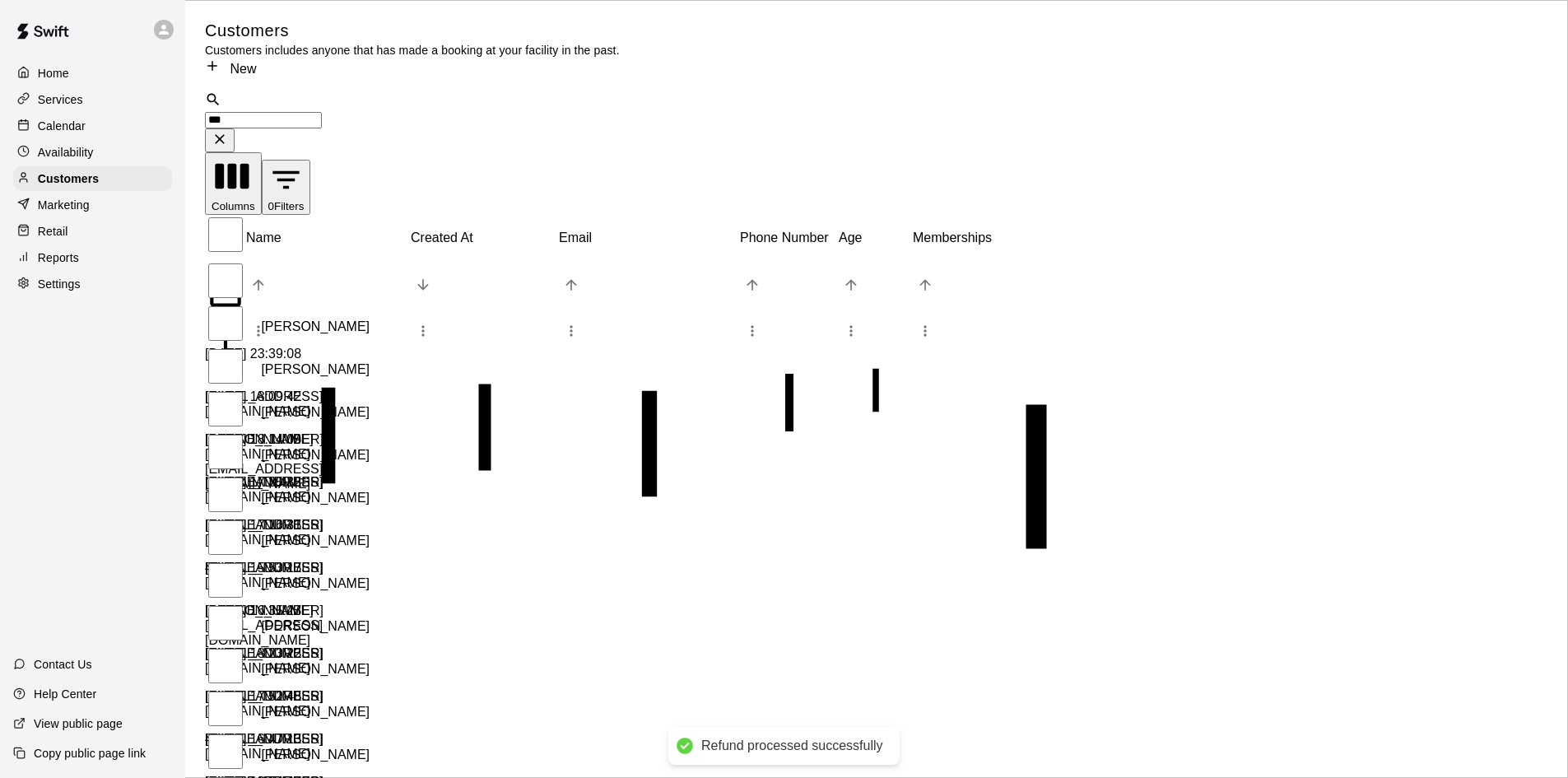
type input "****"
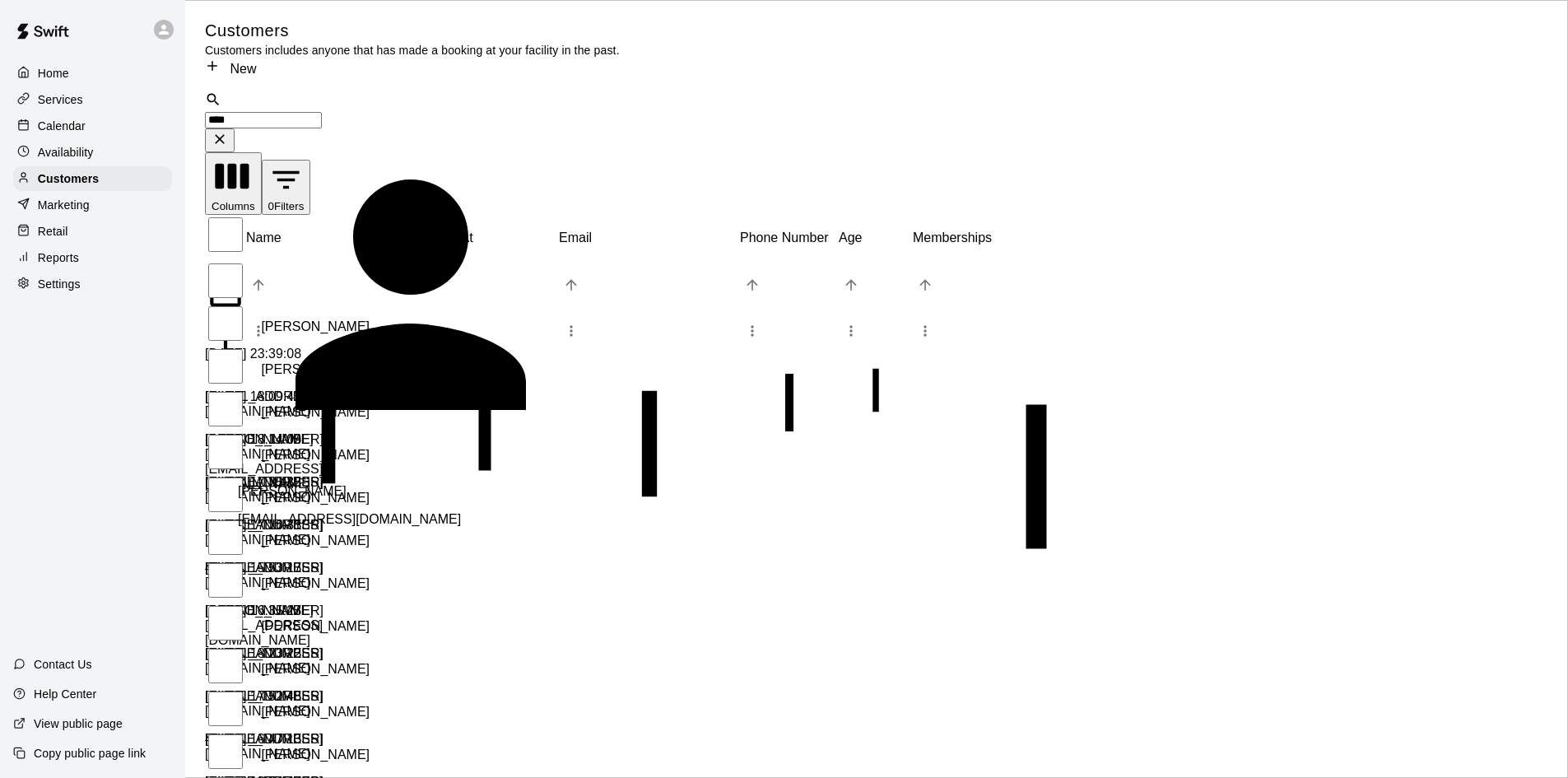
click at [392, 471] on div "[PERSON_NAME] [EMAIL_ADDRESS][DOMAIN_NAME]" at bounding box center [468, 499] width 461 height 56
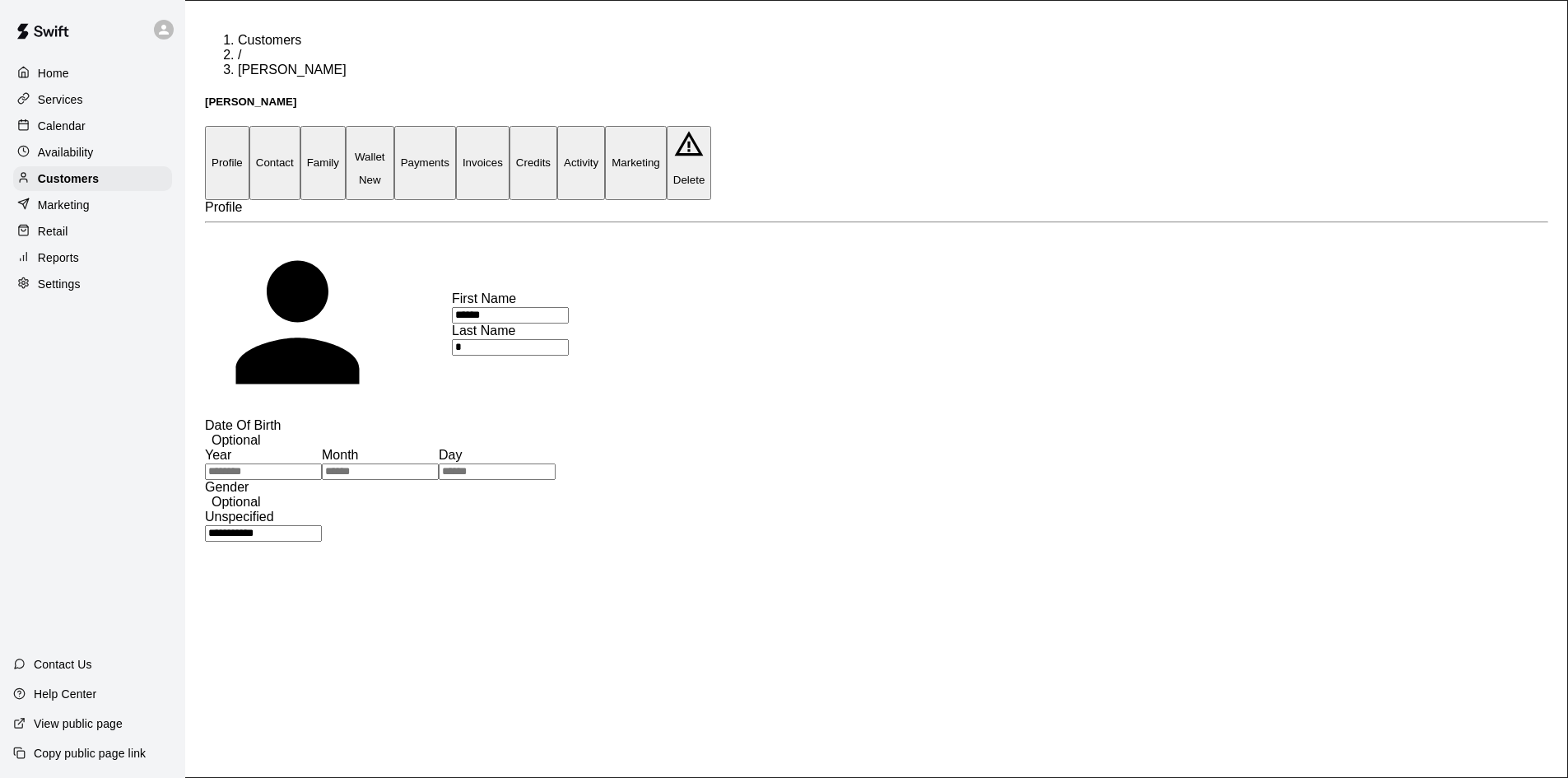
click at [456, 126] on button "Payments" at bounding box center [425, 163] width 62 height 73
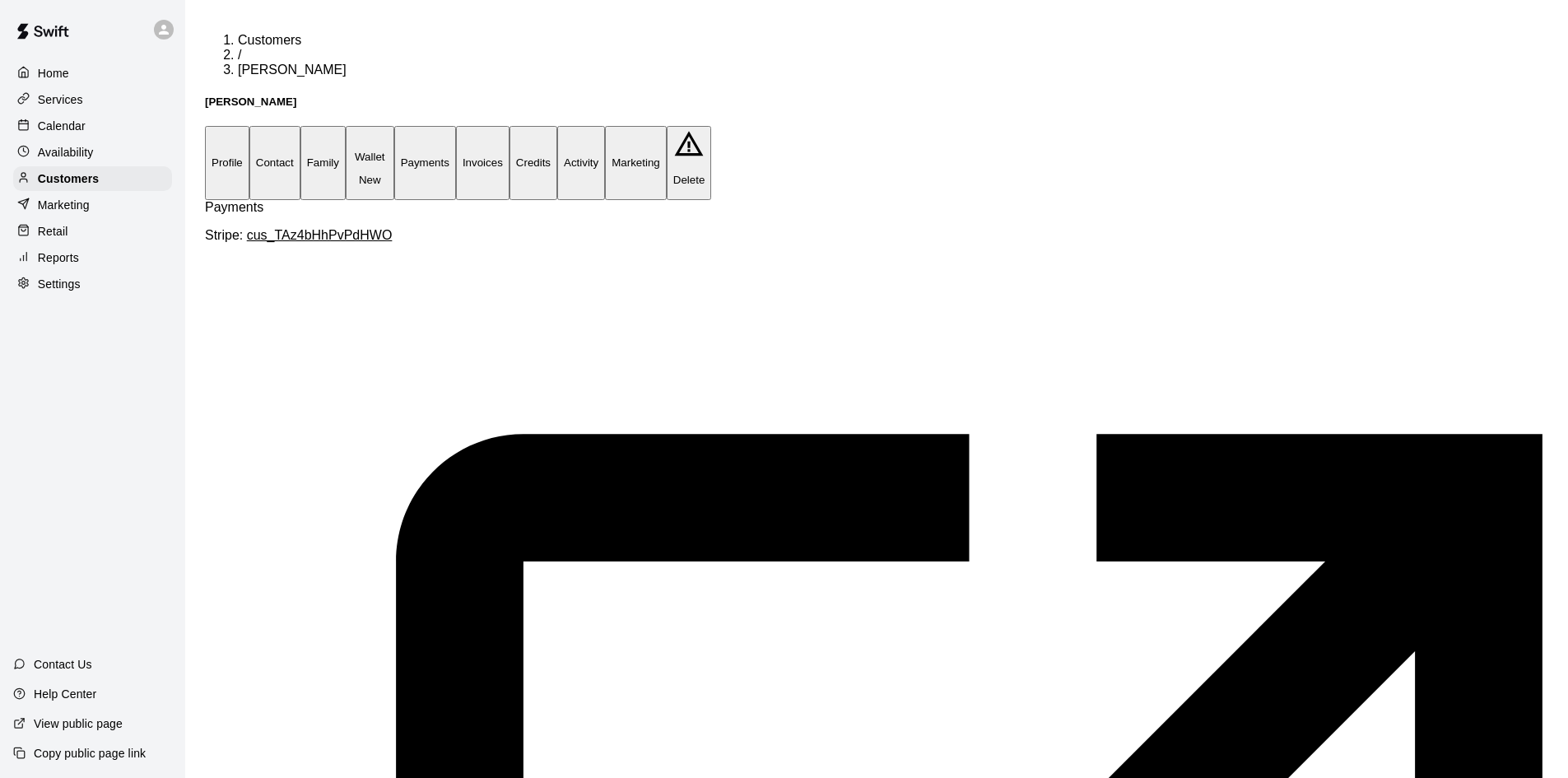
click at [77, 98] on p "Services" at bounding box center [60, 99] width 46 height 16
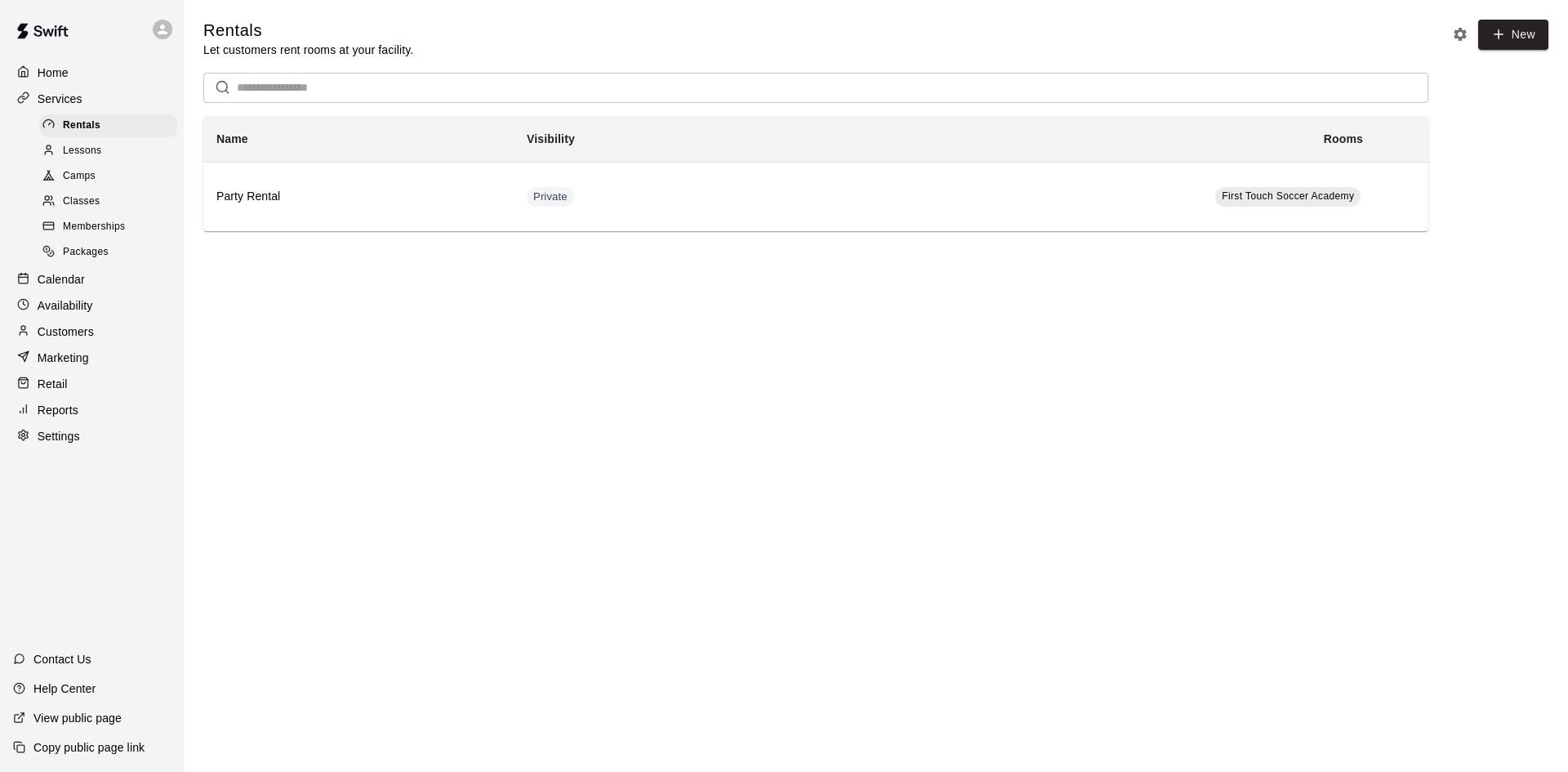
click at [99, 186] on div "Camps" at bounding box center [107, 177] width 138 height 23
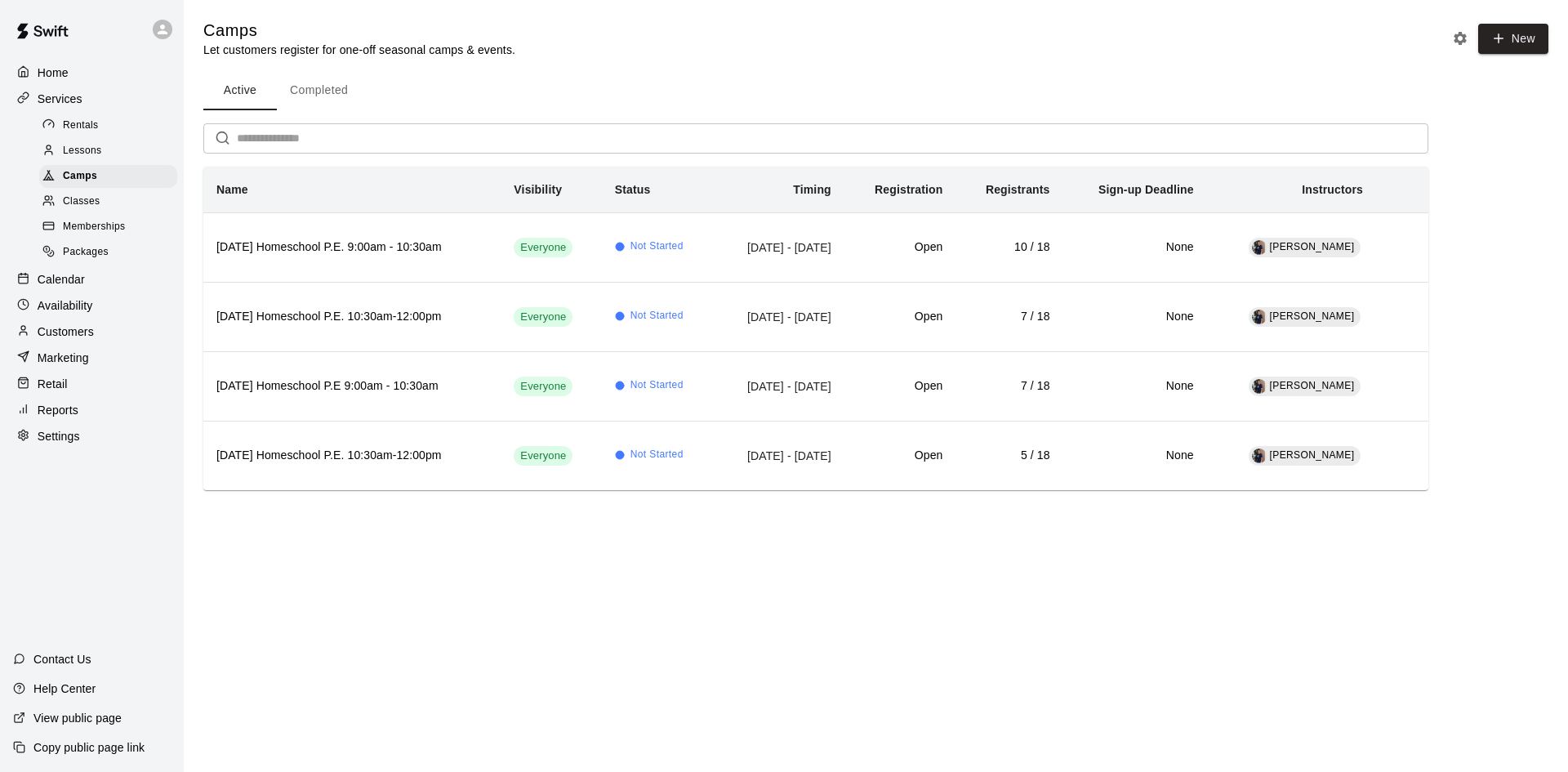
click at [73, 275] on div "Calendar" at bounding box center [92, 280] width 158 height 25
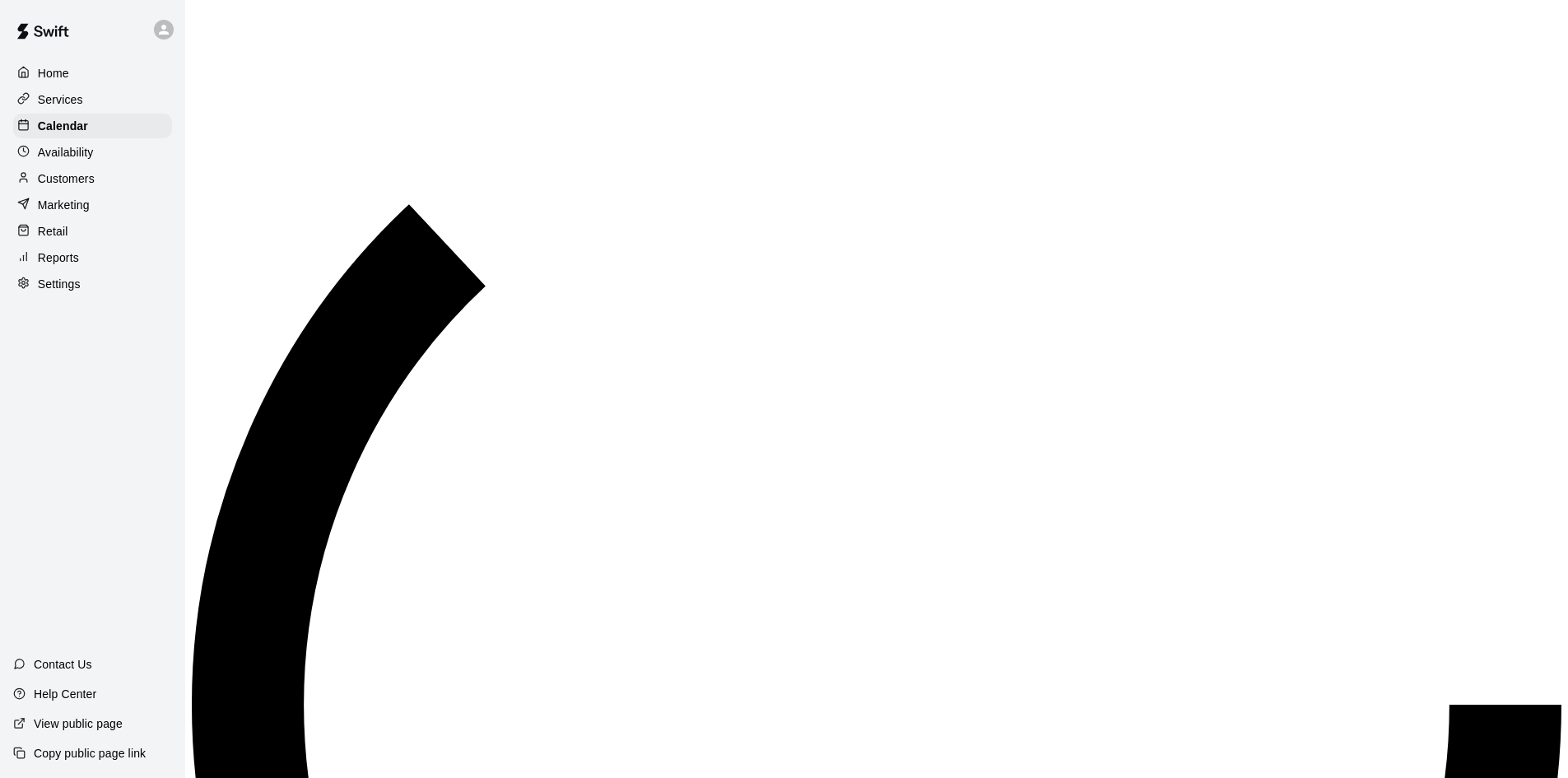
scroll to position [844, 0]
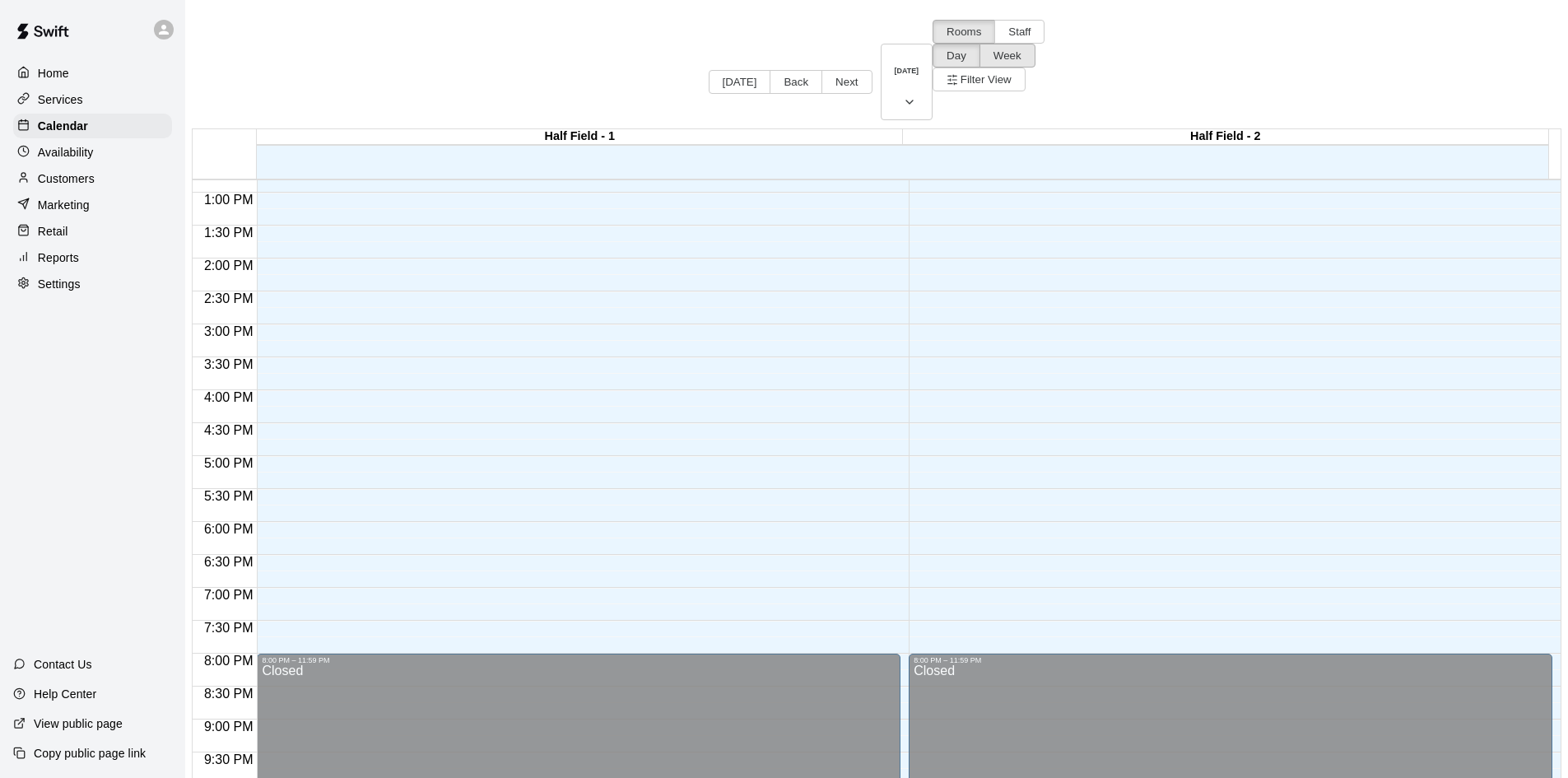
click at [1035, 44] on button "Week" at bounding box center [1008, 56] width 56 height 24
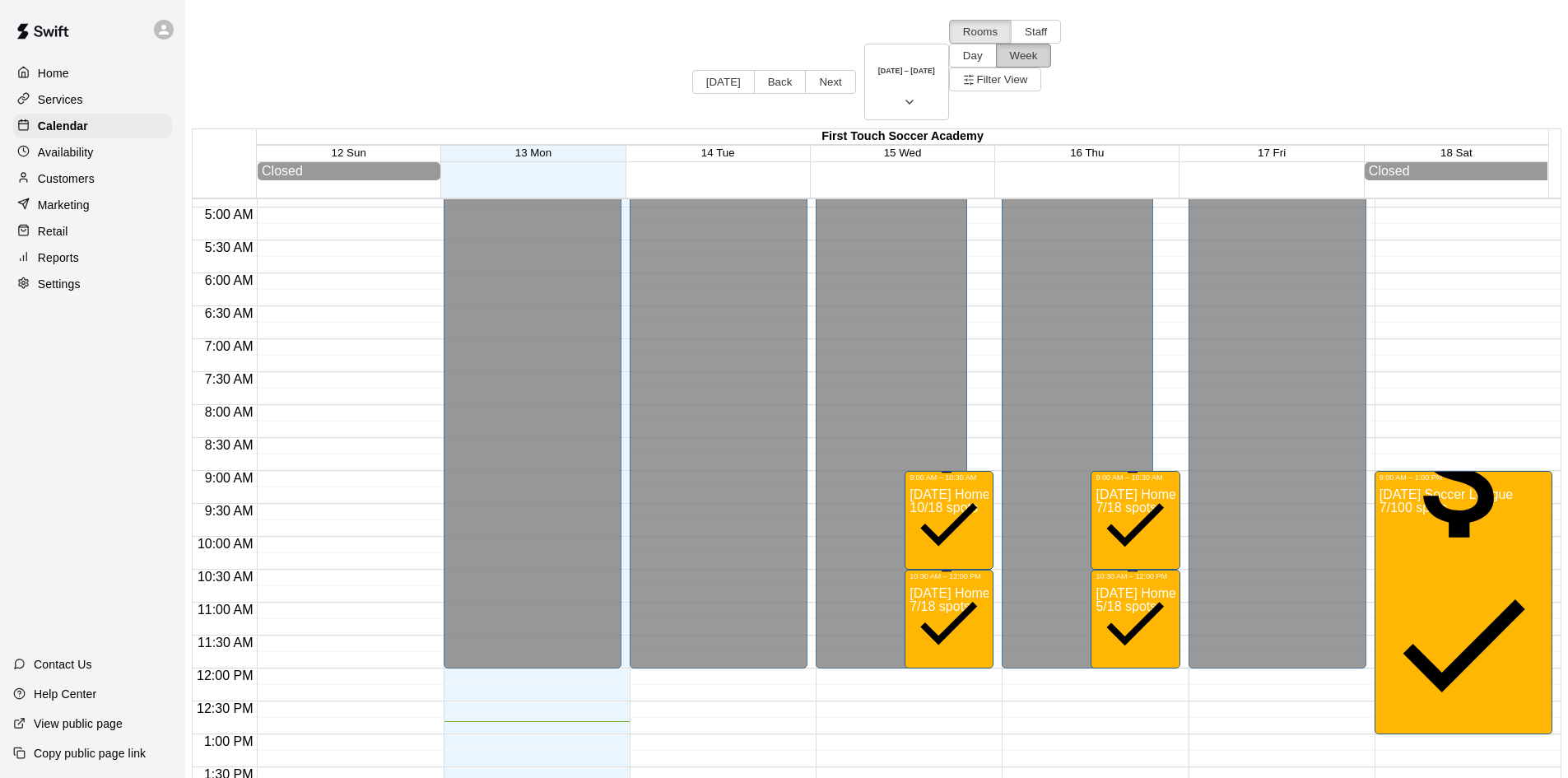
scroll to position [350, 0]
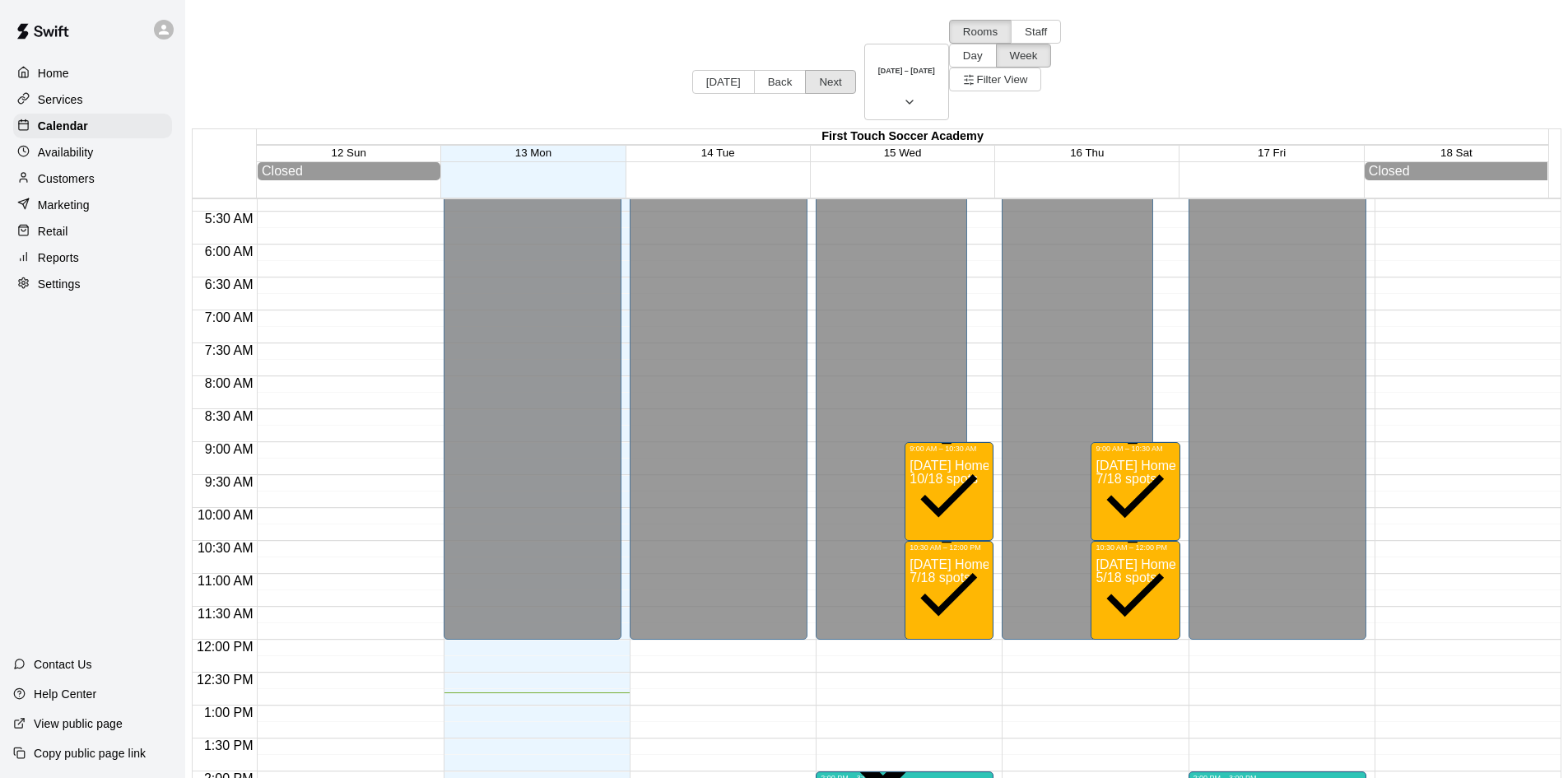
click at [805, 70] on button "Next" at bounding box center [831, 81] width 50 height 24
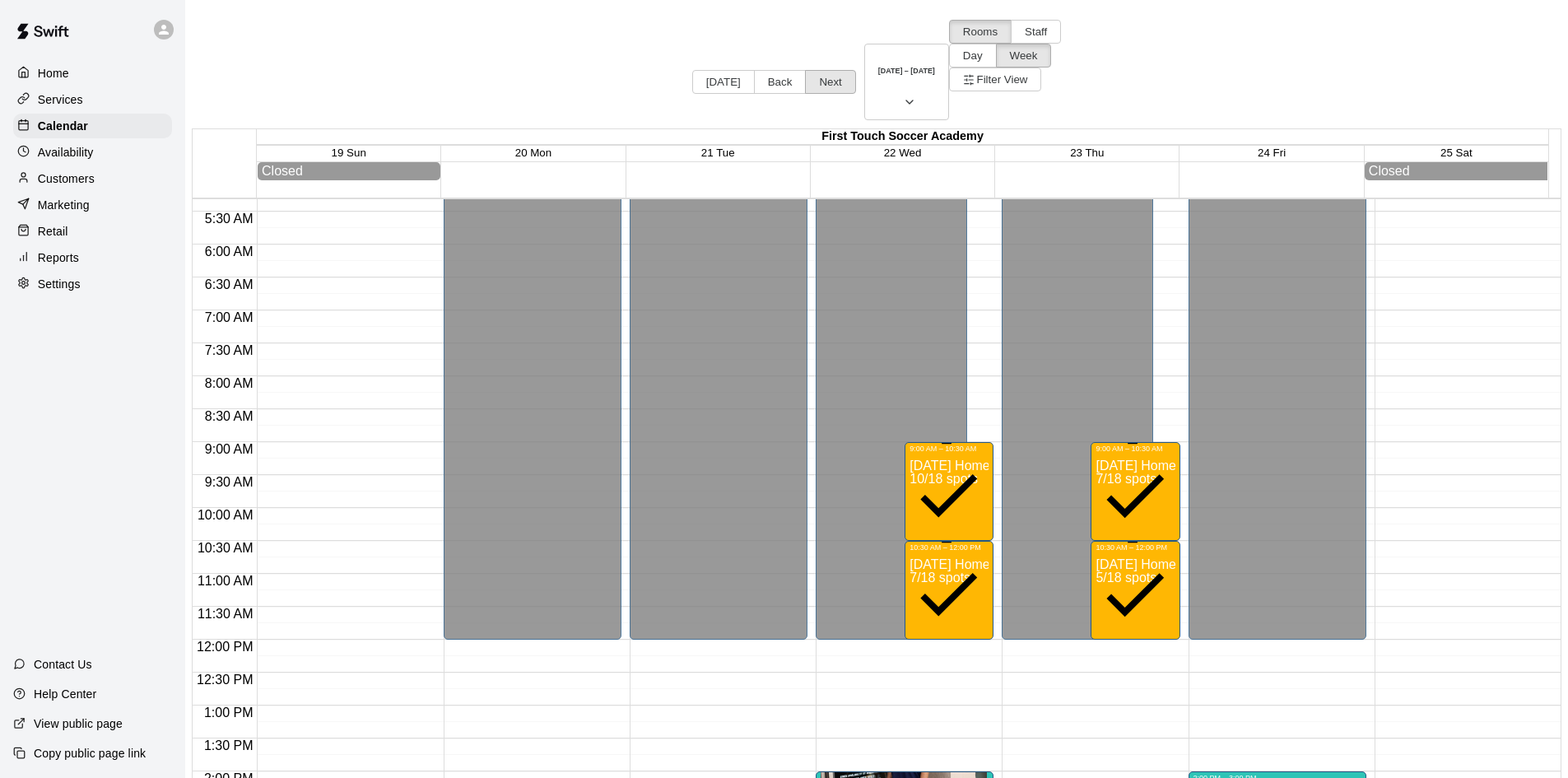
click at [805, 70] on button "Next" at bounding box center [831, 81] width 50 height 24
click at [754, 70] on button "Back" at bounding box center [780, 81] width 53 height 24
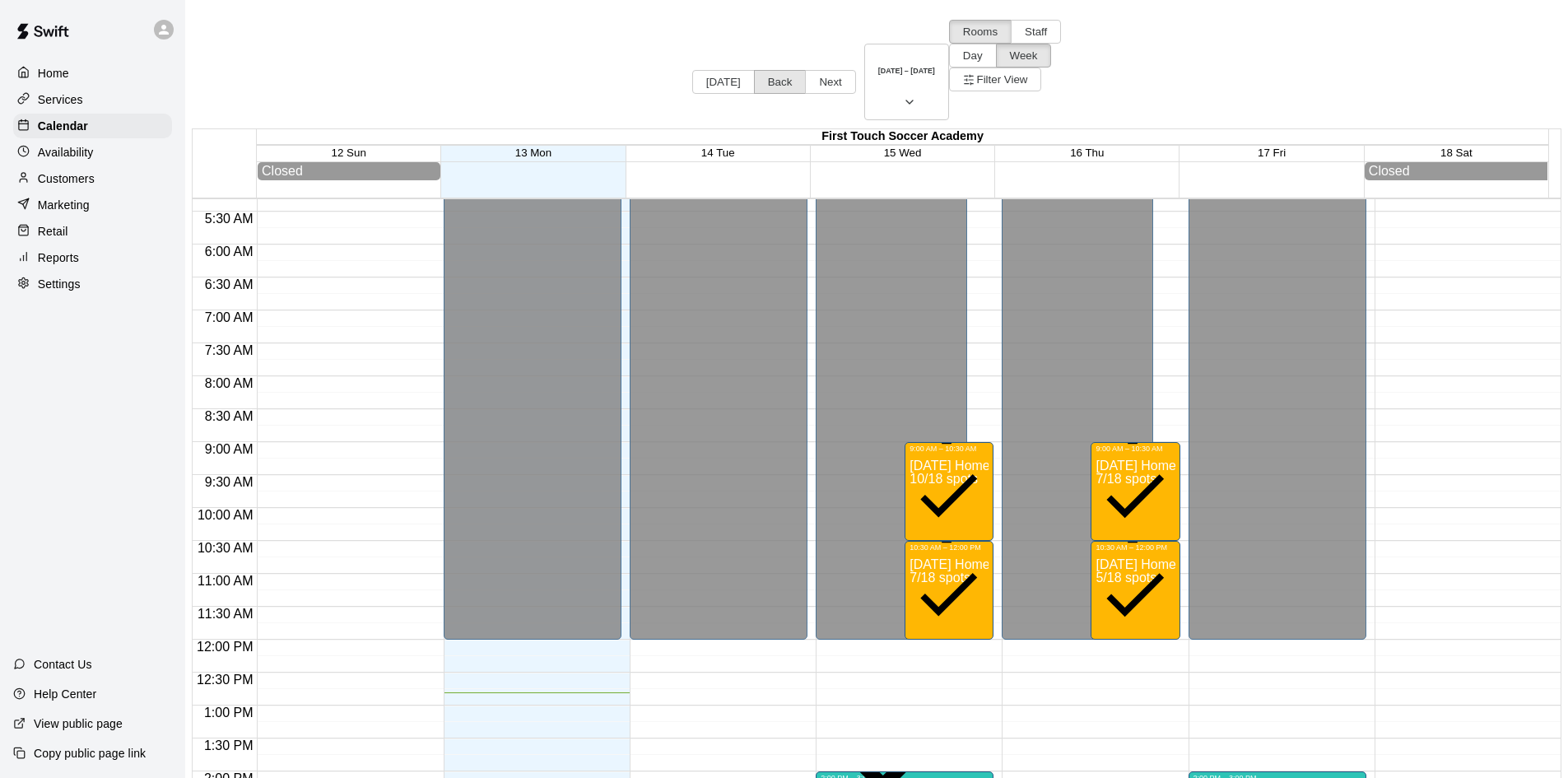
click at [754, 70] on button "Back" at bounding box center [780, 81] width 53 height 24
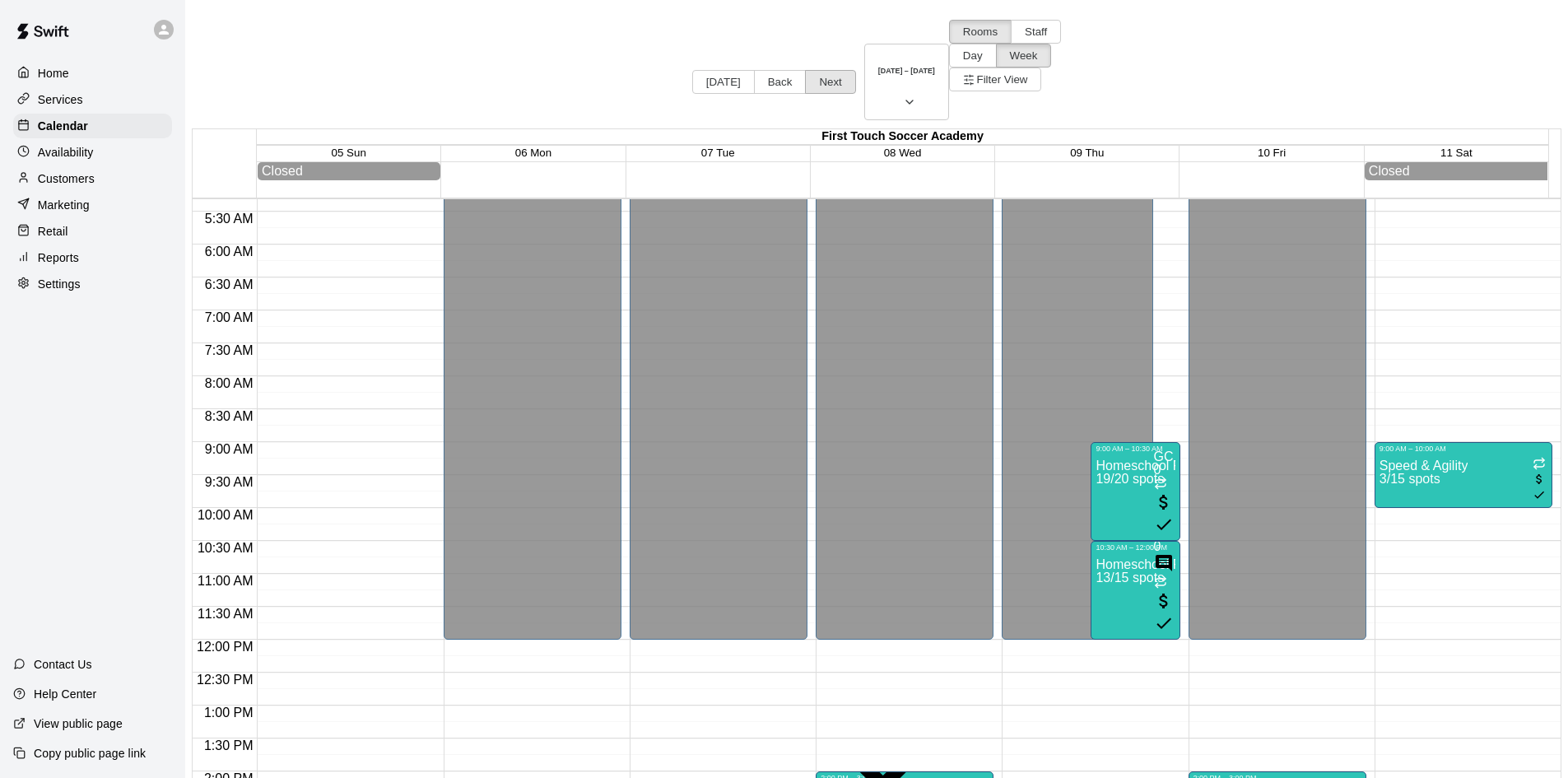
click at [805, 70] on button "Next" at bounding box center [831, 81] width 50 height 24
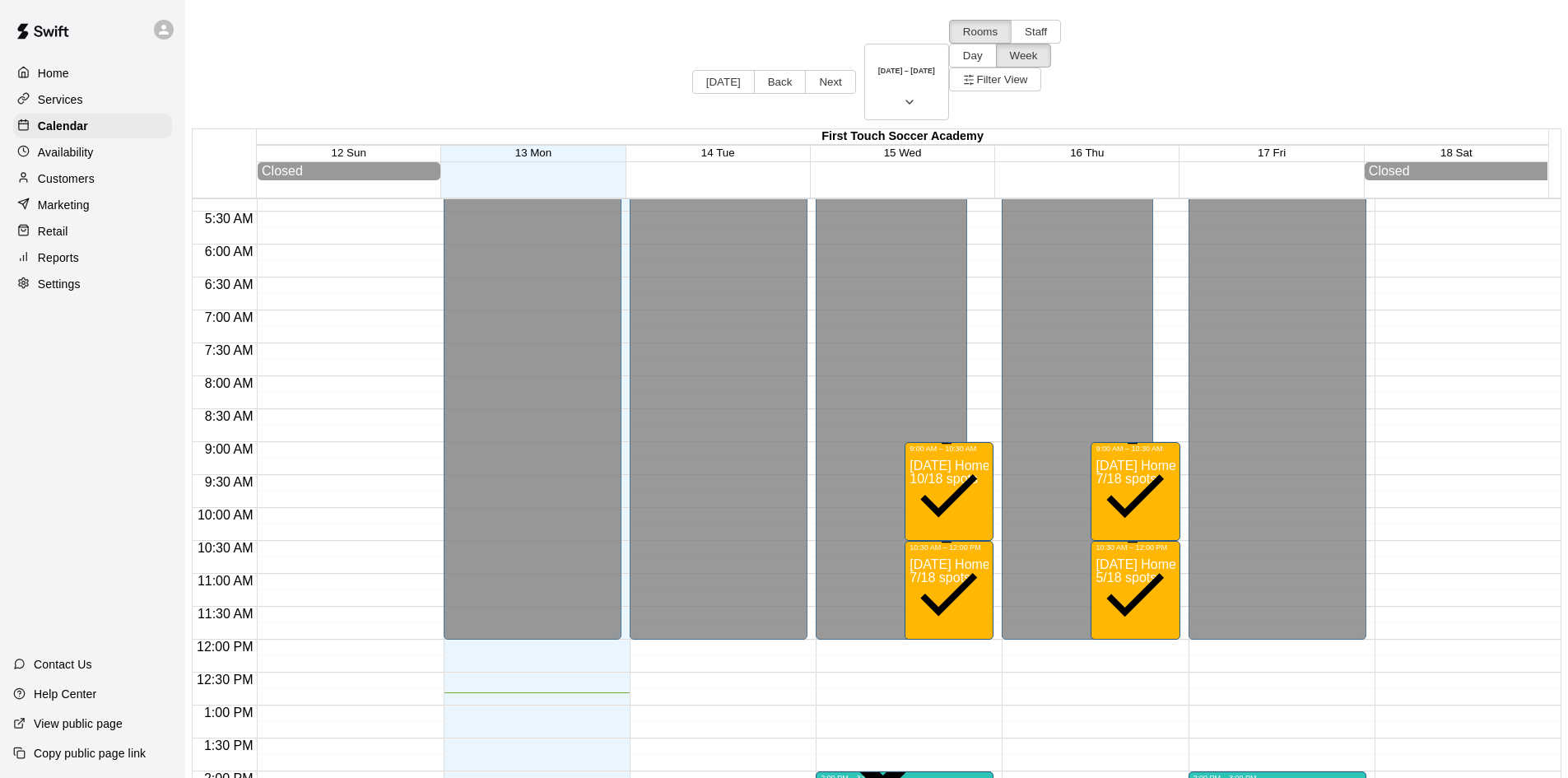
click at [85, 101] on div "Services" at bounding box center [93, 100] width 159 height 25
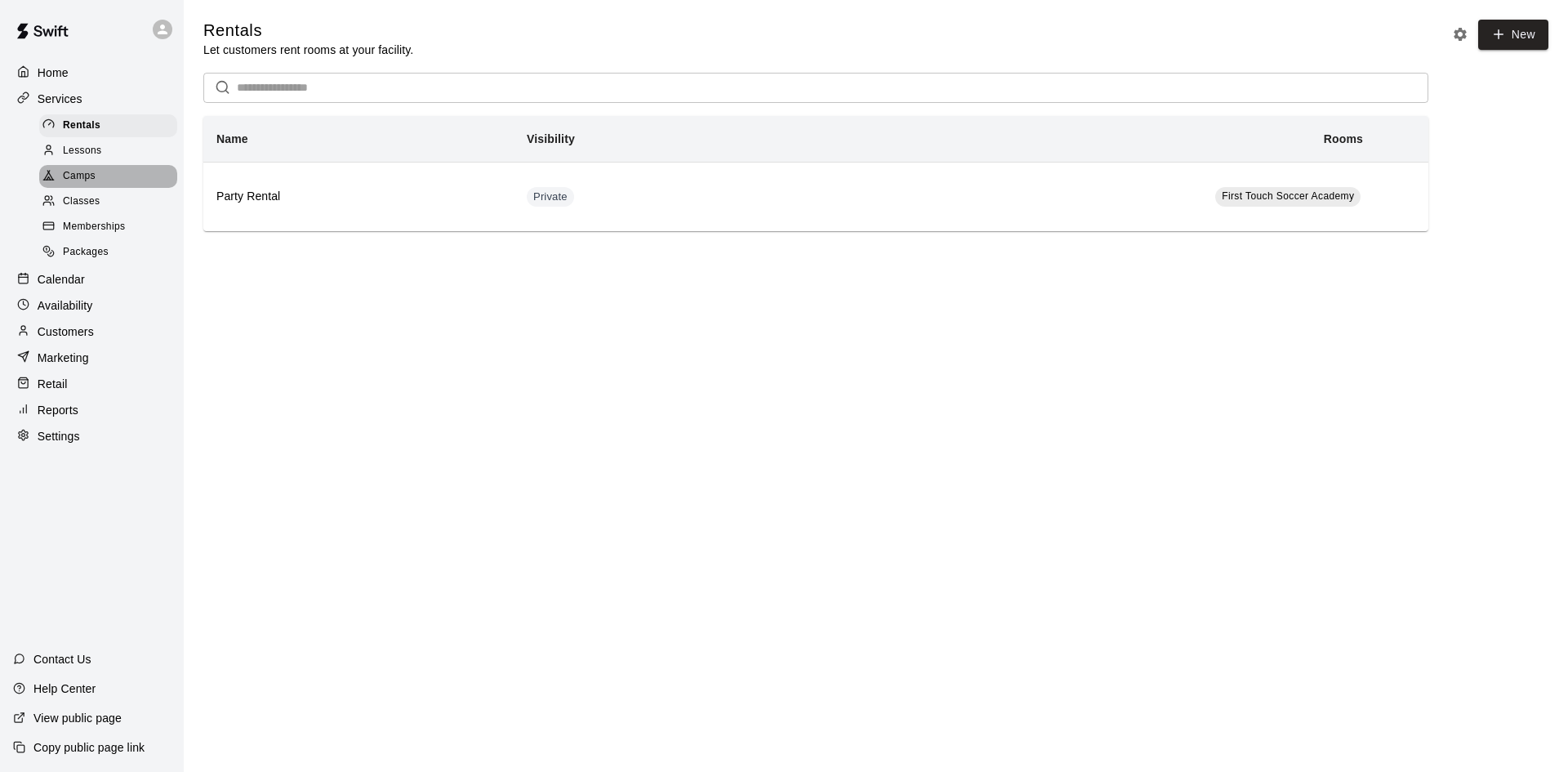
click at [99, 179] on div "Camps" at bounding box center [107, 177] width 138 height 23
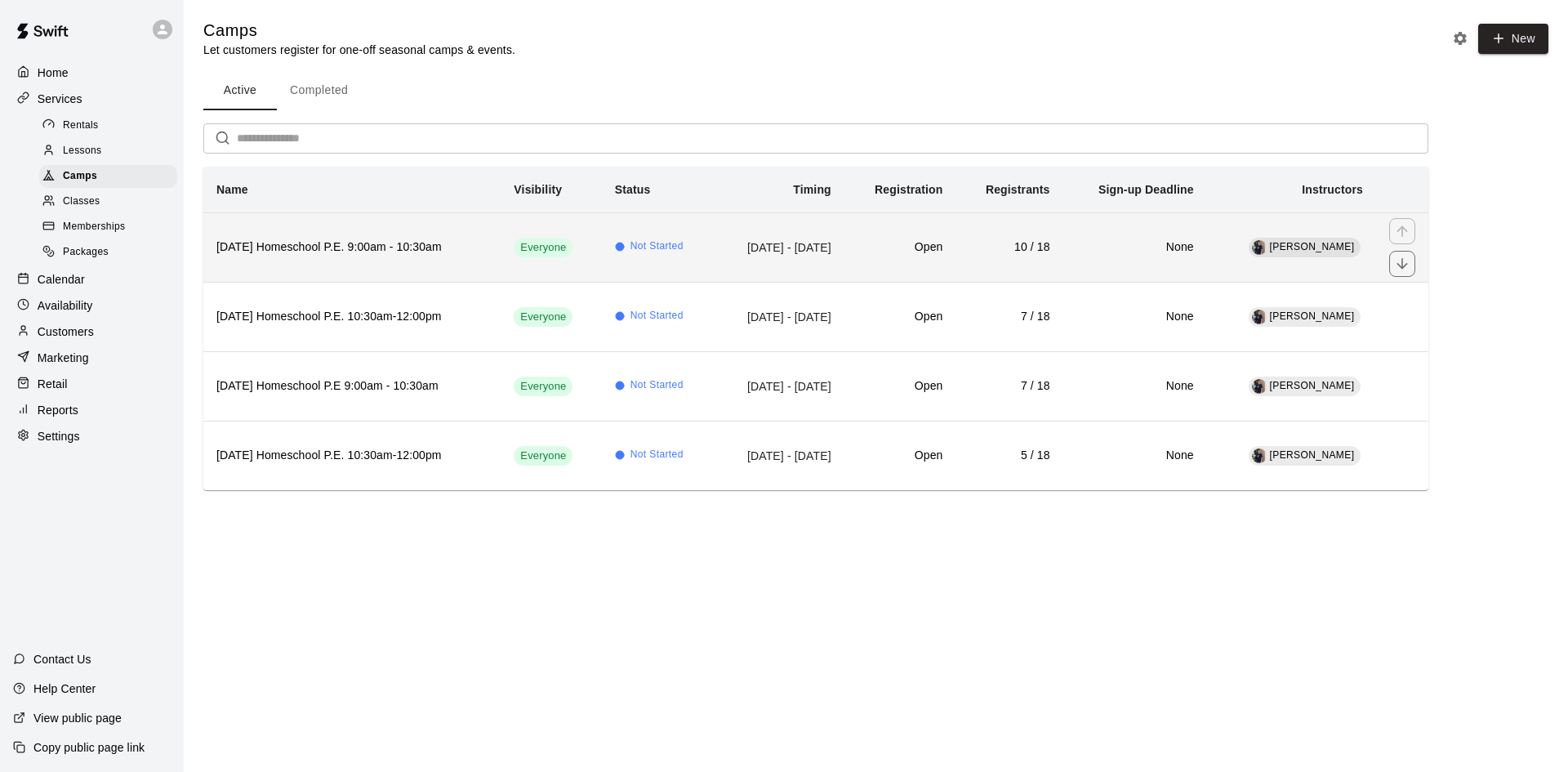
click at [303, 235] on th "[DATE] Homeschool P.E. 9:00am - 10:30am" at bounding box center [352, 247] width 297 height 69
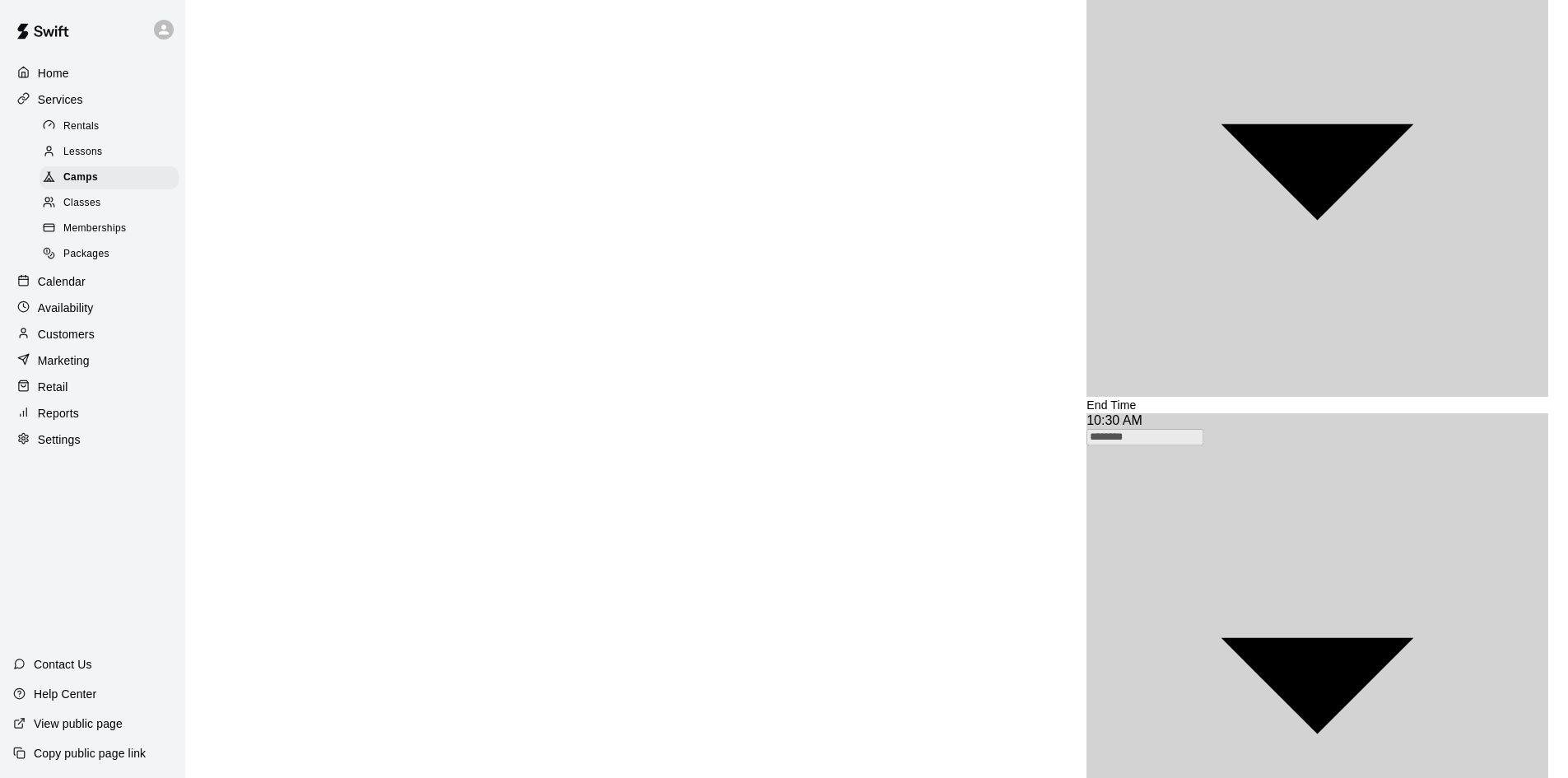
scroll to position [1786, 0]
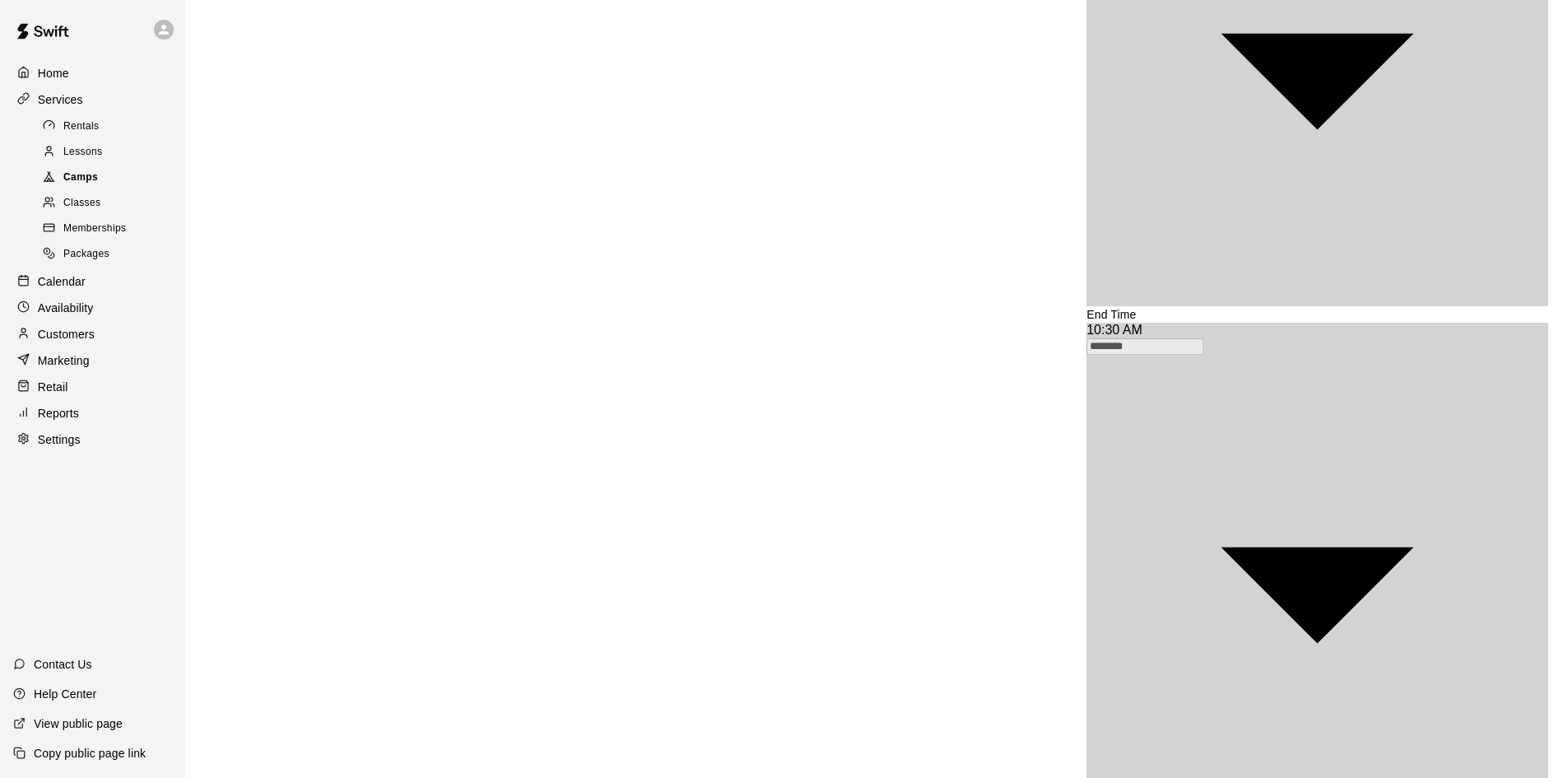
click at [120, 181] on div "Camps" at bounding box center [108, 178] width 139 height 23
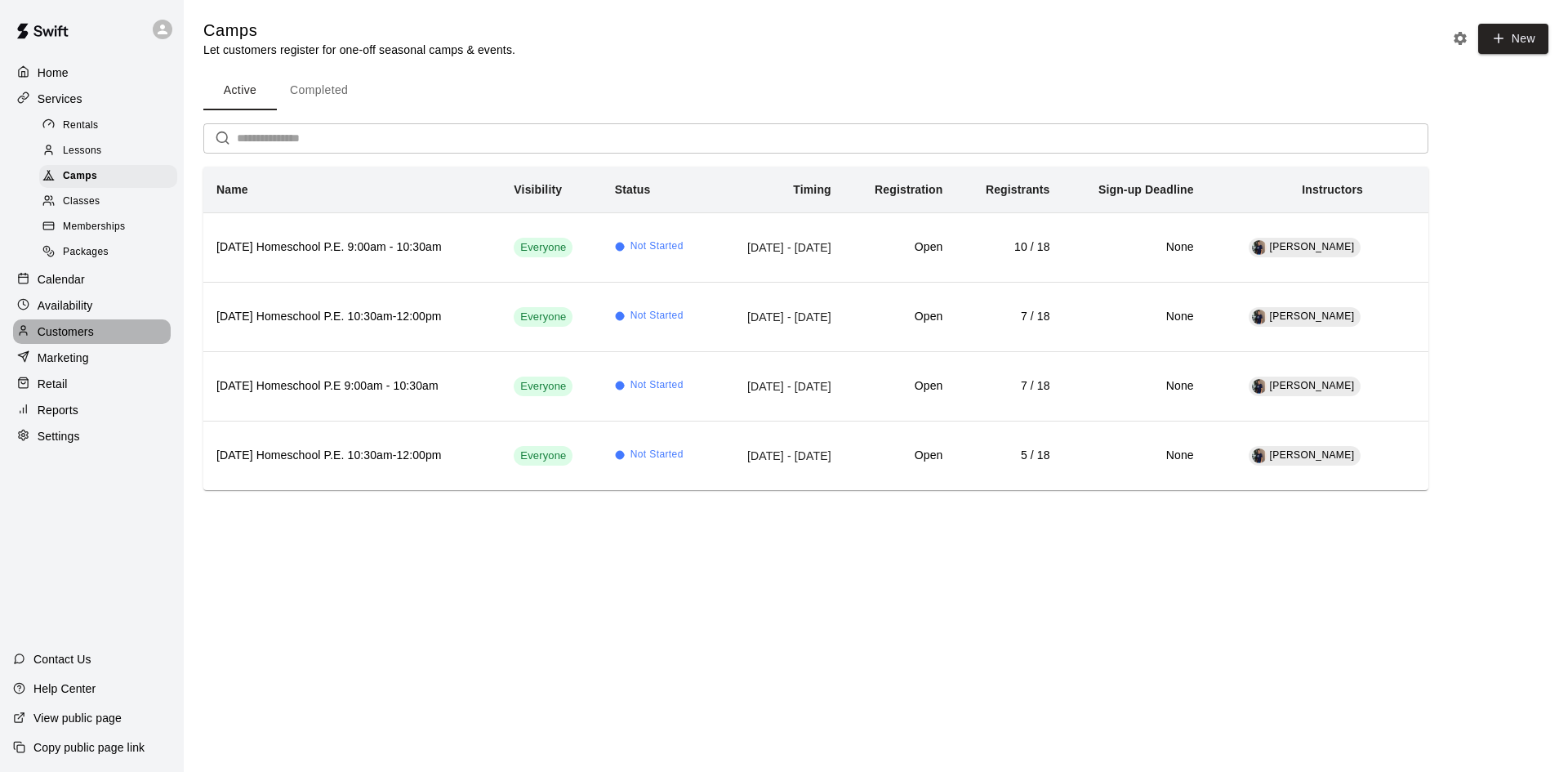
click at [85, 336] on p "Customers" at bounding box center [65, 331] width 56 height 16
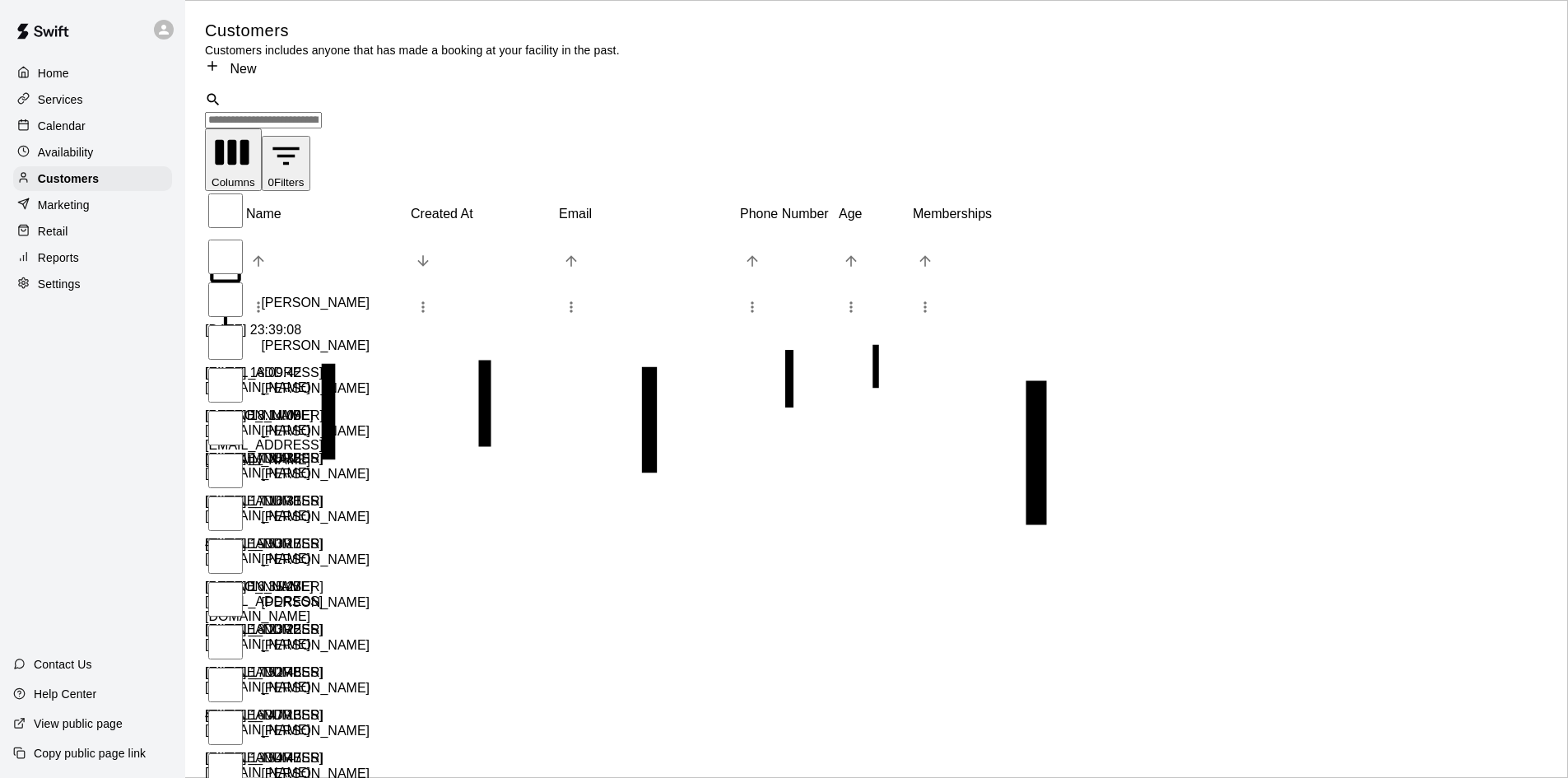
click at [322, 112] on input "Search customers by name or email" at bounding box center [263, 120] width 117 height 16
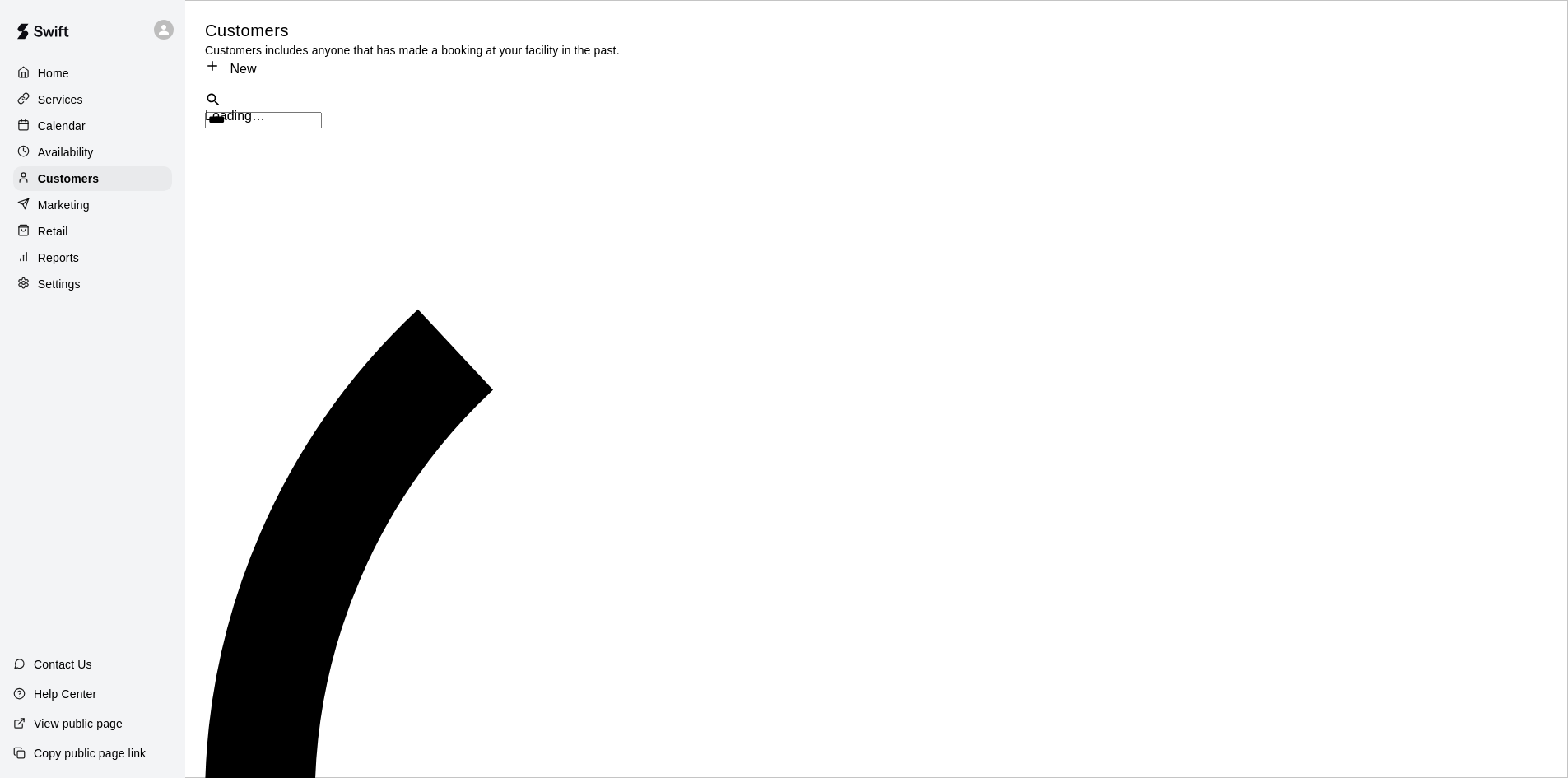
type input "*****"
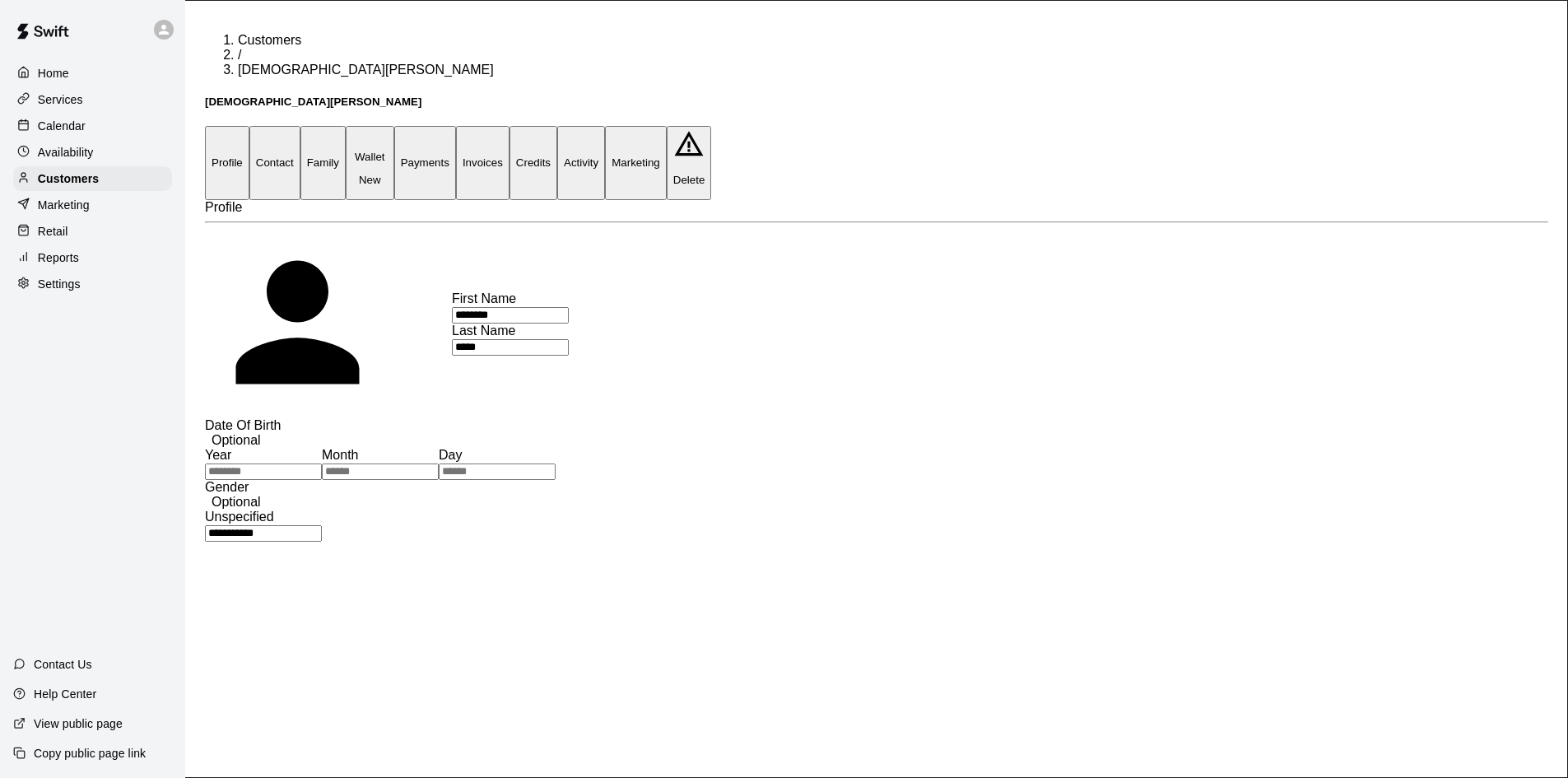
click at [301, 126] on button "Contact" at bounding box center [275, 163] width 51 height 73
select select "**"
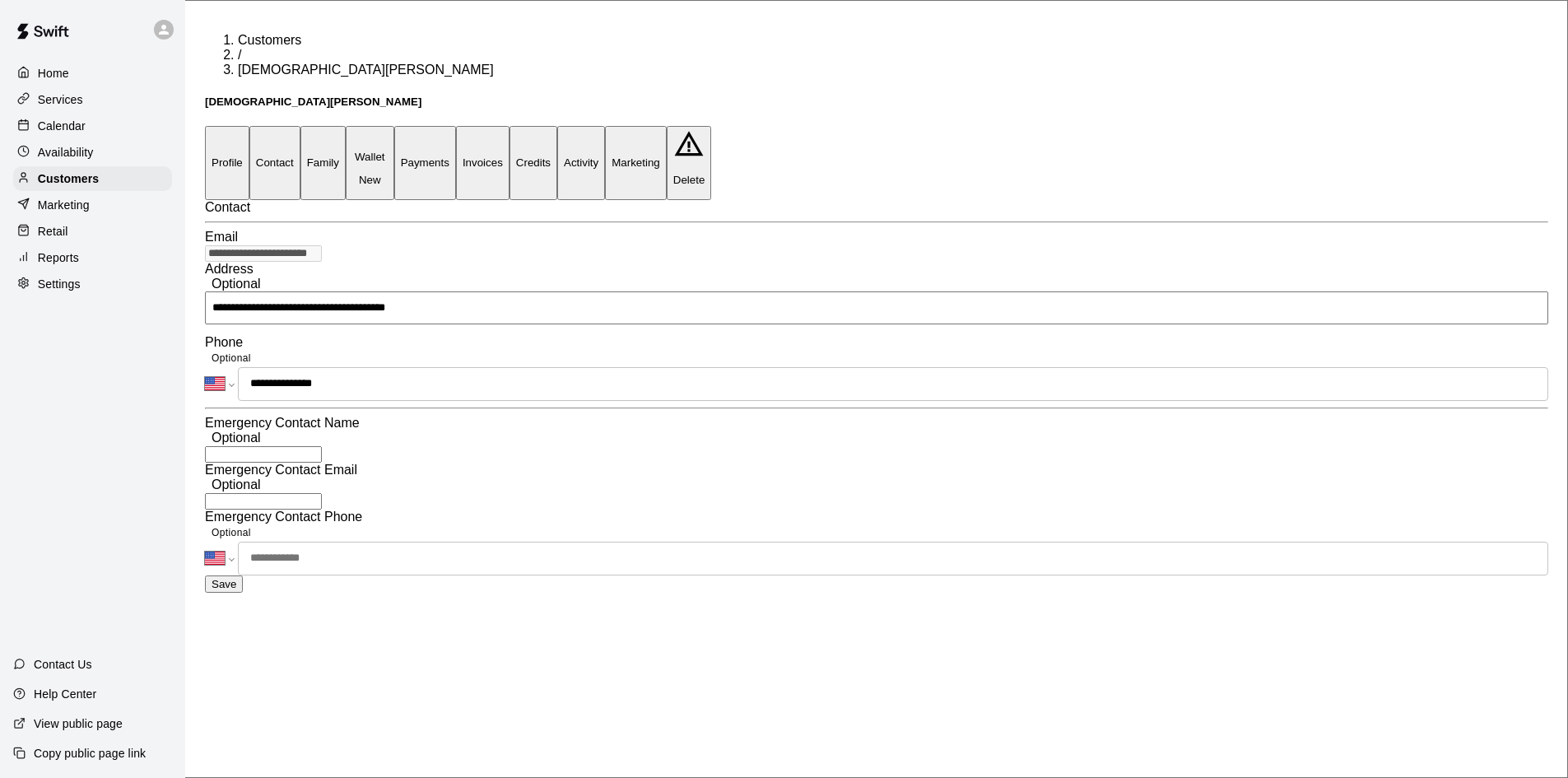
click at [345, 126] on button "Family" at bounding box center [323, 163] width 46 height 73
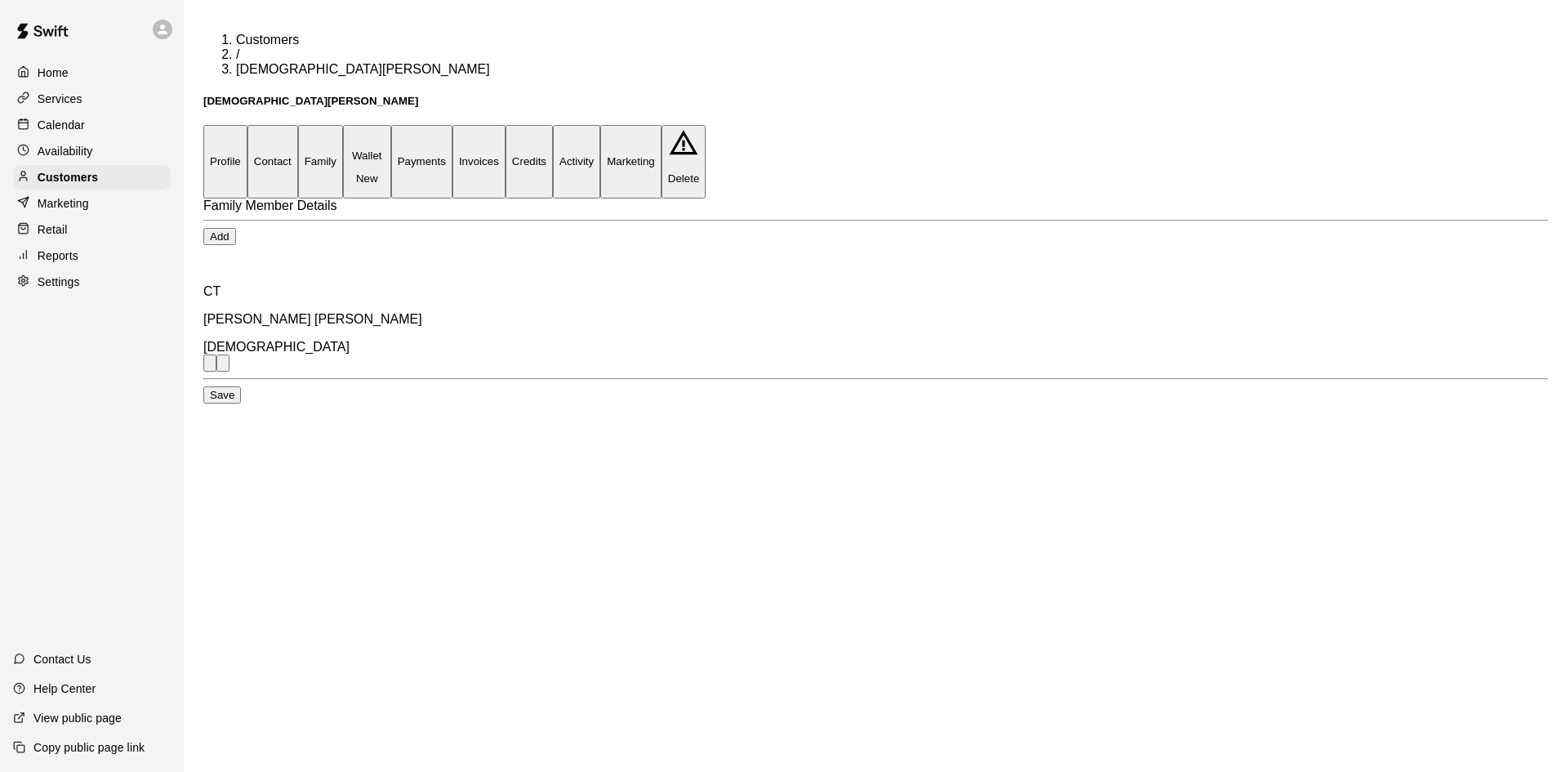
click at [298, 125] on button "Contact" at bounding box center [273, 162] width 51 height 73
select select "**"
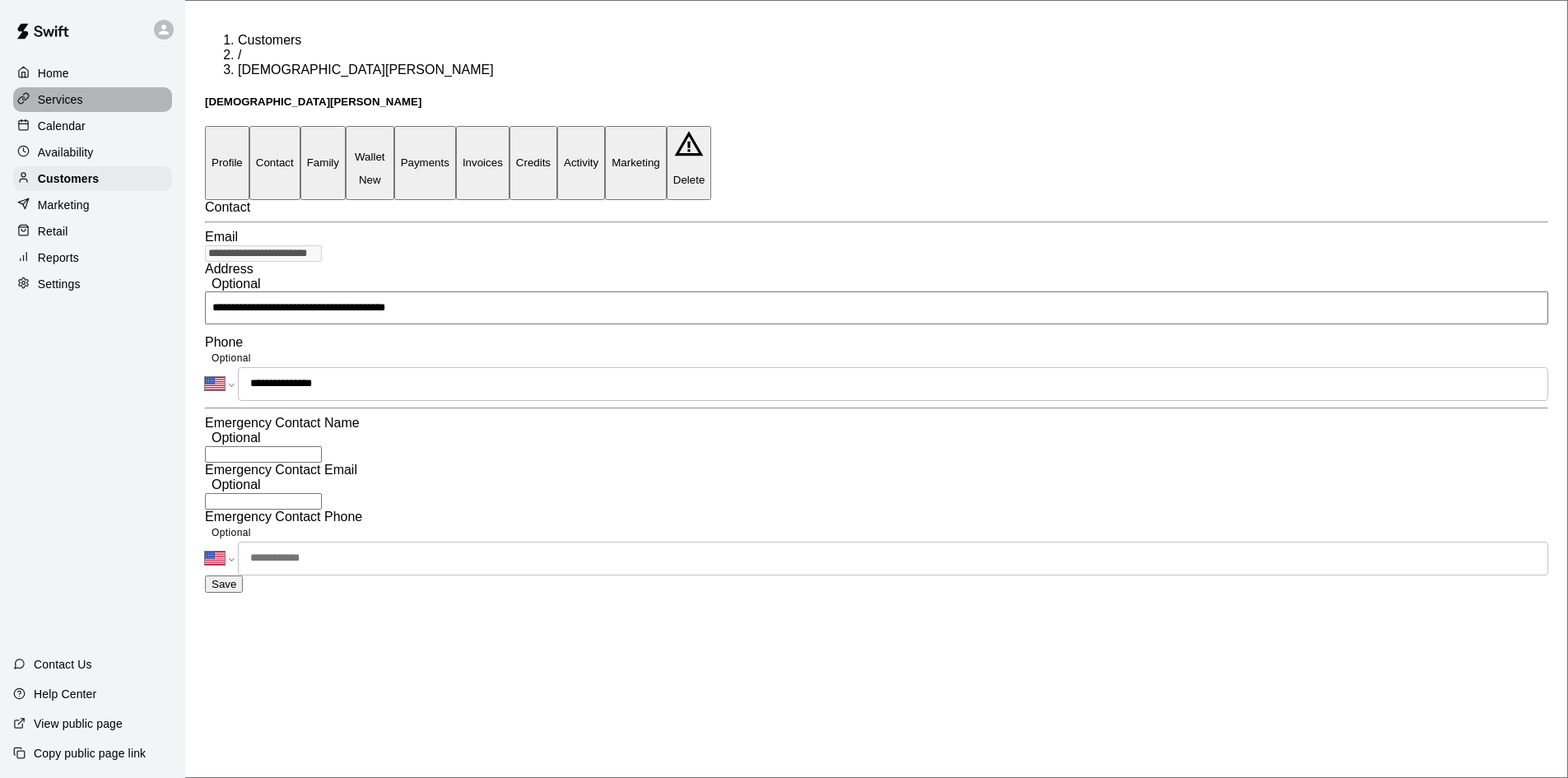
click at [93, 106] on div "Services" at bounding box center [93, 100] width 159 height 25
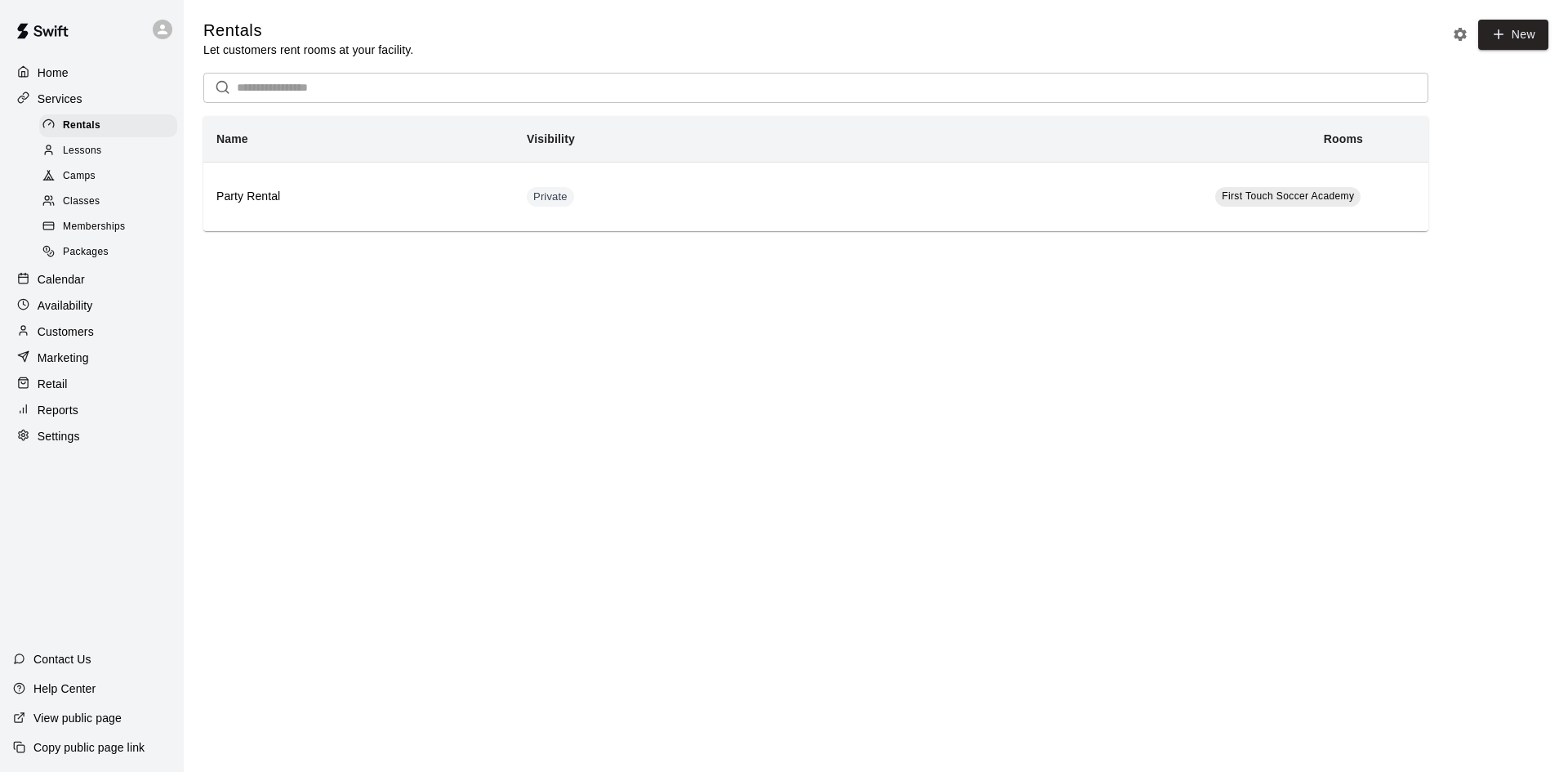
click at [105, 171] on div "Camps" at bounding box center [107, 177] width 138 height 23
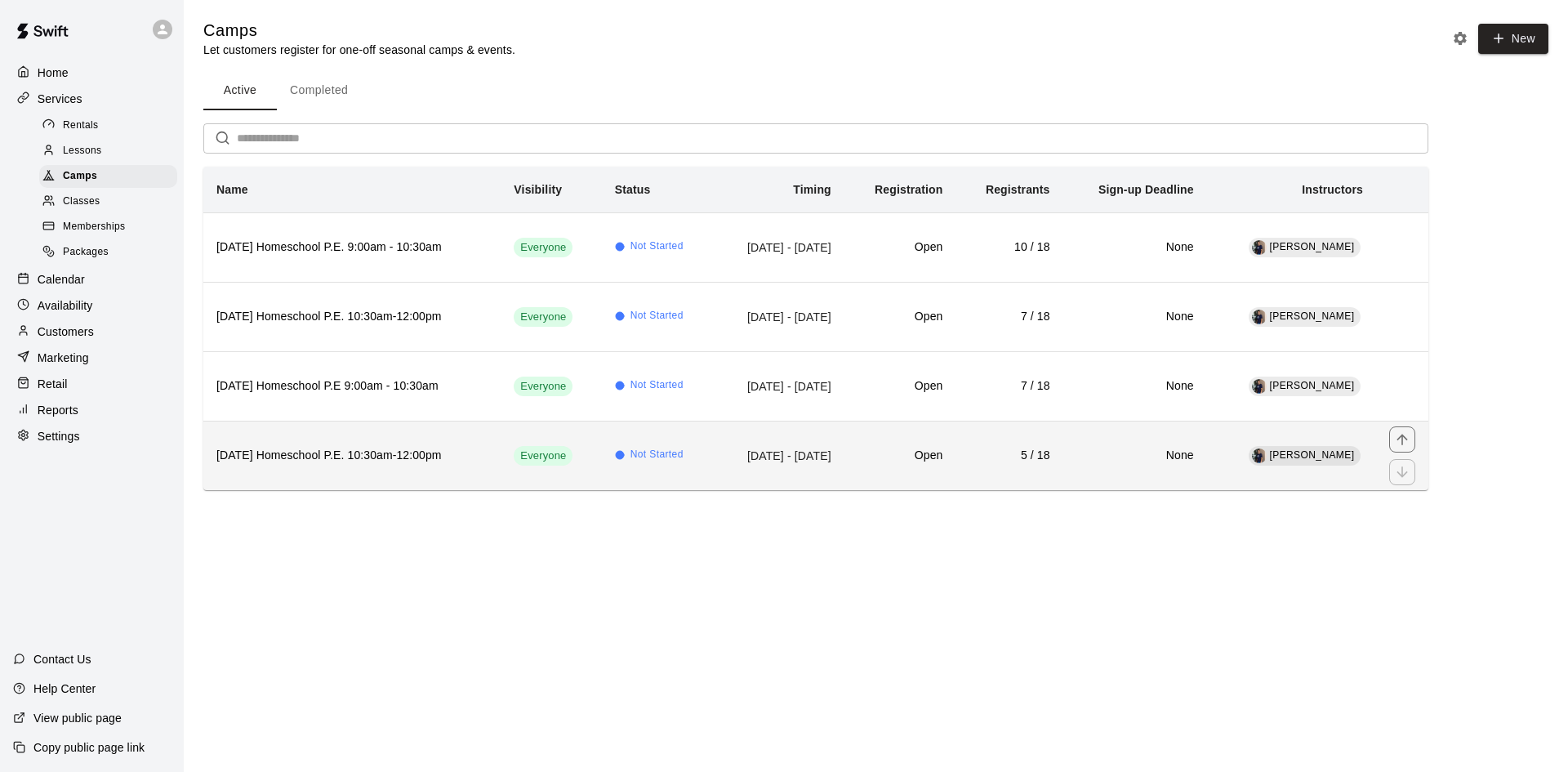
click at [379, 459] on h6 "[DATE] Homeschool P.E. 10:30am-12:00pm" at bounding box center [352, 456] width 271 height 18
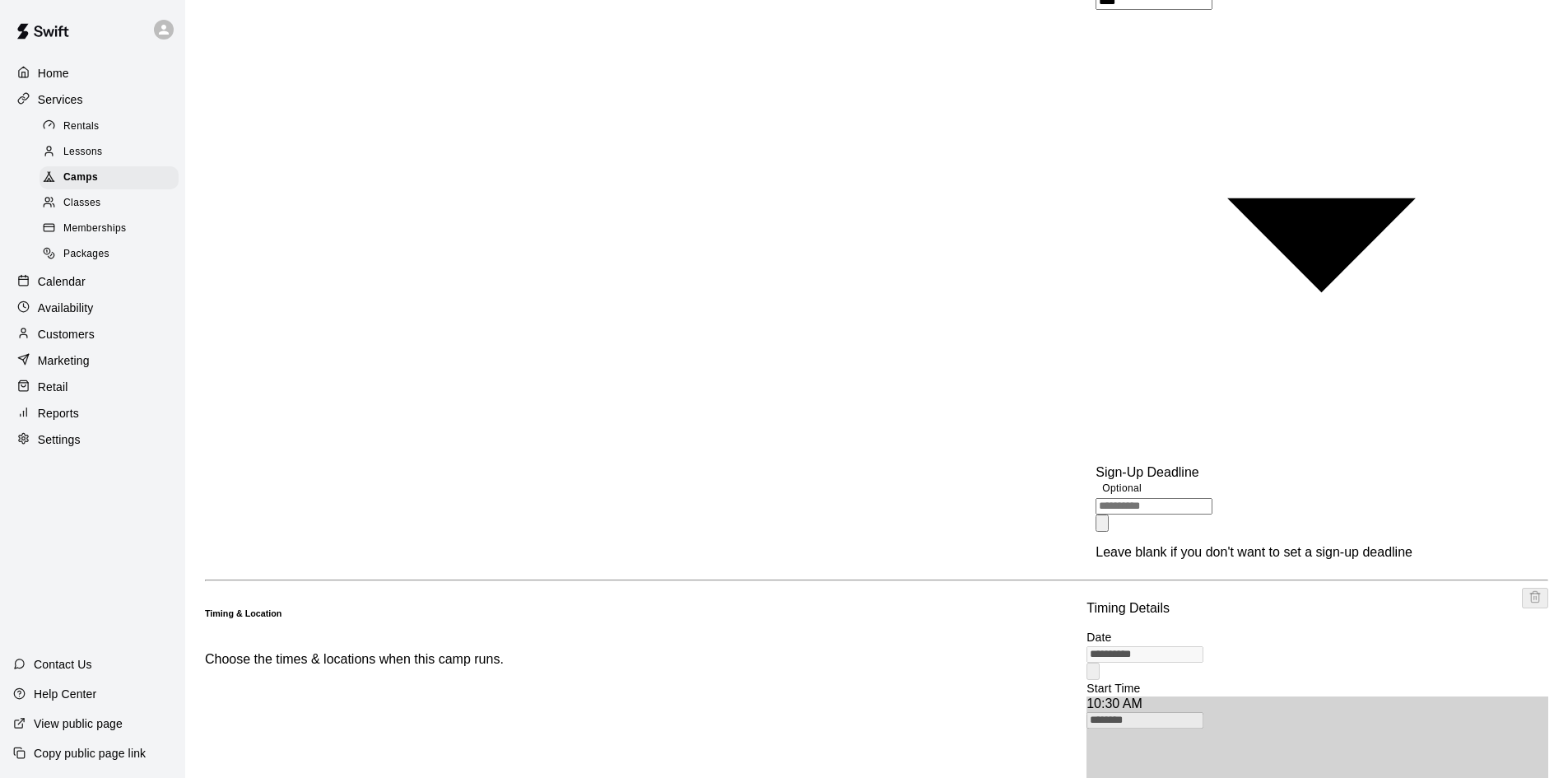
scroll to position [988, 0]
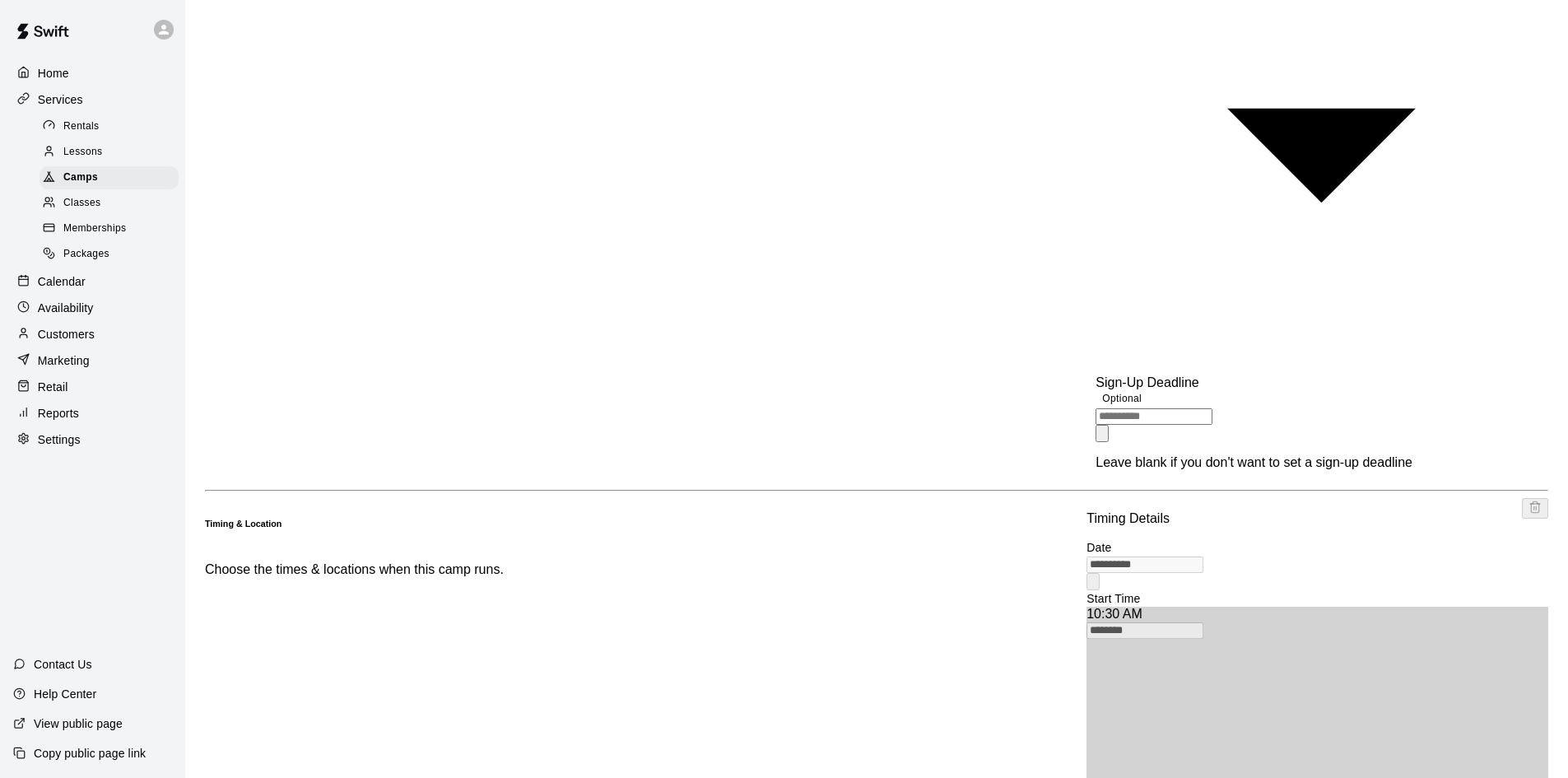
click at [69, 334] on div "Customers" at bounding box center [93, 335] width 159 height 25
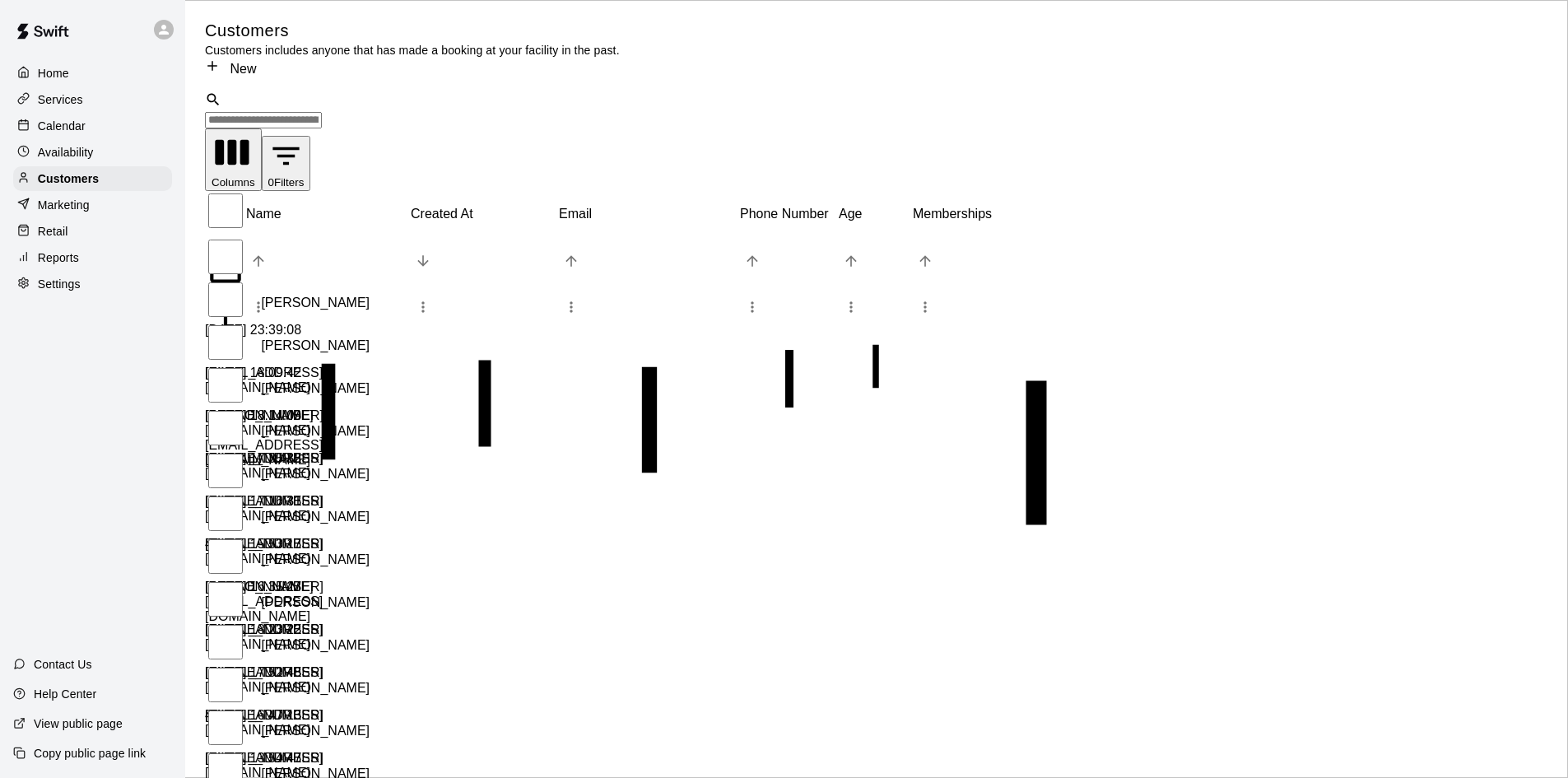
click at [322, 112] on input "Search customers by name or email" at bounding box center [263, 120] width 117 height 16
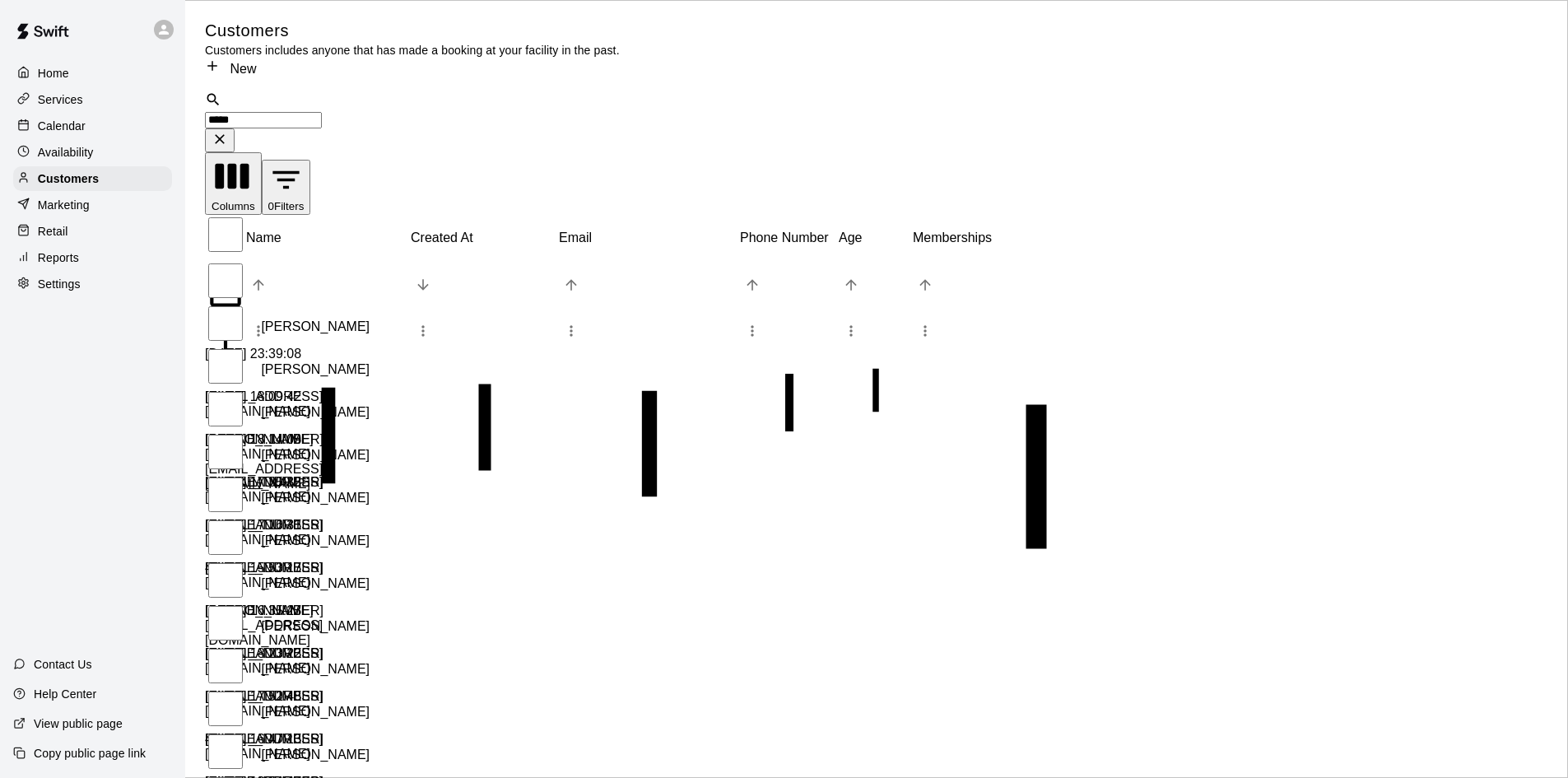
type input "******"
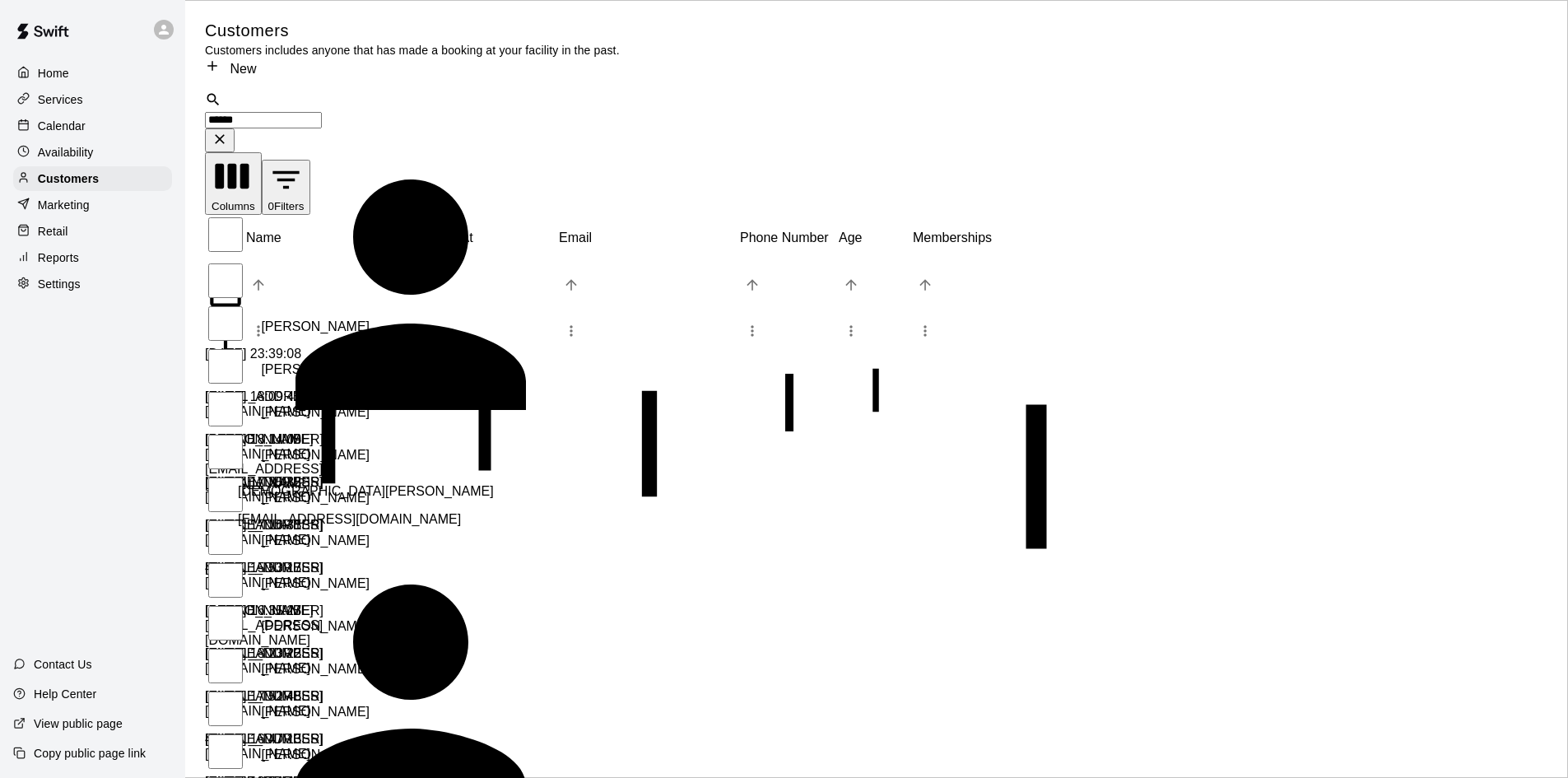
click at [311, 484] on p "[DEMOGRAPHIC_DATA][PERSON_NAME]" at bounding box center [366, 492] width 256 height 15
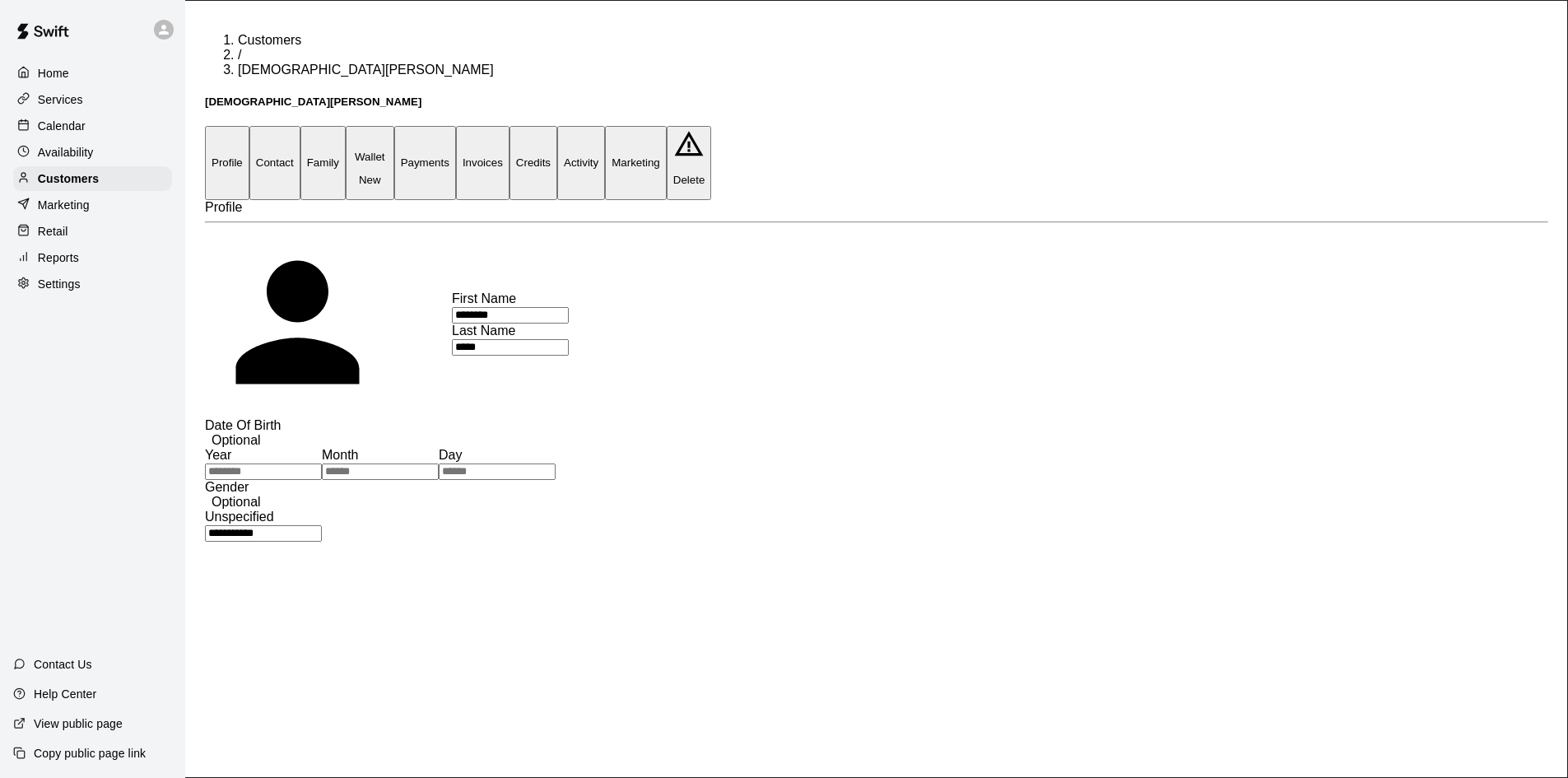
click at [456, 126] on button "Payments" at bounding box center [425, 163] width 62 height 73
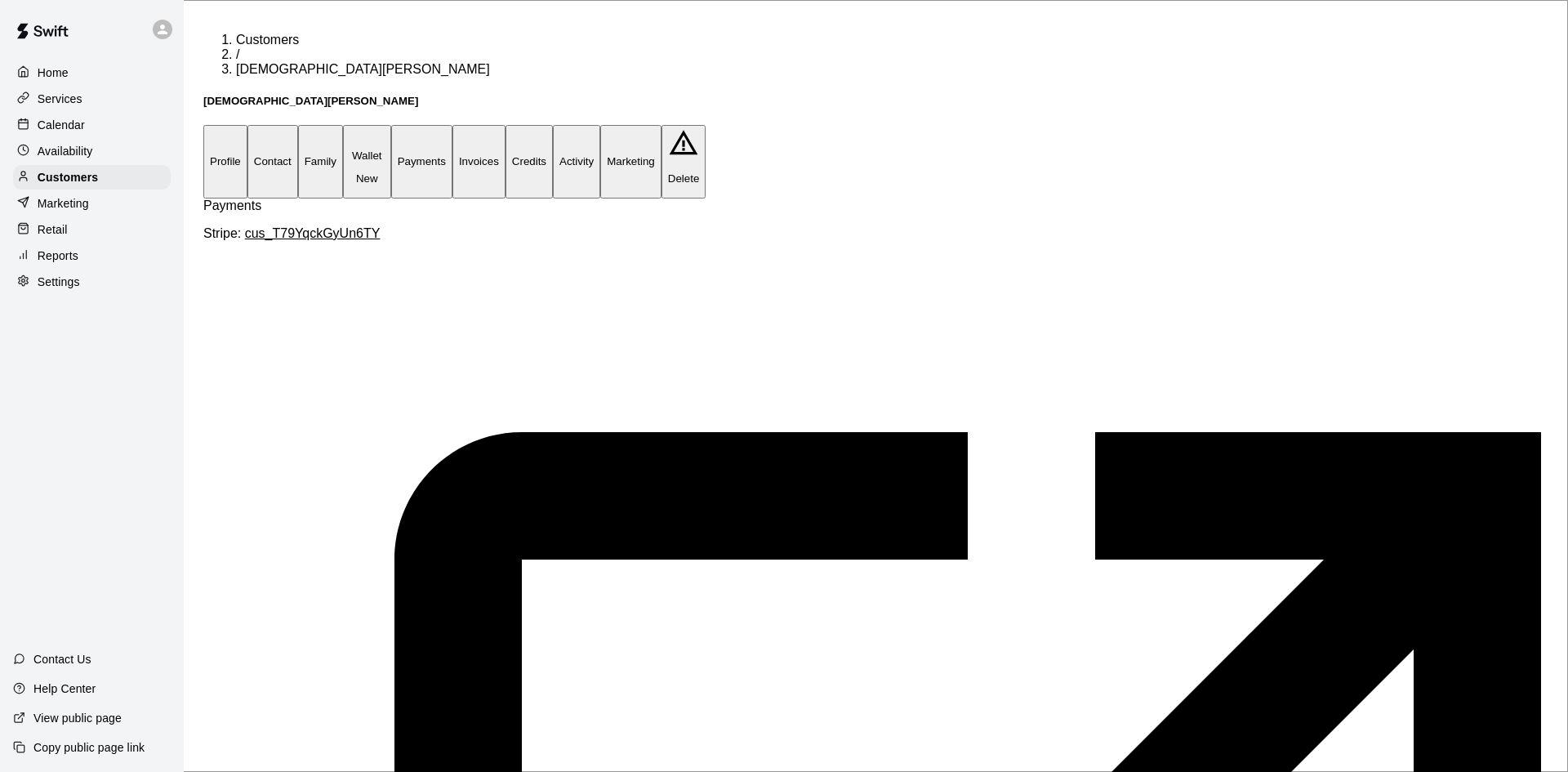
type input "*****"
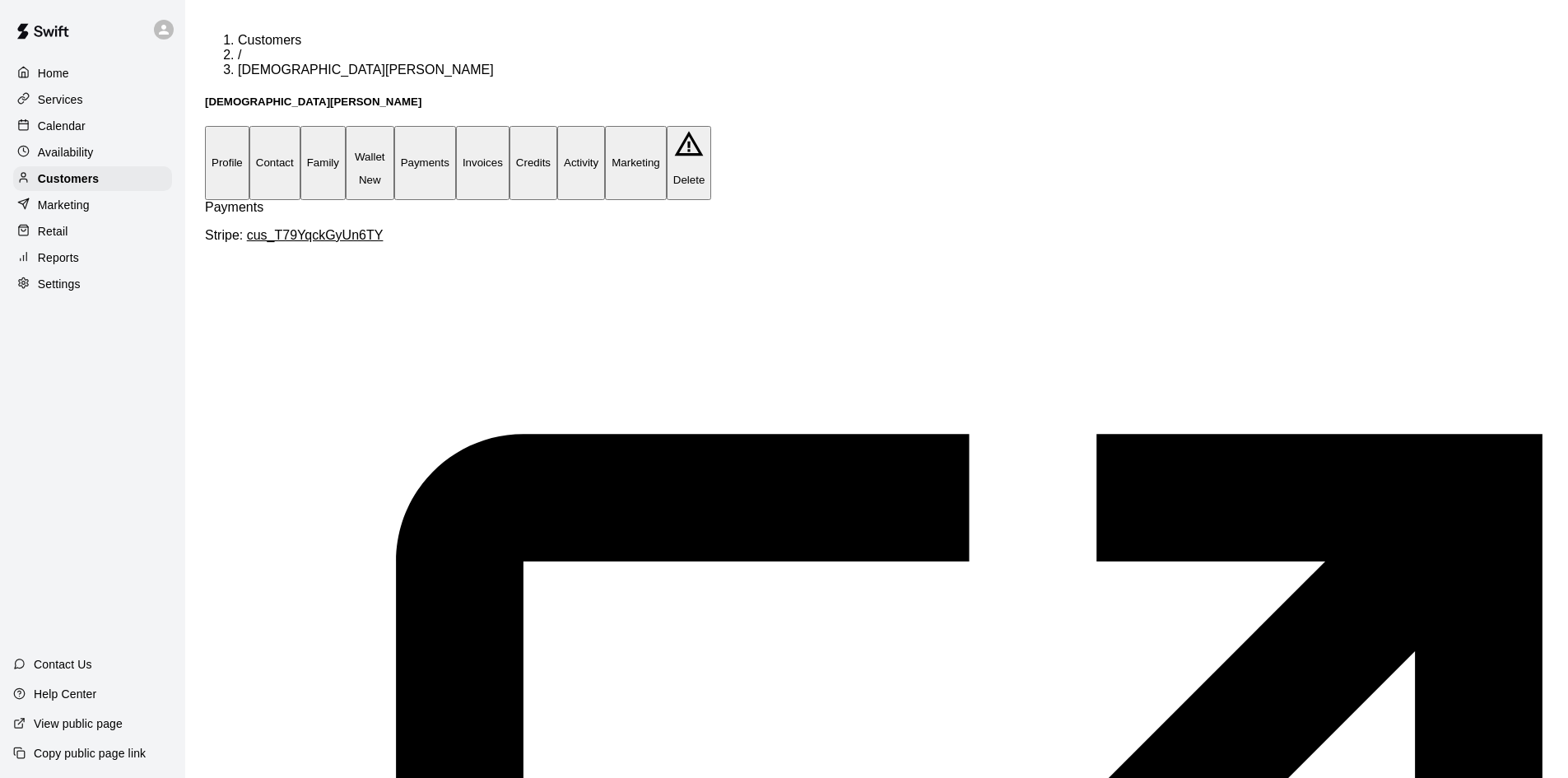
click at [88, 89] on div "Services" at bounding box center [93, 100] width 159 height 25
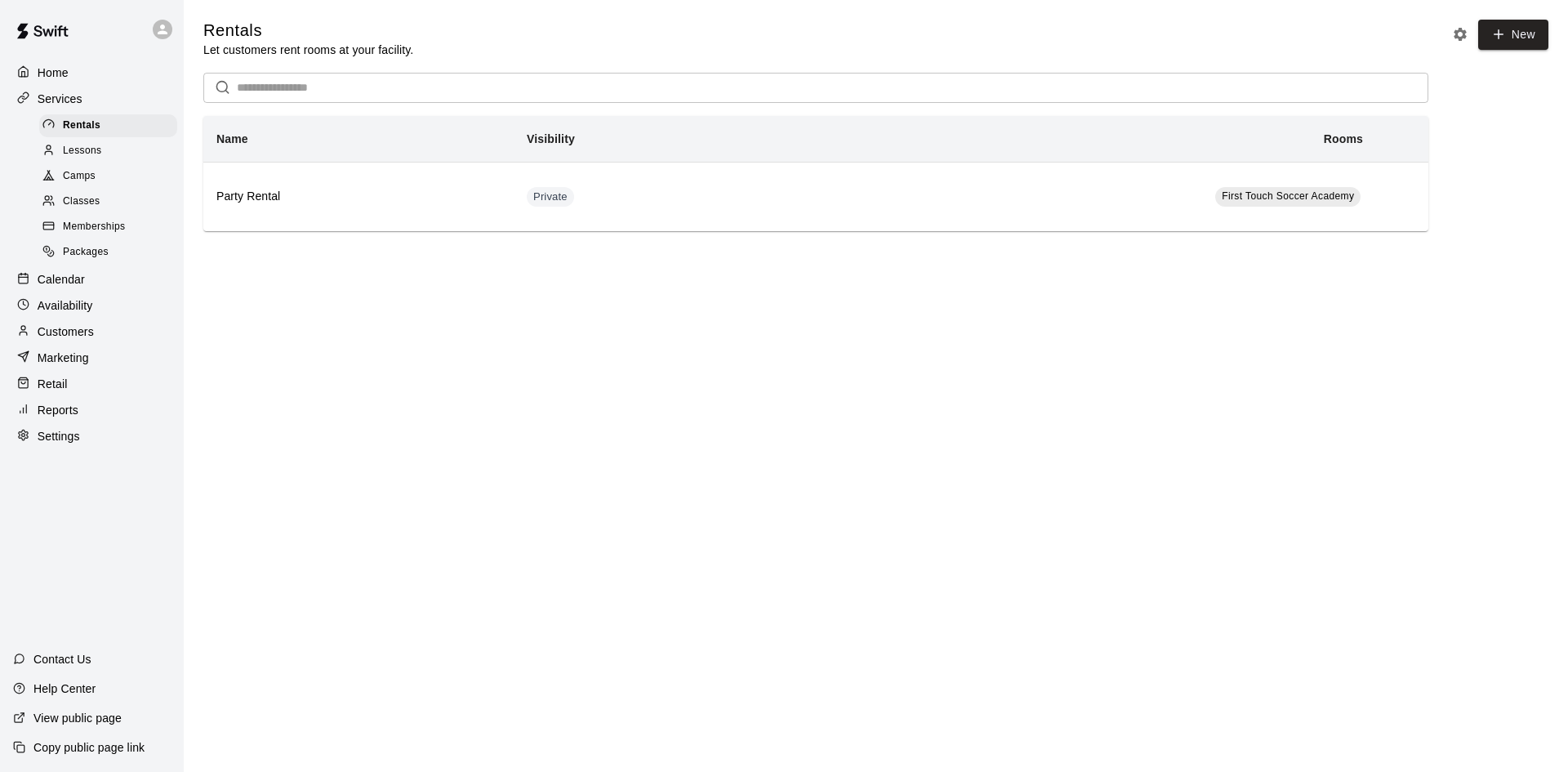
click at [102, 167] on link "Camps" at bounding box center [111, 177] width 145 height 26
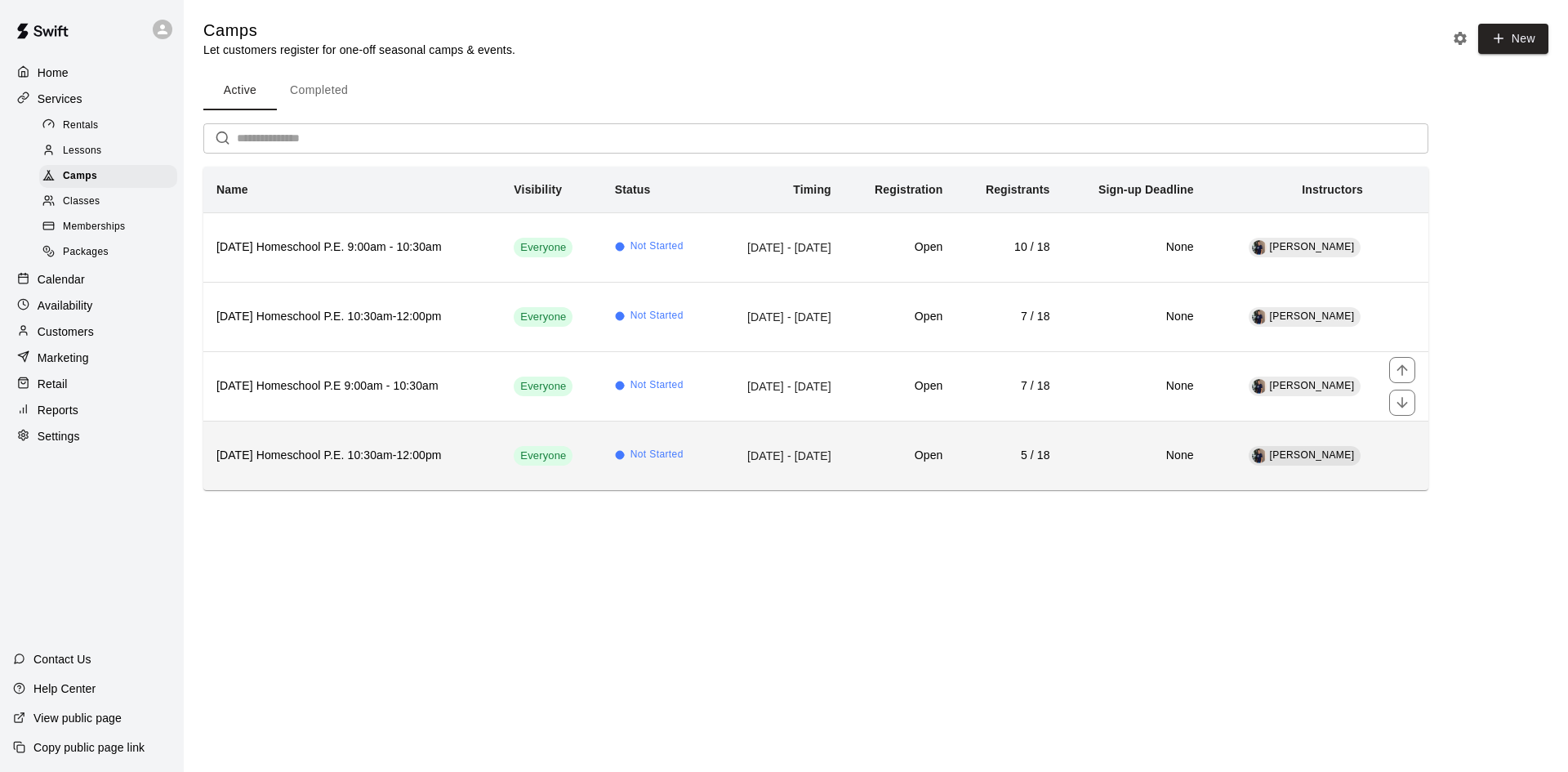
click at [378, 432] on th "[DATE] Homeschool P.E. 10:30am-12:00pm" at bounding box center [352, 456] width 297 height 69
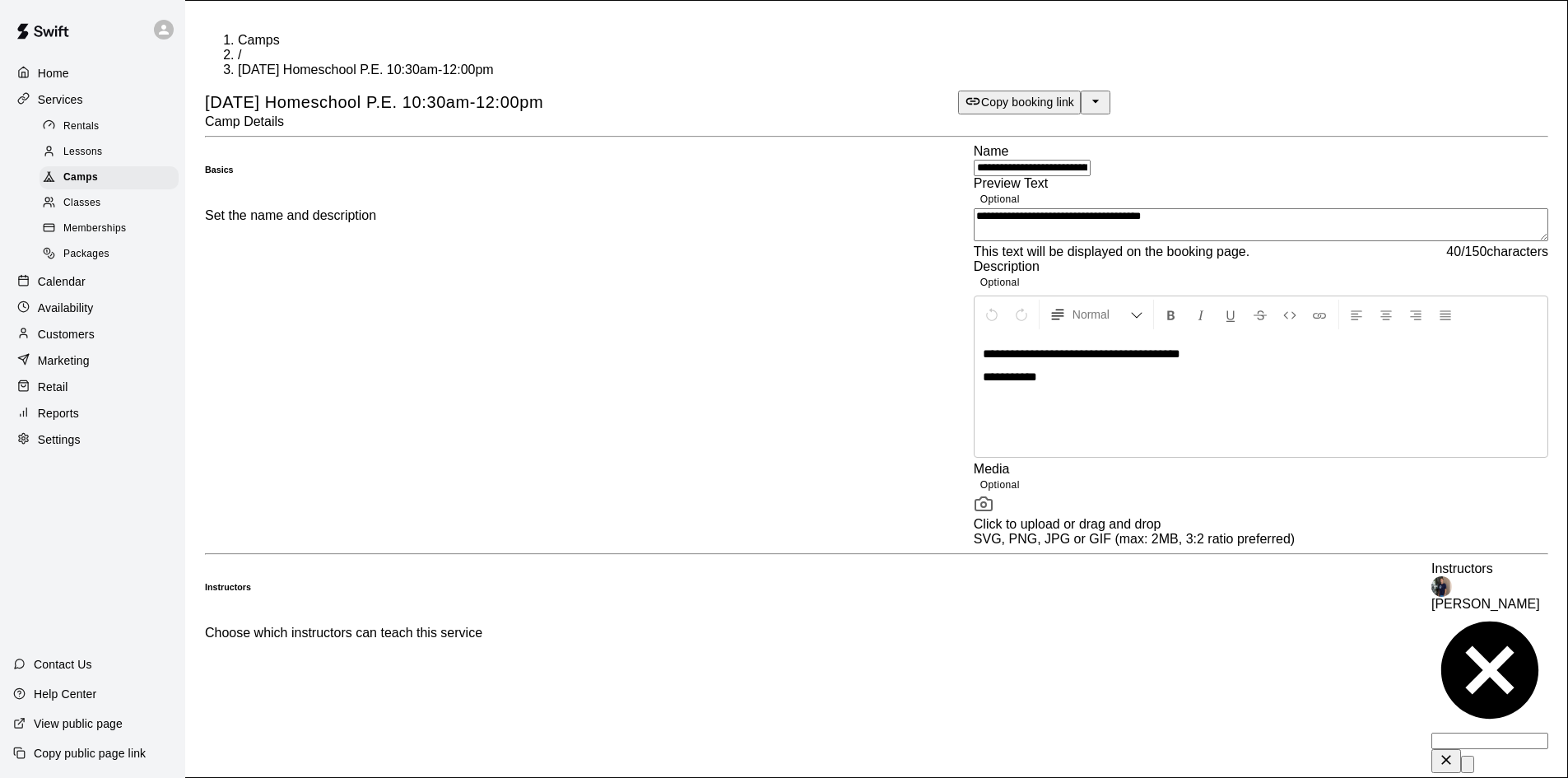
drag, startPoint x: 79, startPoint y: 341, endPoint x: 118, endPoint y: 308, distance: 51.1
click at [79, 341] on p "Customers" at bounding box center [65, 334] width 56 height 16
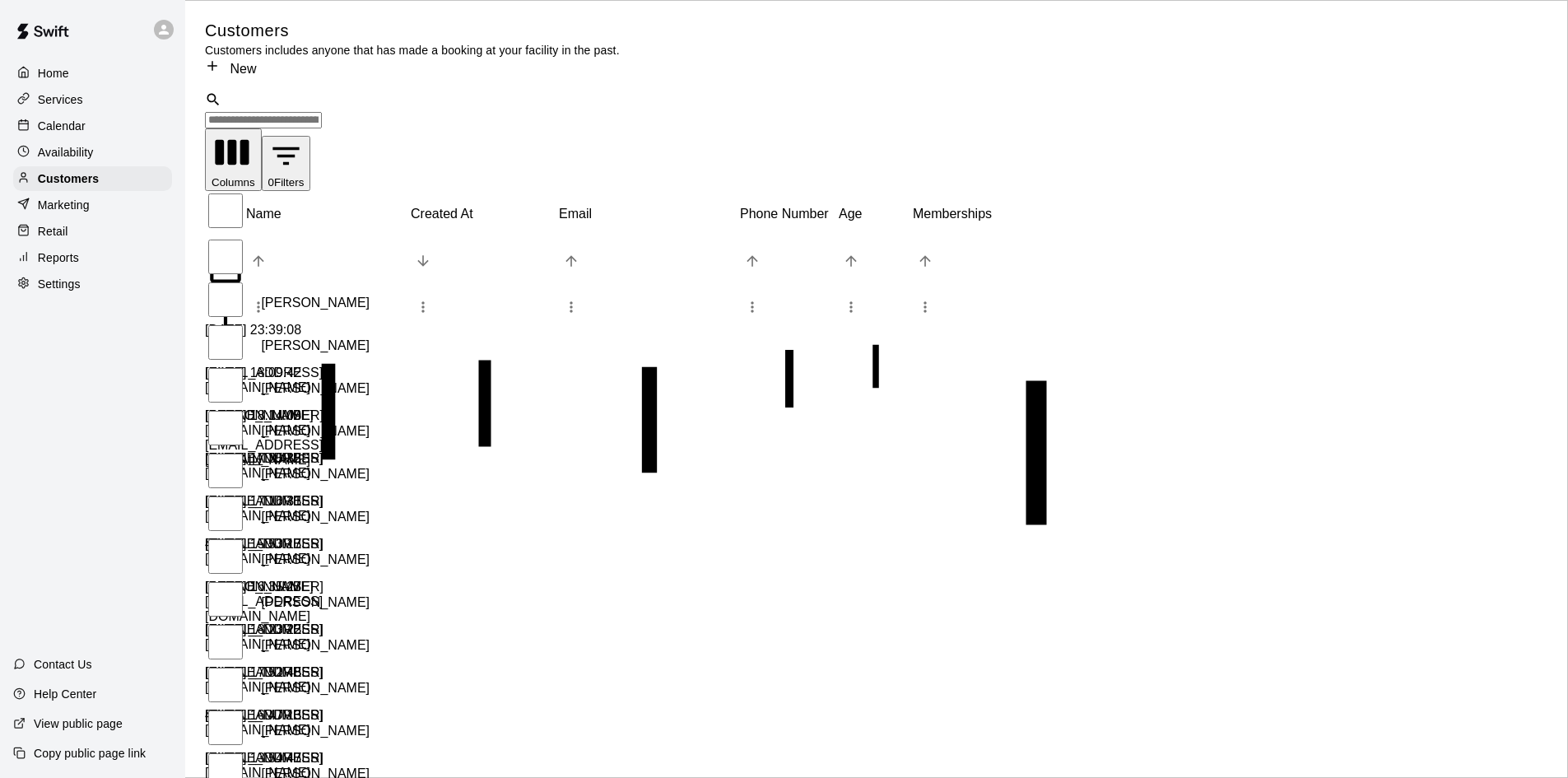
click at [322, 112] on input "Search customers by name or email" at bounding box center [263, 120] width 117 height 16
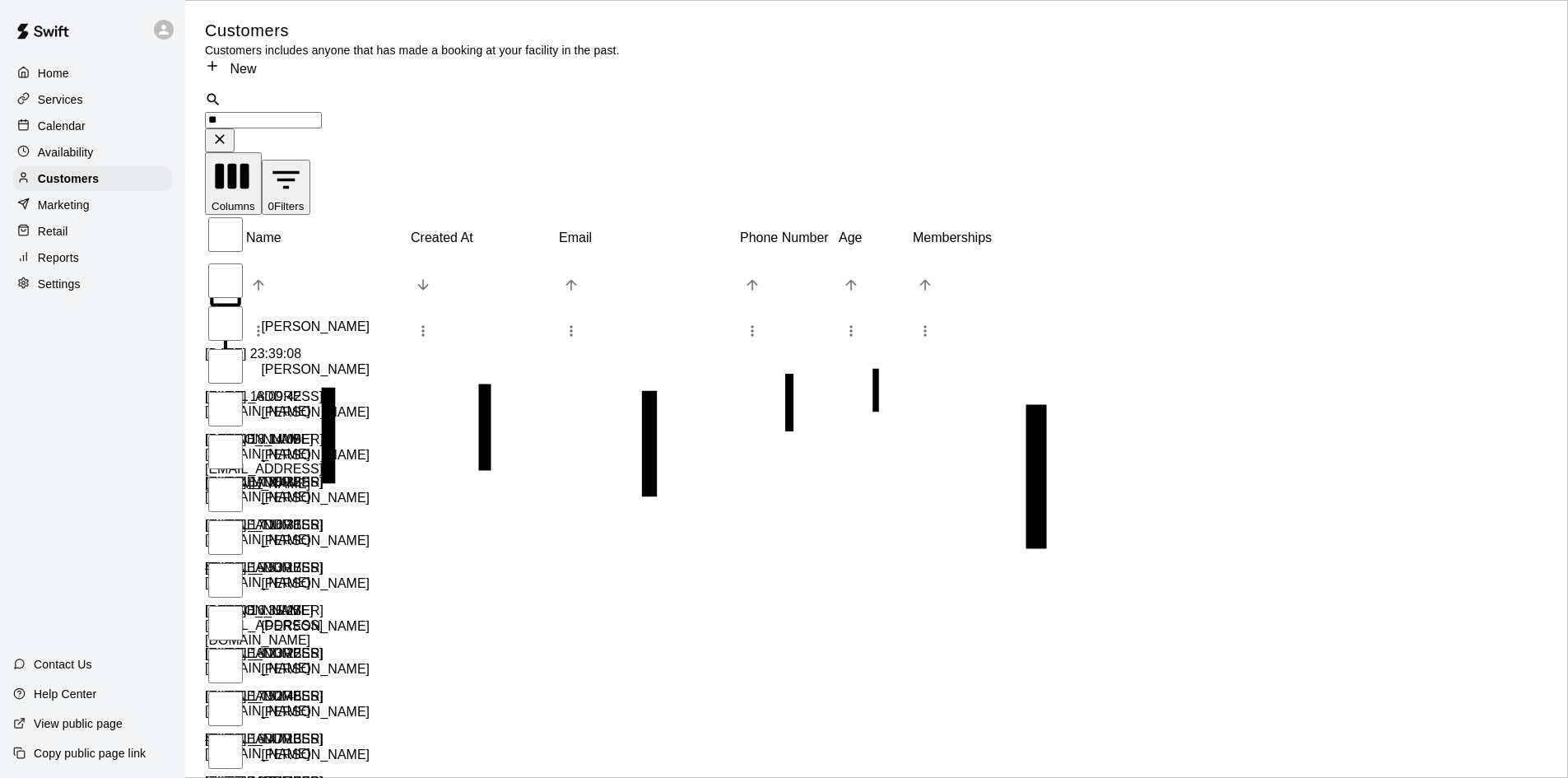
type input "***"
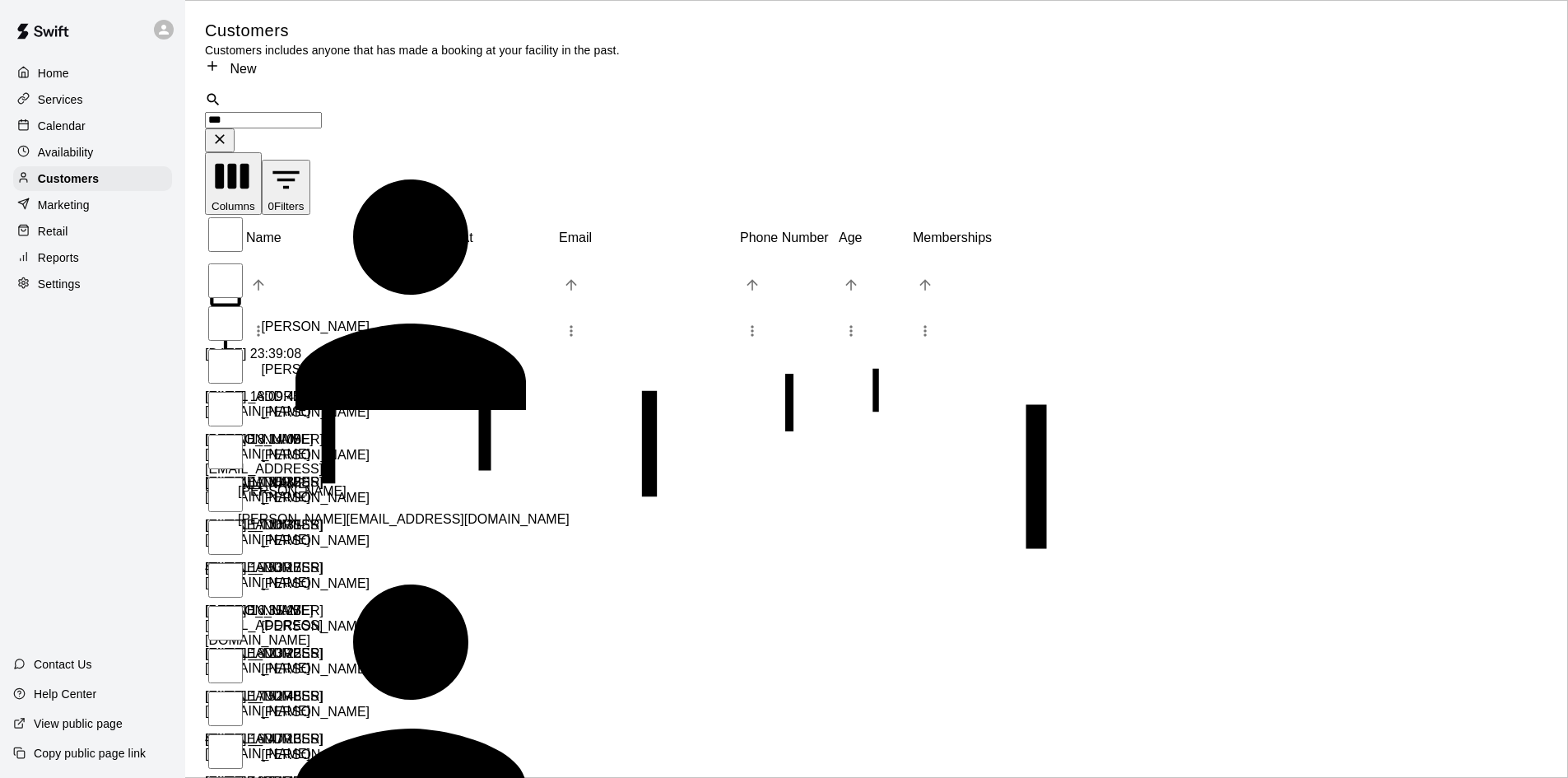
click at [228, 131] on icon "Clear" at bounding box center [219, 139] width 16 height 16
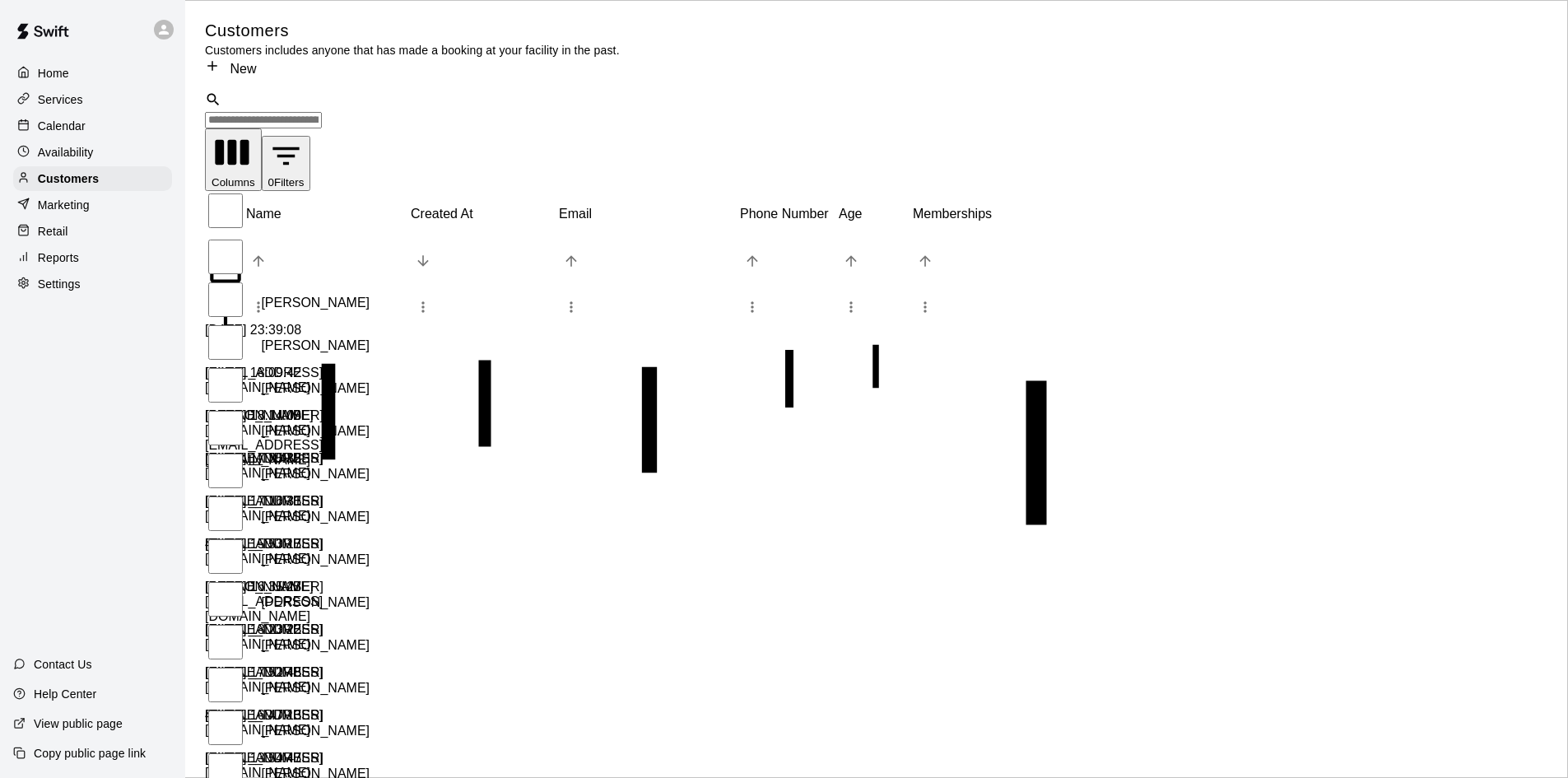
click at [744, 36] on div "Customers Customers includes anyone that has made a booking at your facility in…" at bounding box center [876, 47] width 1343 height 56
click at [85, 85] on div "Home" at bounding box center [93, 73] width 159 height 25
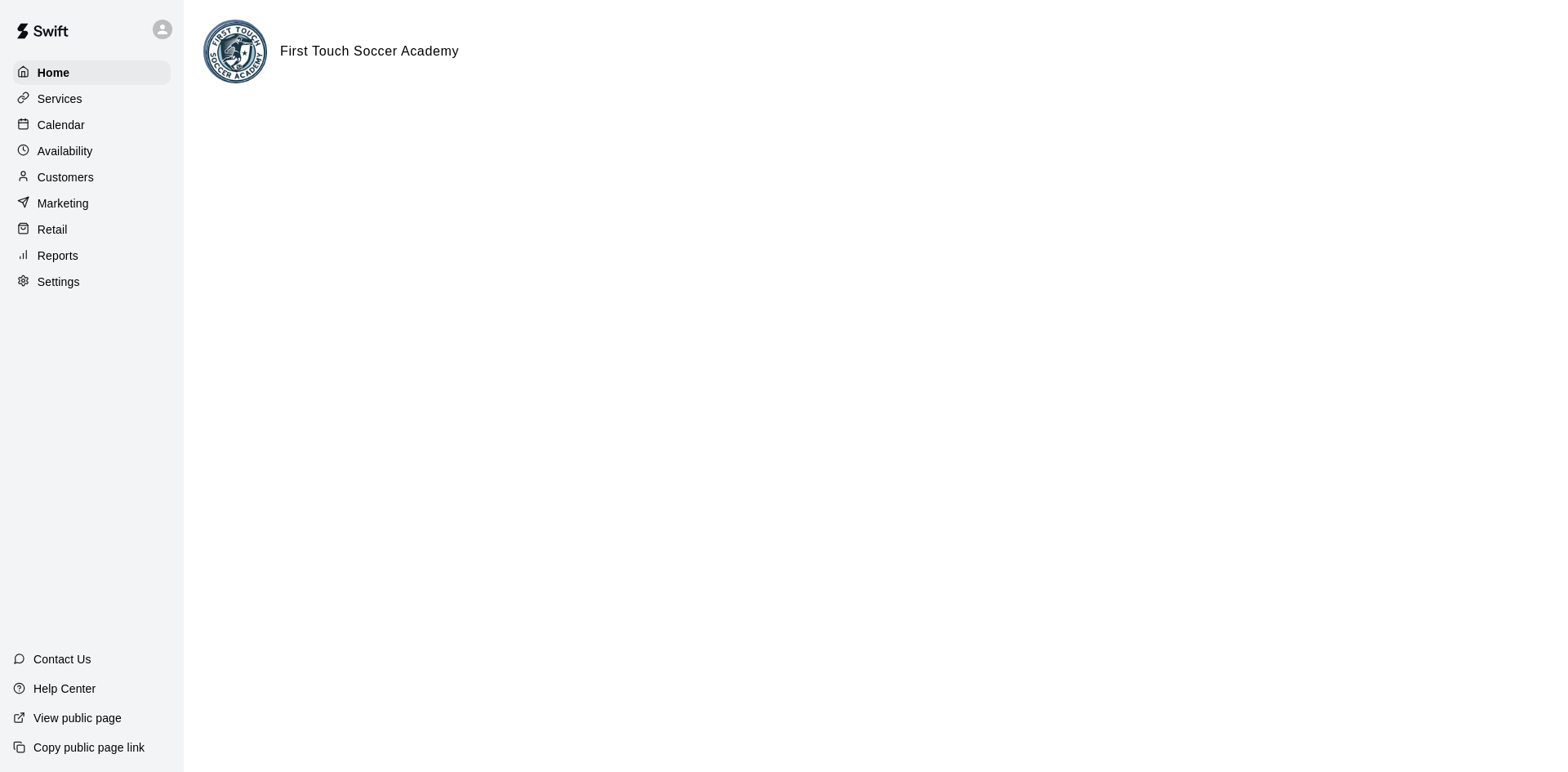
click at [87, 93] on div "Services" at bounding box center [92, 99] width 158 height 25
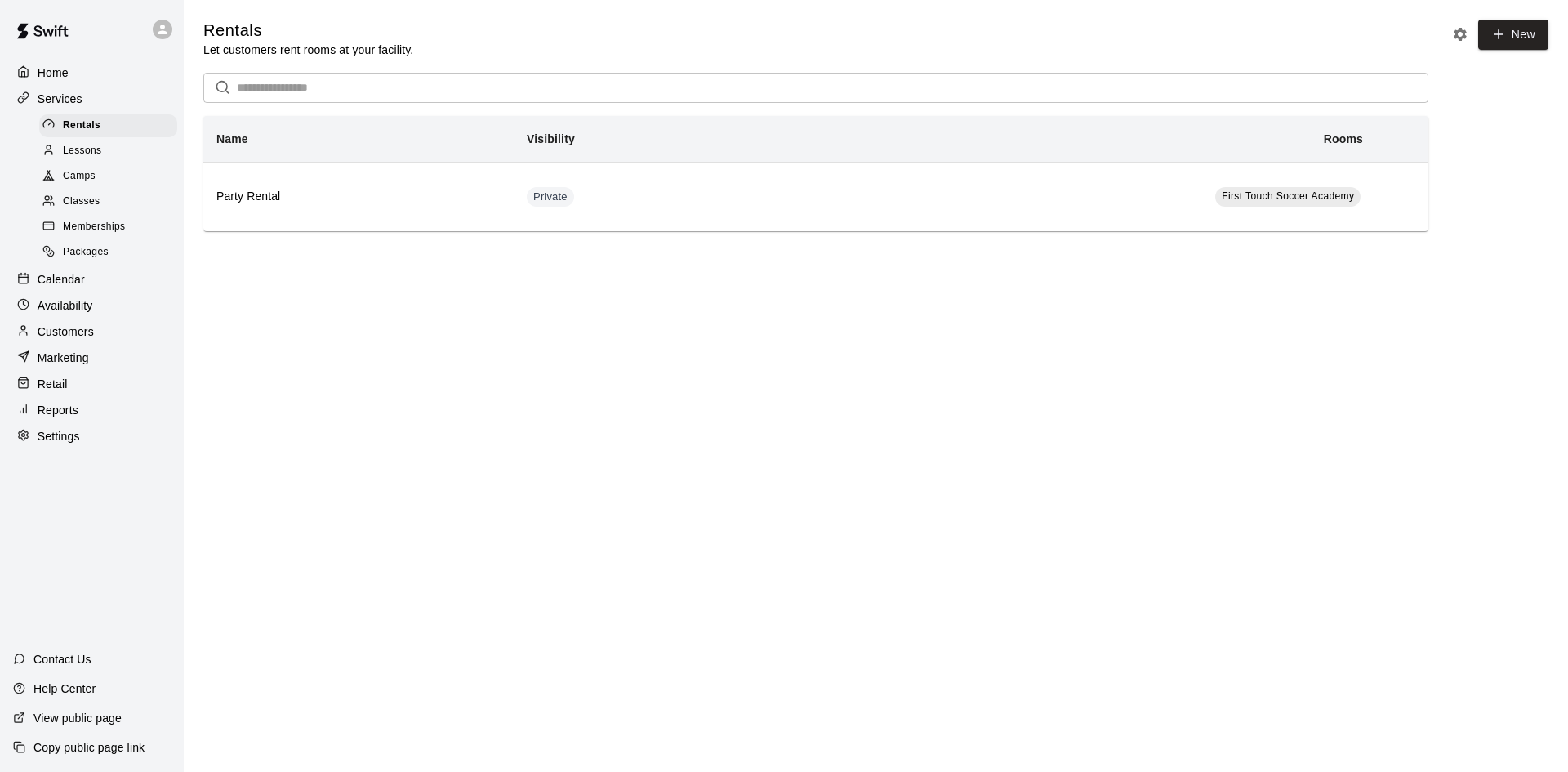
click at [112, 183] on div "Camps" at bounding box center [107, 177] width 138 height 23
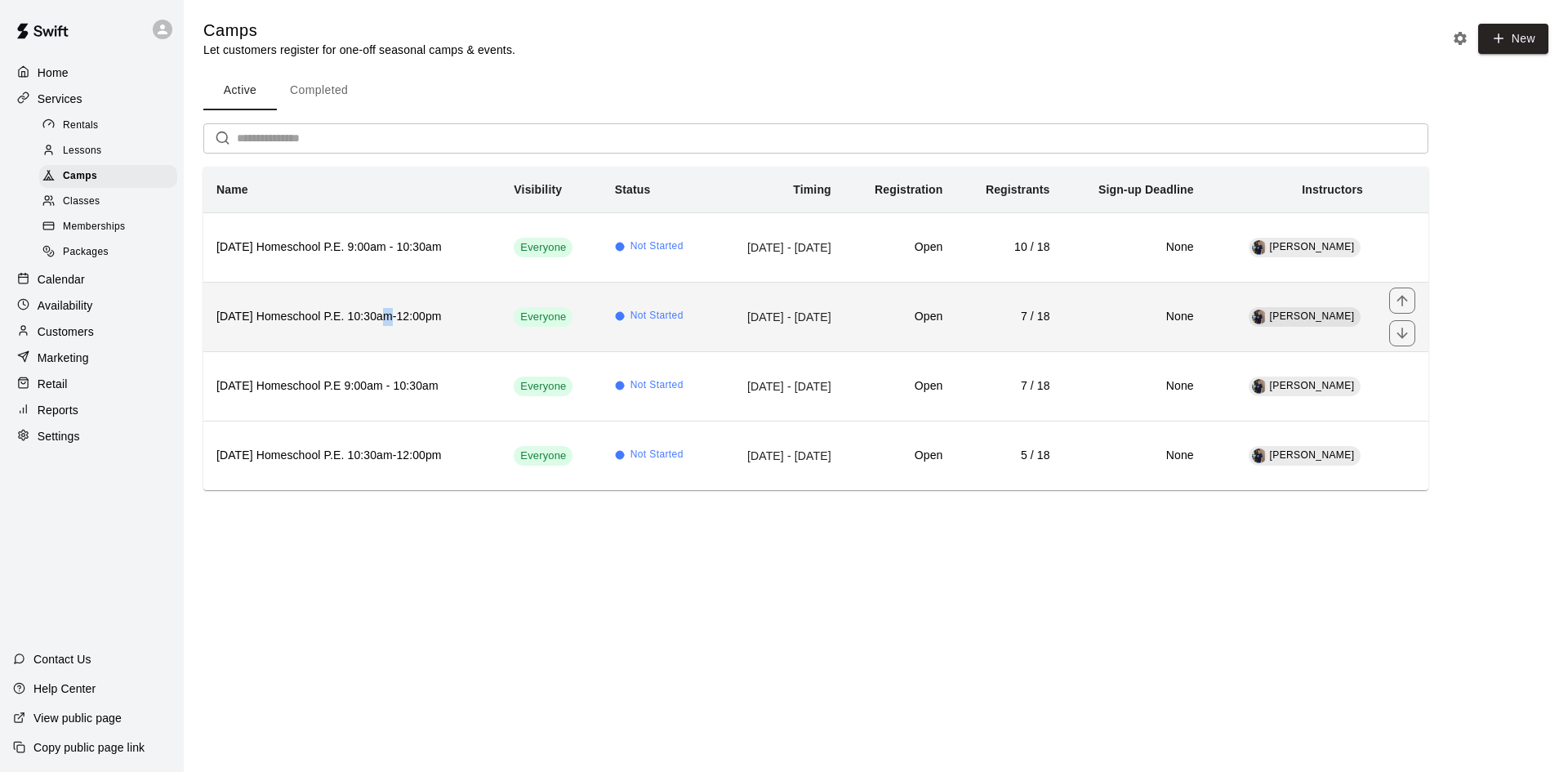
click at [392, 302] on th "[DATE] Homeschool P.E. 10:30am-12:00pm" at bounding box center [352, 316] width 297 height 69
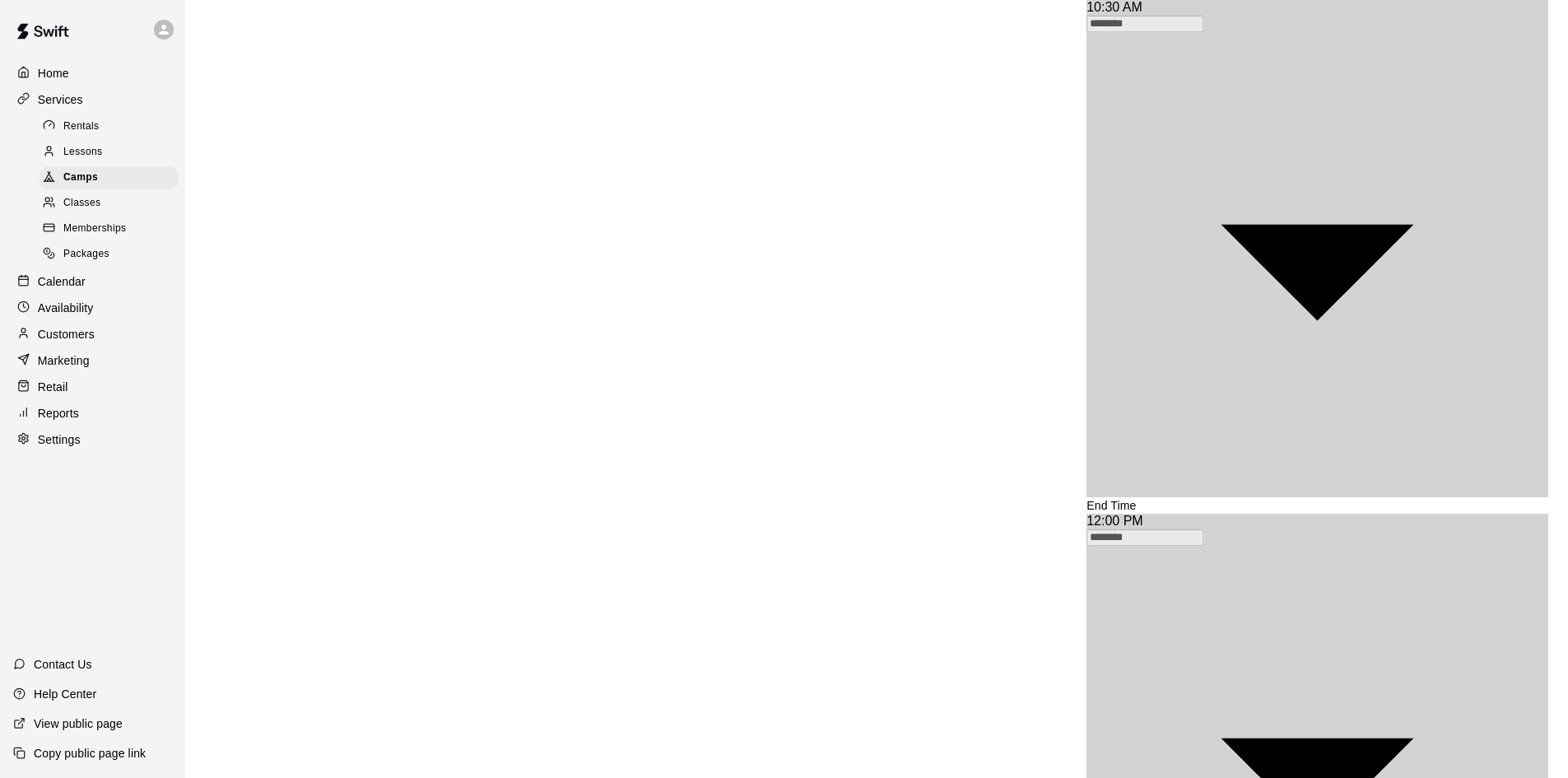
scroll to position [1658, 0]
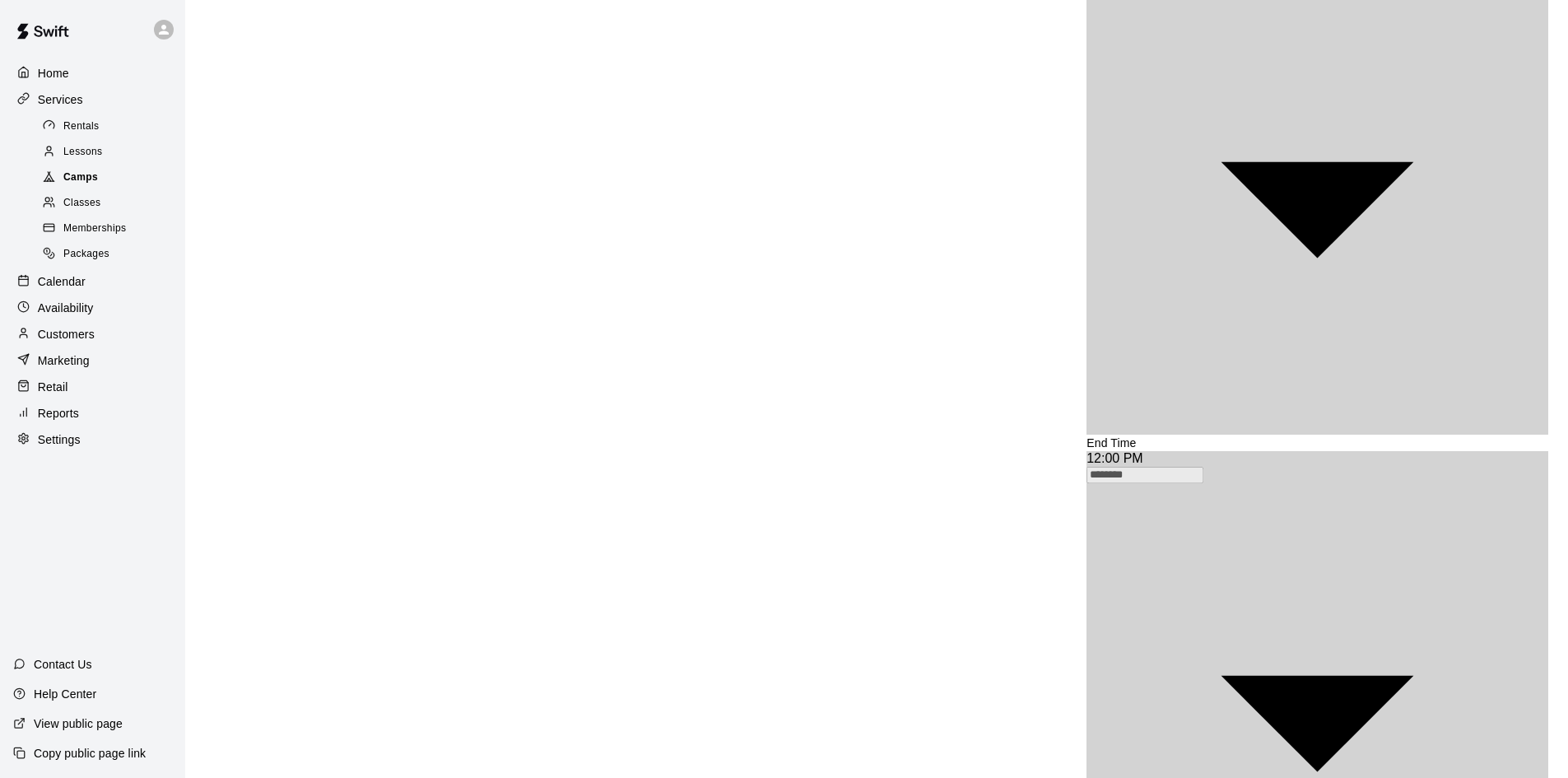
click at [95, 190] on div "Camps" at bounding box center [108, 178] width 139 height 23
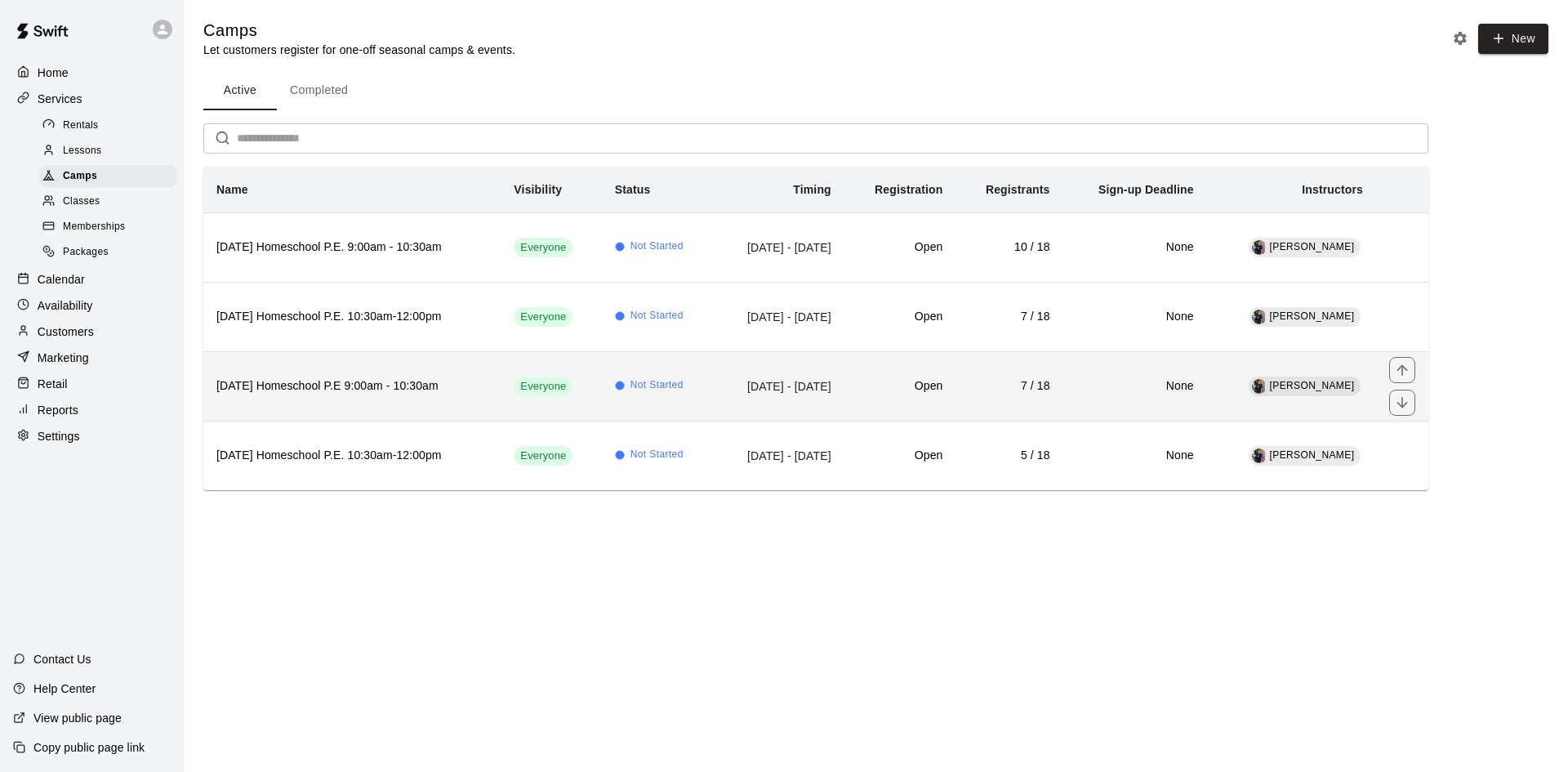
click at [395, 392] on h6 "[DATE] Homeschool P.E 9:00am - 10:30am" at bounding box center [352, 386] width 271 height 18
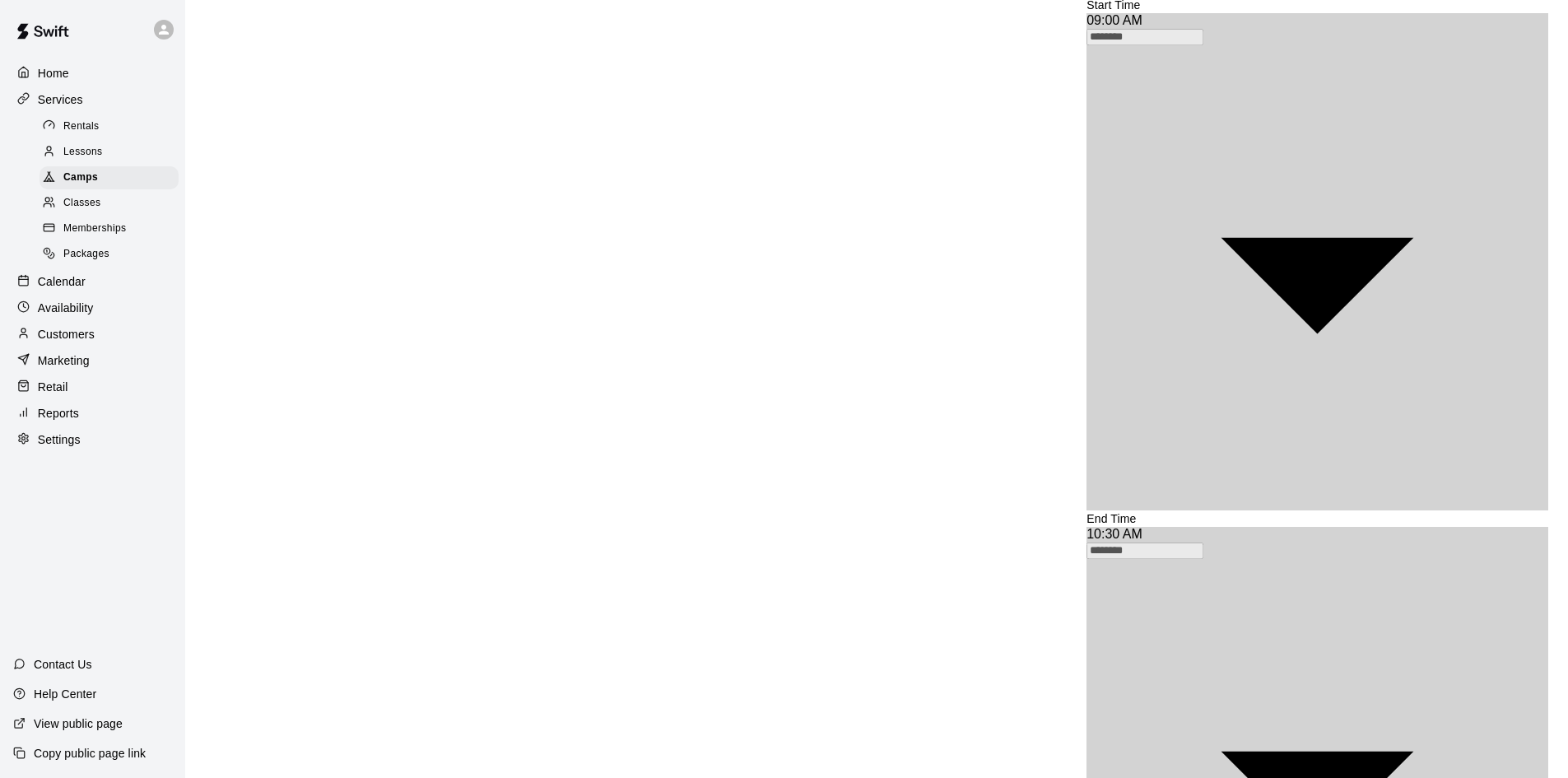
scroll to position [1658, 0]
